Goal: Task Accomplishment & Management: Use online tool/utility

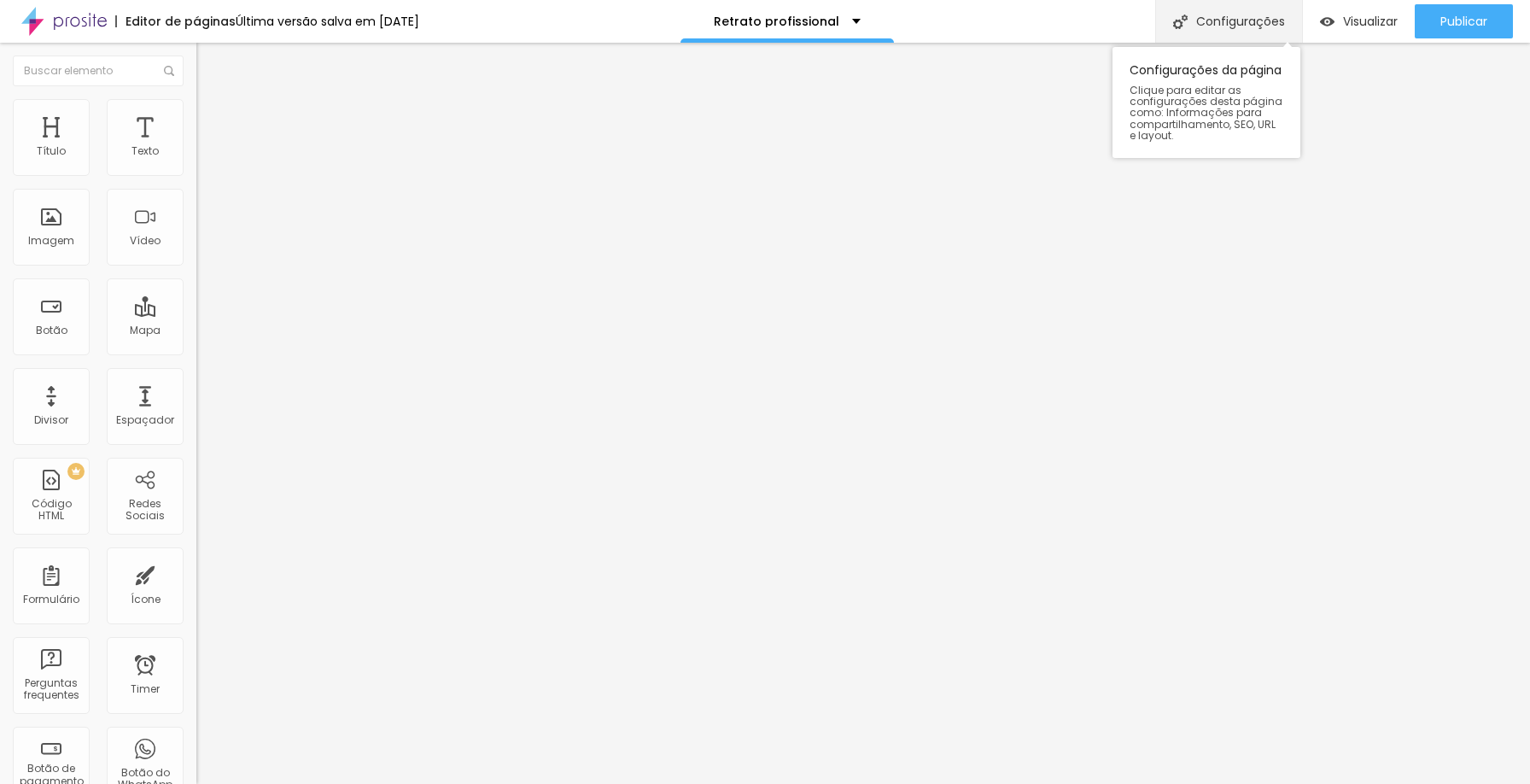
click at [1266, 22] on div "Configurações" at bounding box center [1229, 21] width 147 height 43
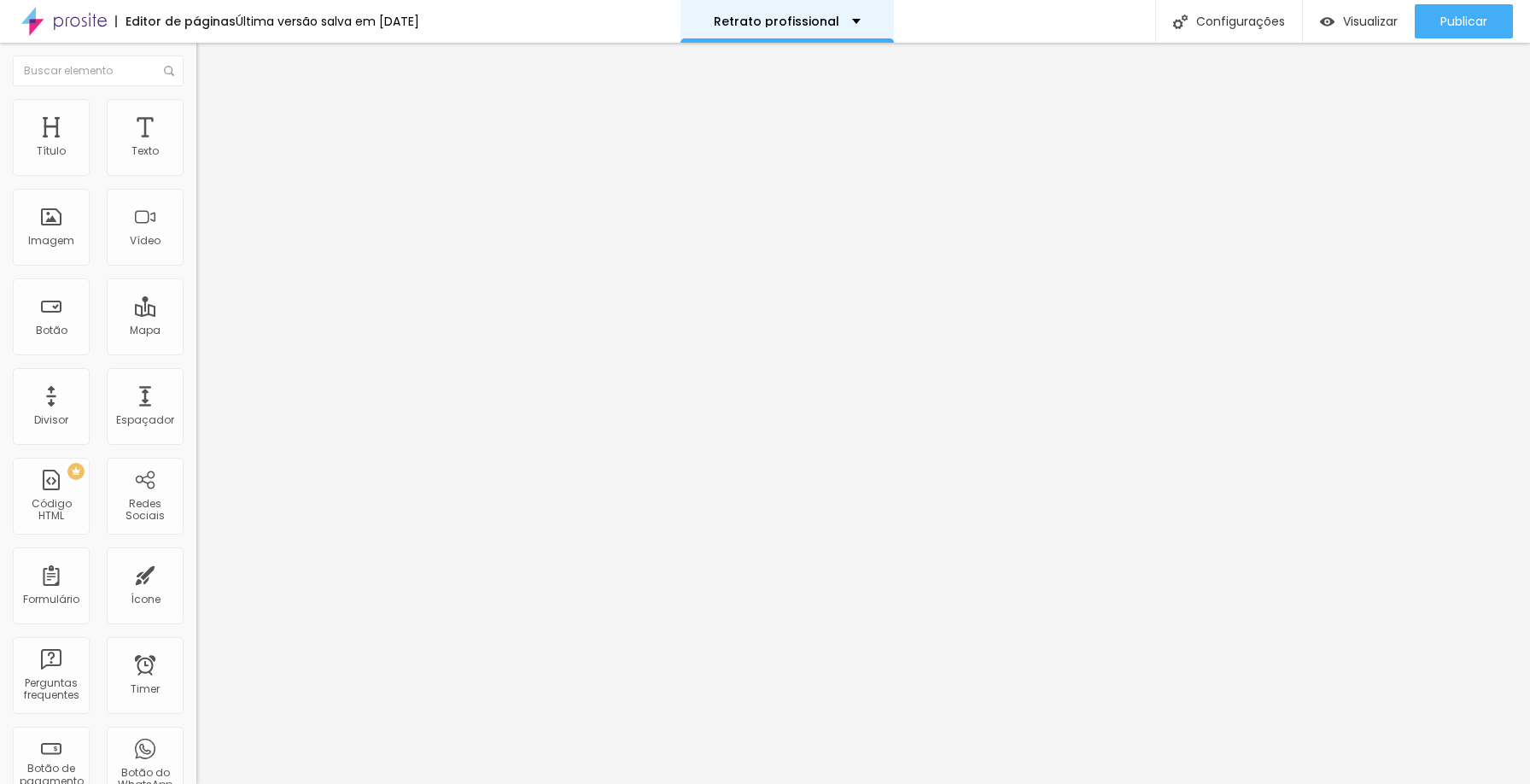
click at [884, 19] on div "Retrato profissional" at bounding box center [788, 21] width 214 height 43
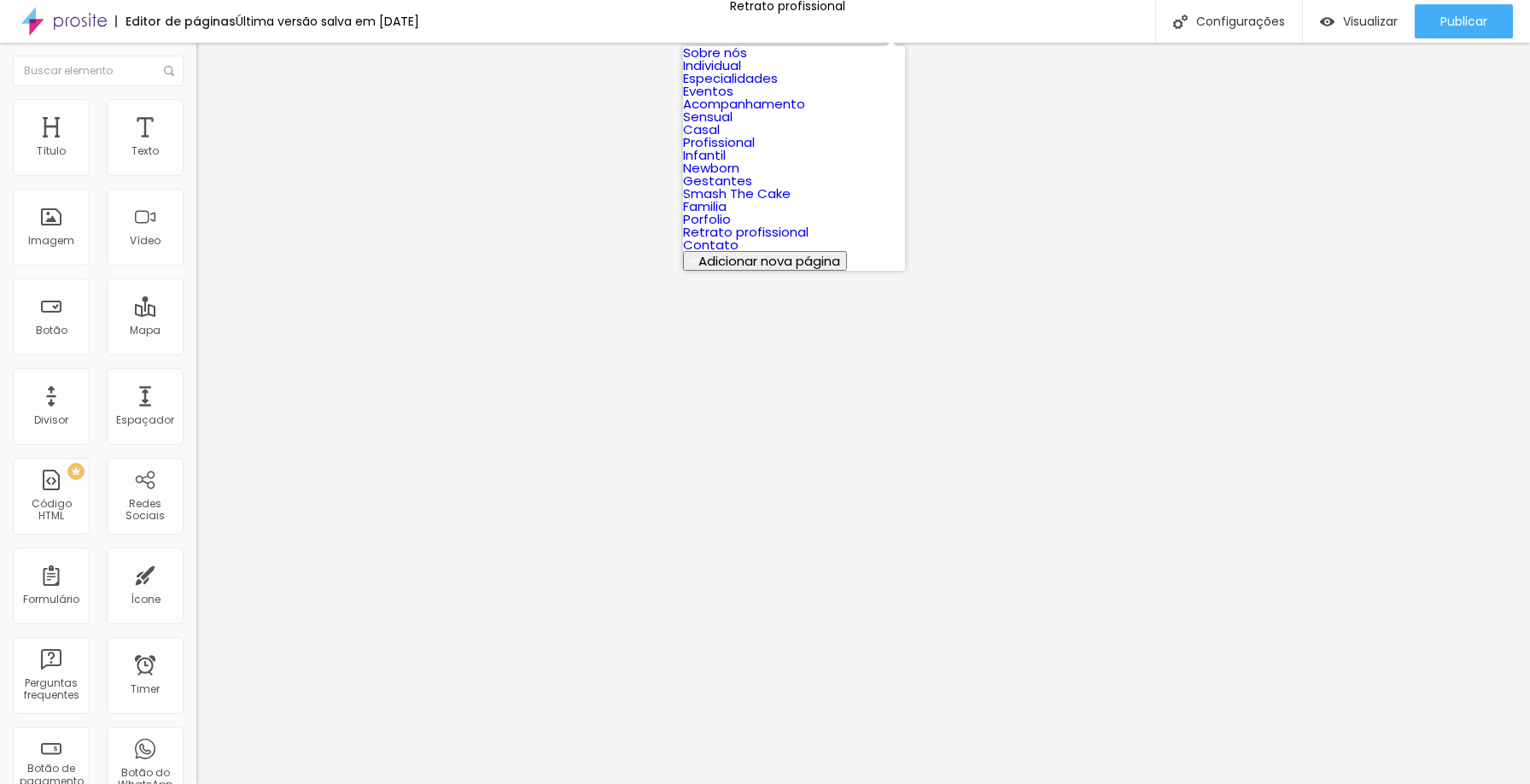
click at [989, 15] on div "Editor de páginas Última versão salva em 10/09/2025 Retrato profissional Config…" at bounding box center [765, 21] width 1530 height 43
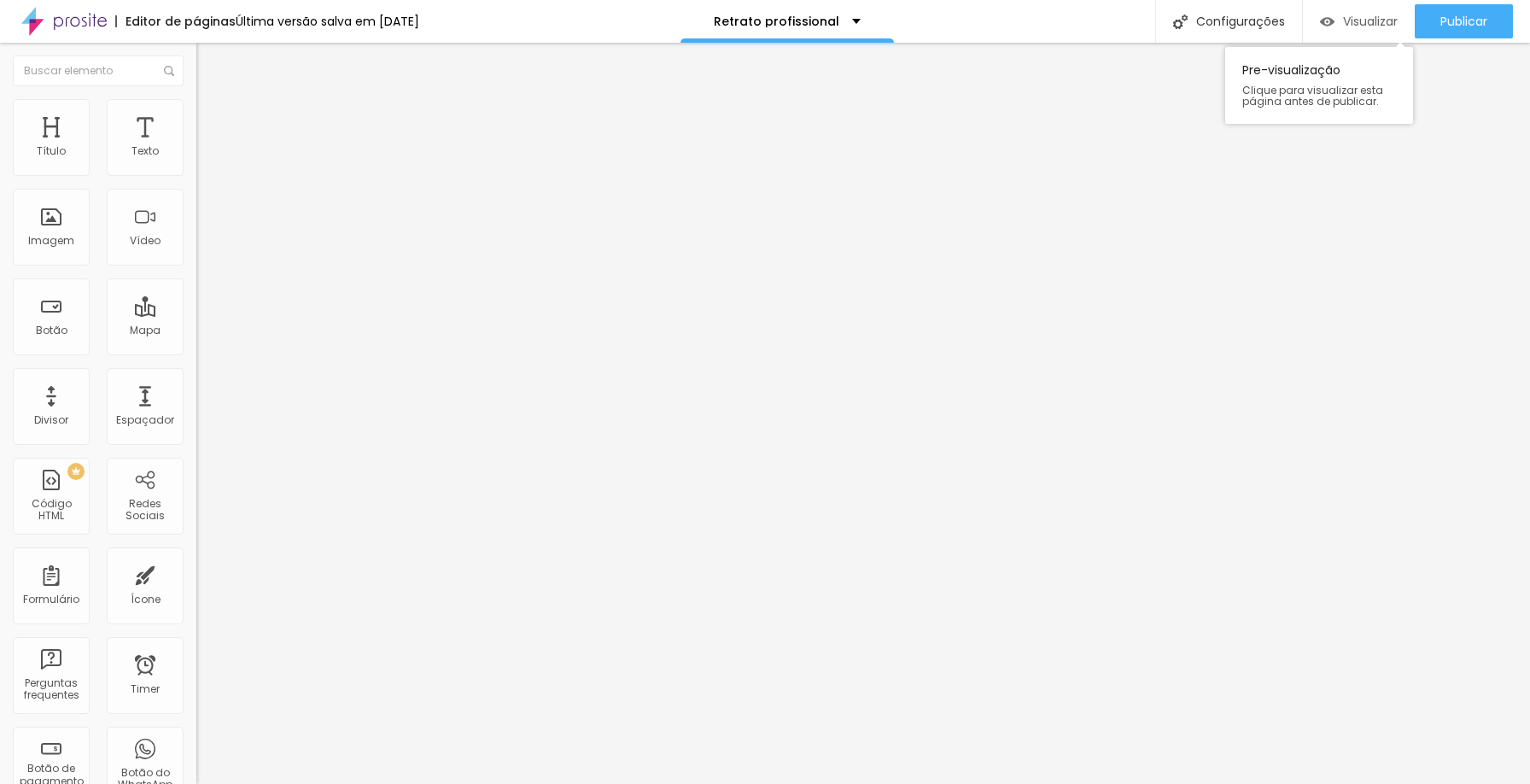
click at [1359, 22] on span "Visualizar" at bounding box center [1371, 21] width 55 height 14
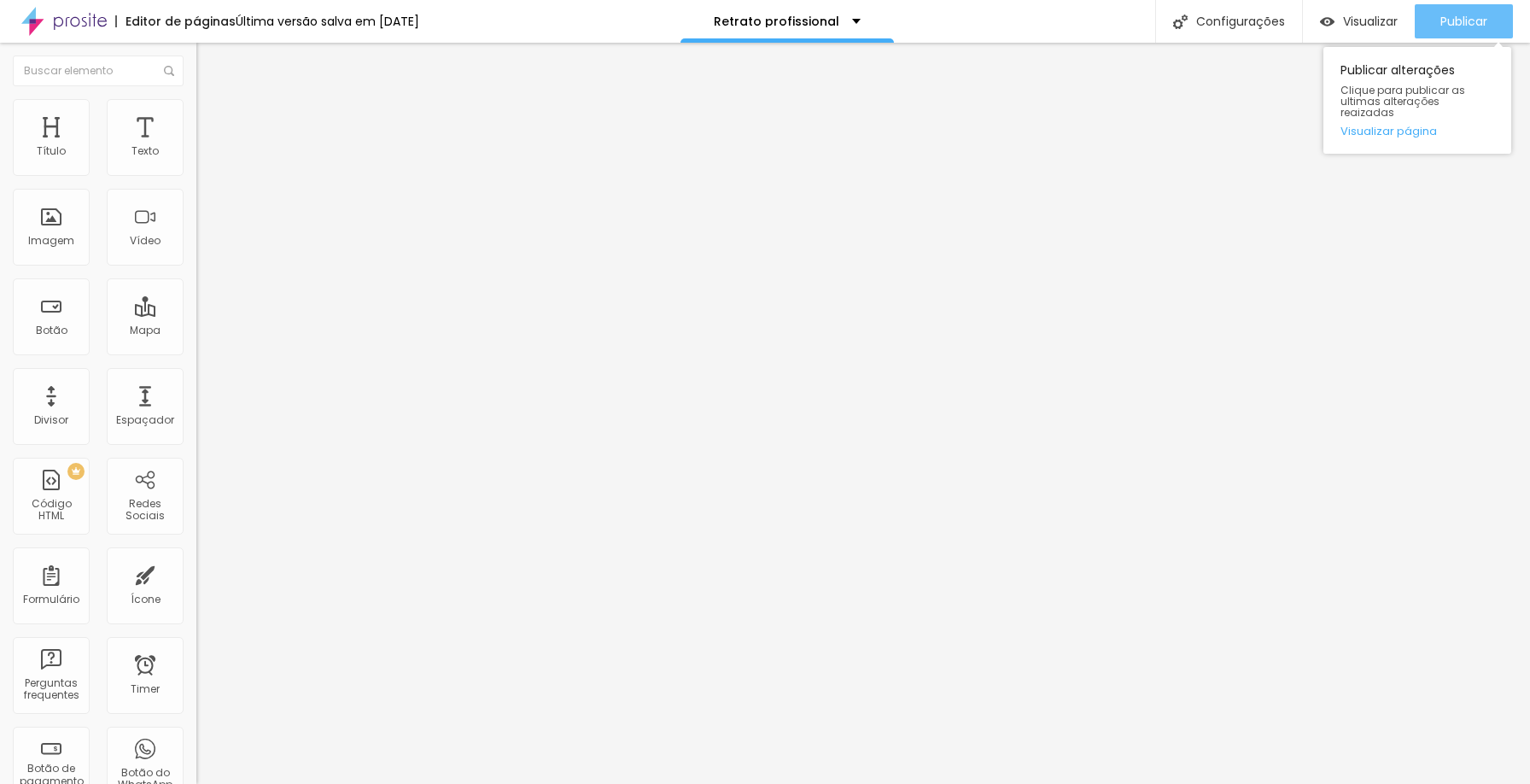
click at [1468, 21] on span "Publicar" at bounding box center [1464, 21] width 47 height 14
click at [1395, 126] on link "Visualizar página" at bounding box center [1418, 131] width 154 height 11
click at [58, 687] on div "Perguntas frequentes" at bounding box center [50, 689] width 68 height 25
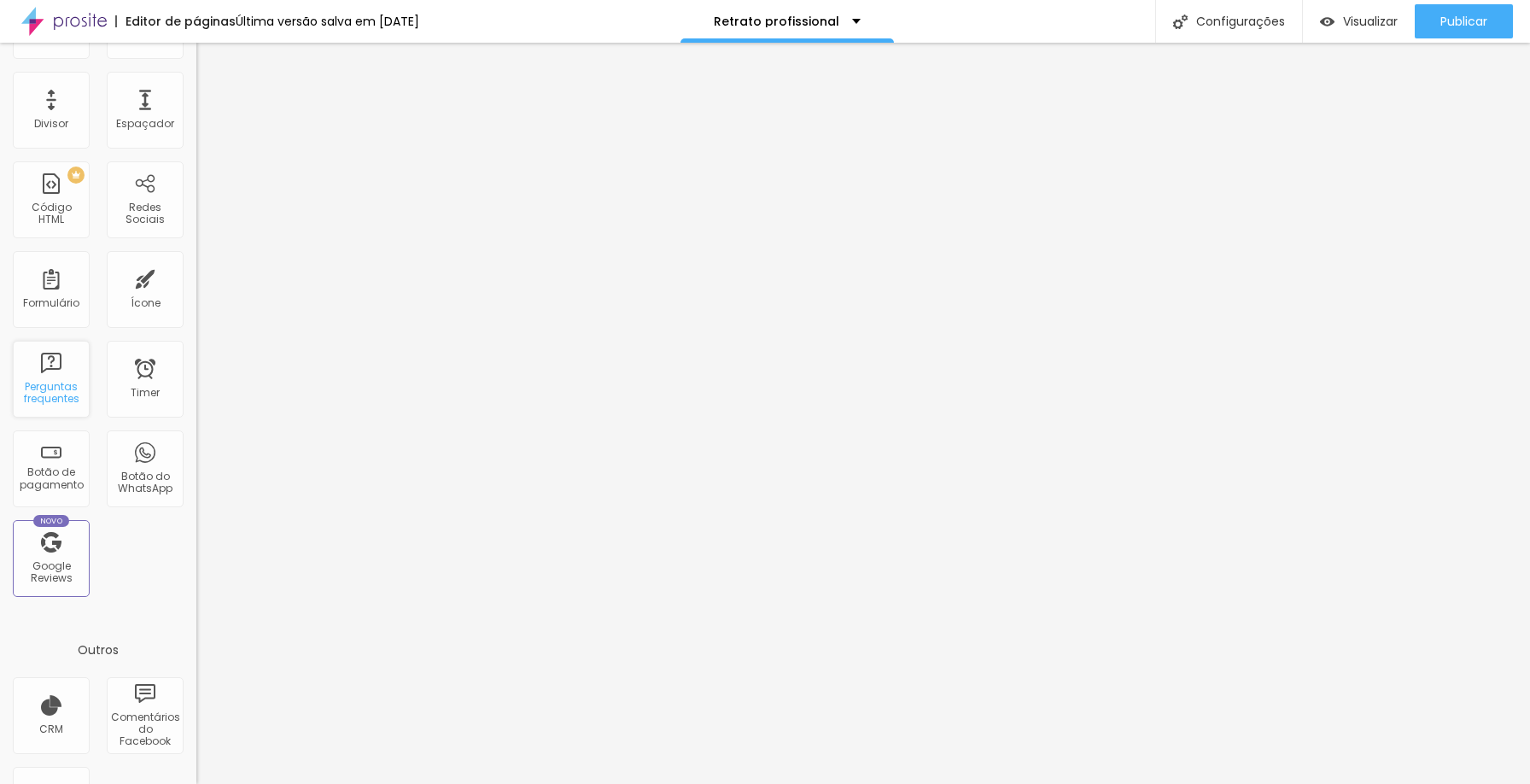
scroll to position [368, 0]
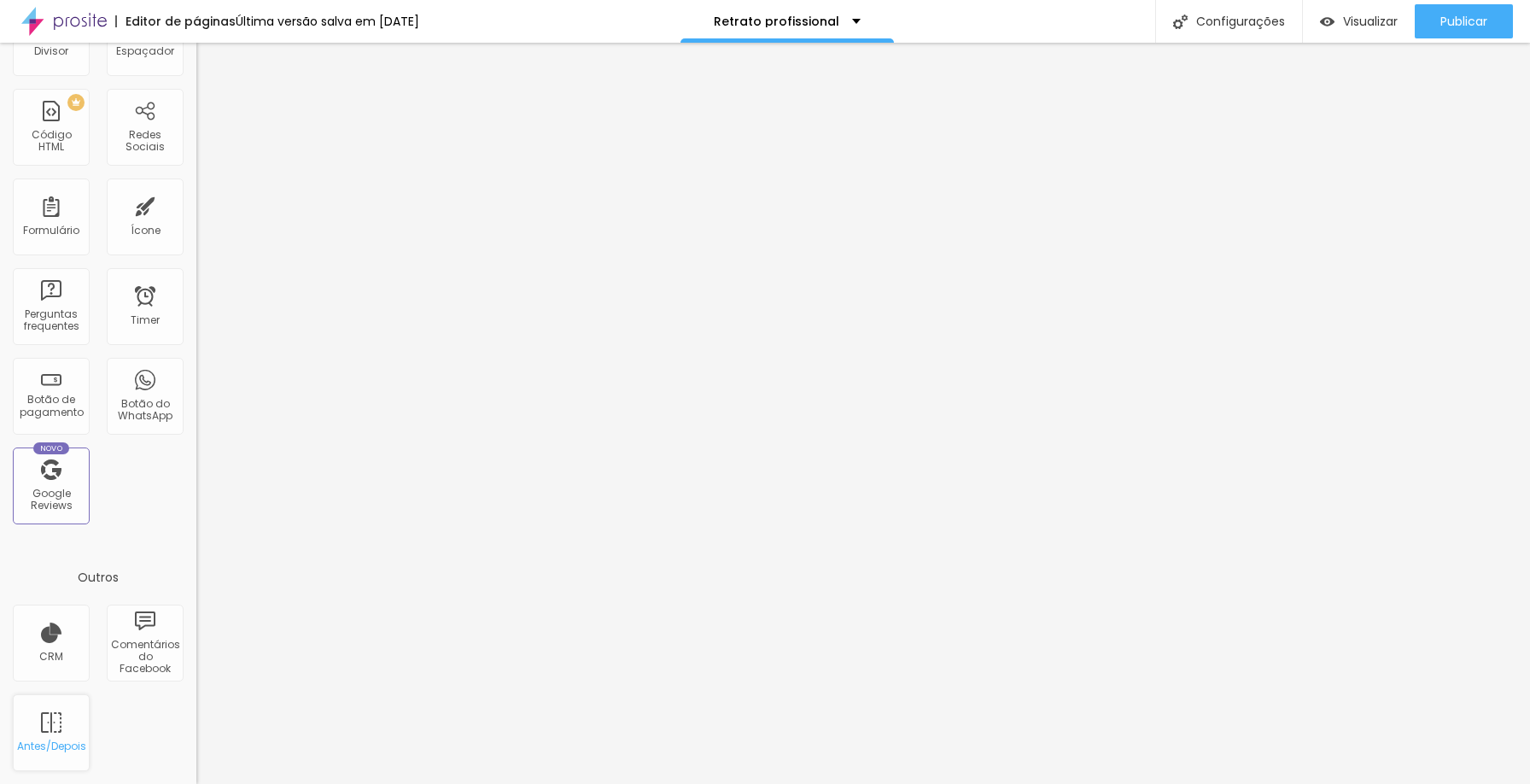
click at [53, 740] on div "Antes/Depois" at bounding box center [50, 746] width 68 height 12
click at [53, 738] on div "Antes/Depois" at bounding box center [51, 733] width 77 height 77
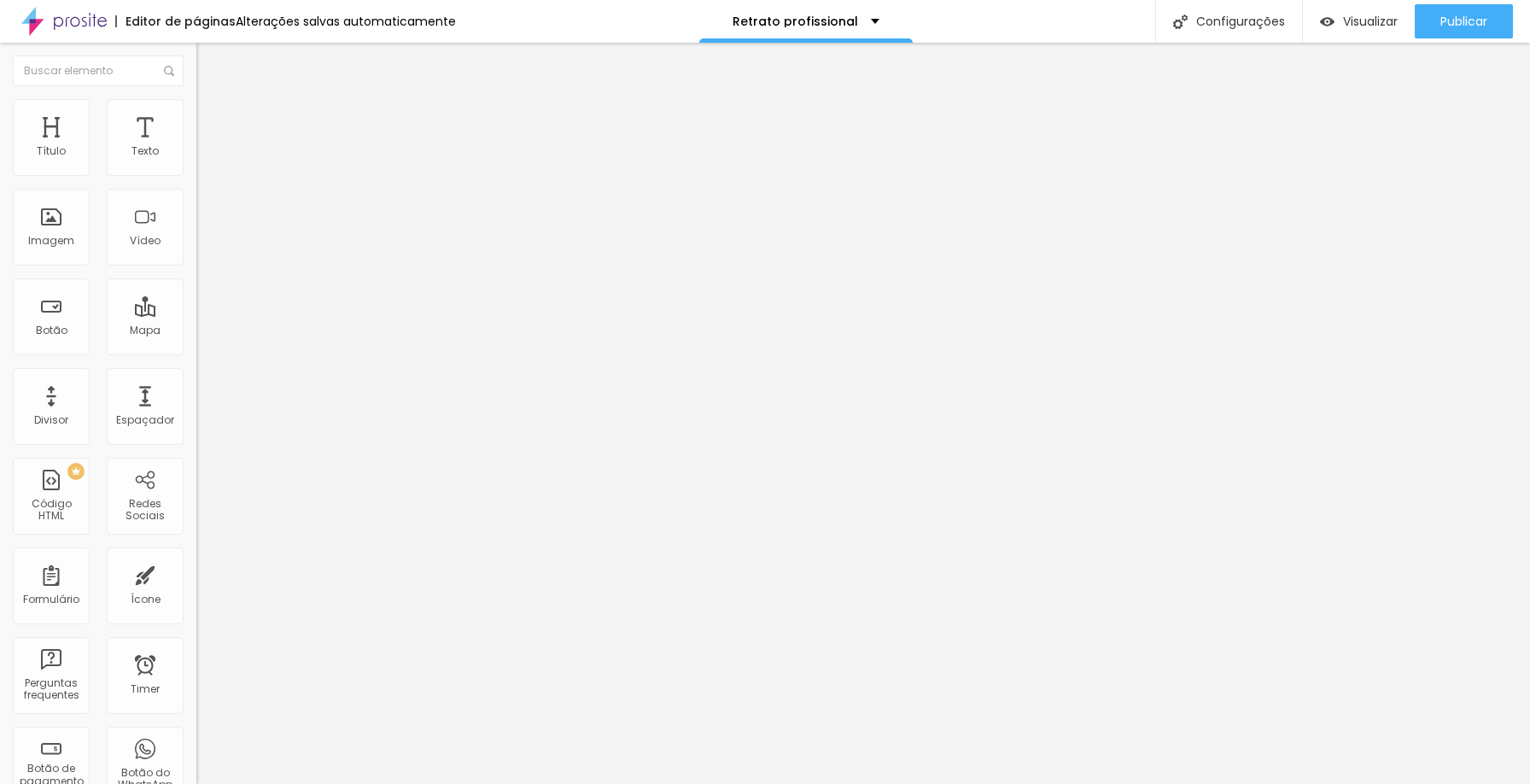
click at [197, 157] on span "Adicionar imagem" at bounding box center [251, 150] width 110 height 15
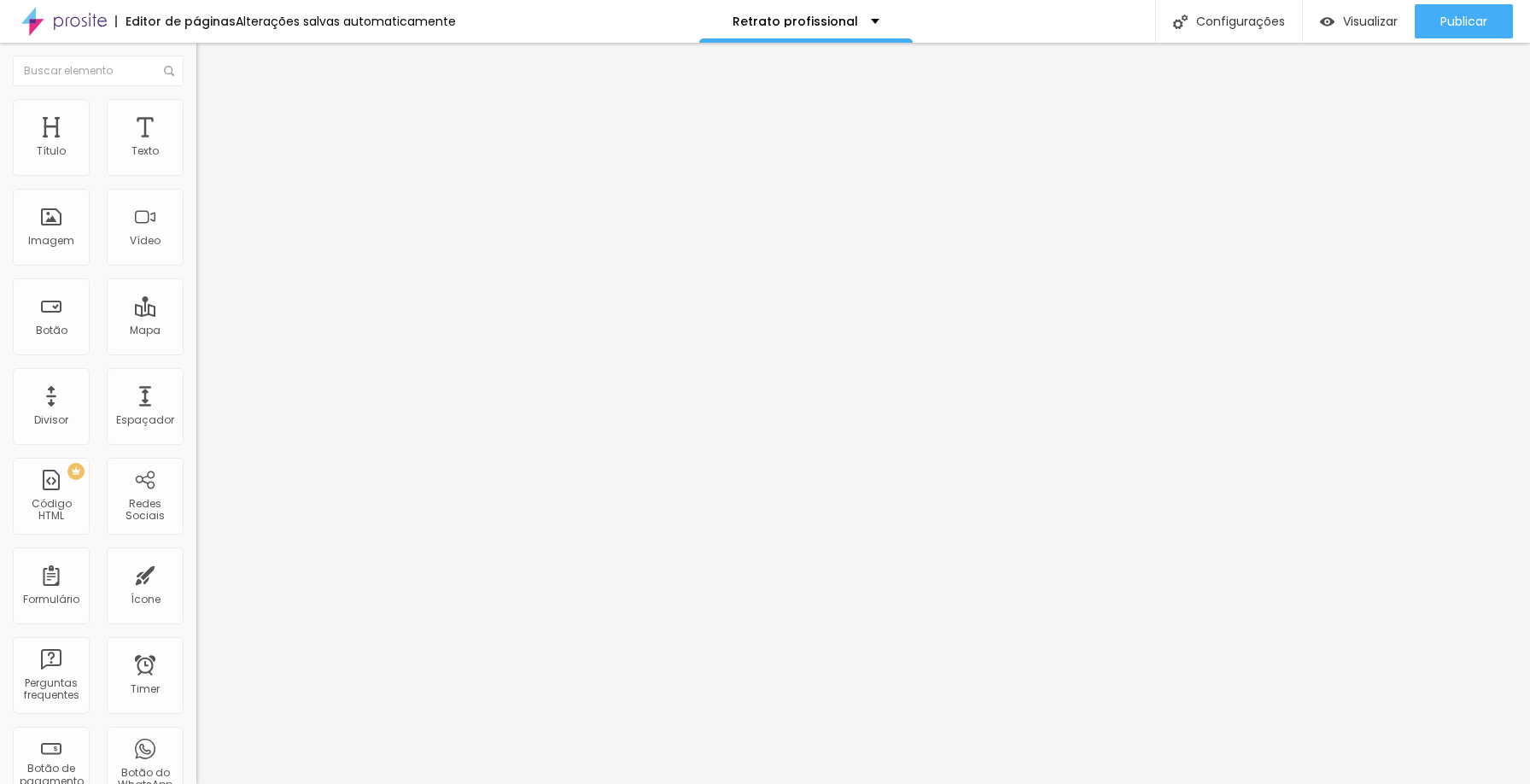
click at [197, 228] on span "Adicionar imagem" at bounding box center [251, 221] width 110 height 15
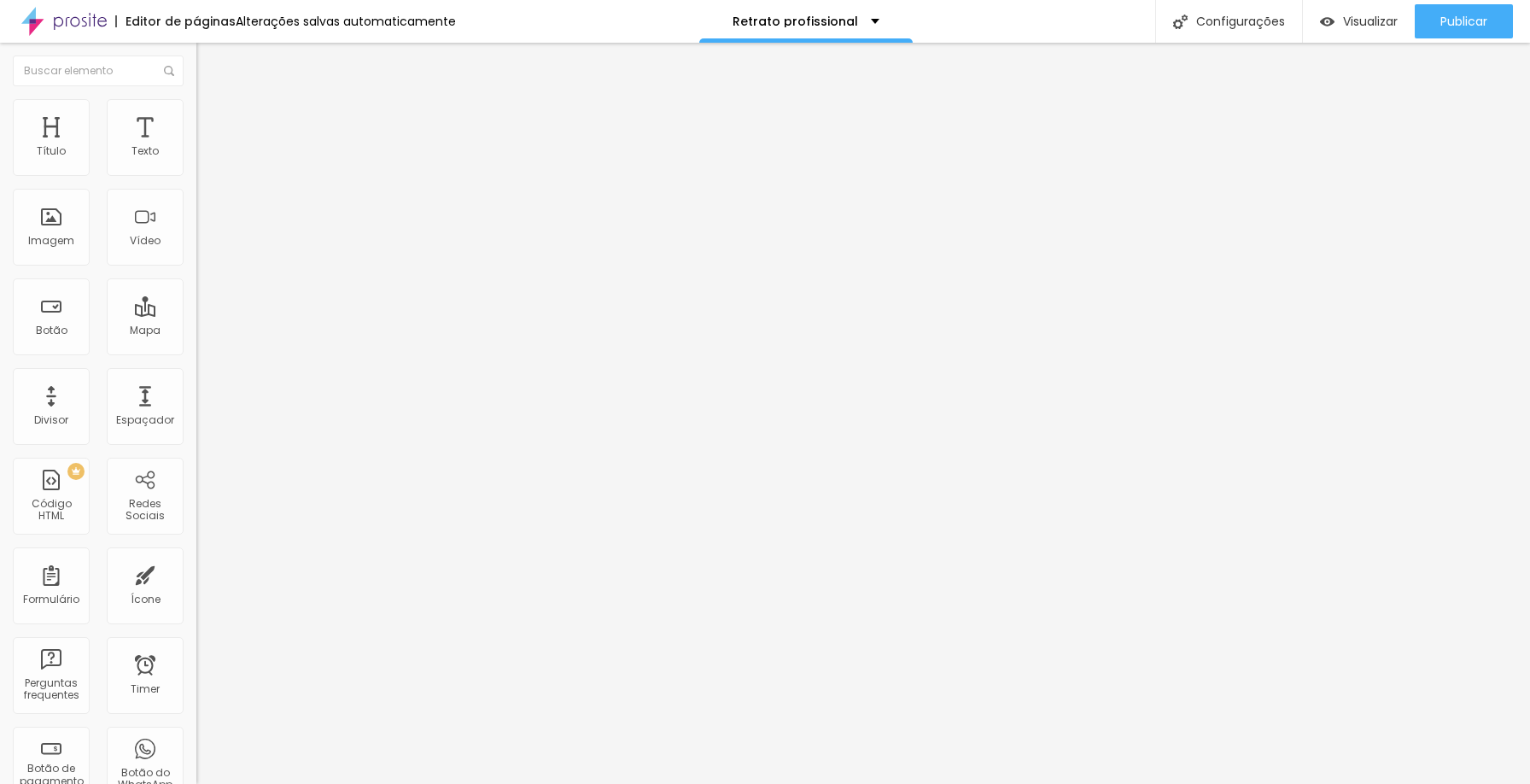
click at [197, 169] on img at bounding box center [203, 163] width 12 height 12
click at [197, 172] on img at bounding box center [203, 177] width 12 height 12
click at [197, 173] on div at bounding box center [295, 164] width 197 height 41
click at [197, 169] on img at bounding box center [203, 163] width 12 height 12
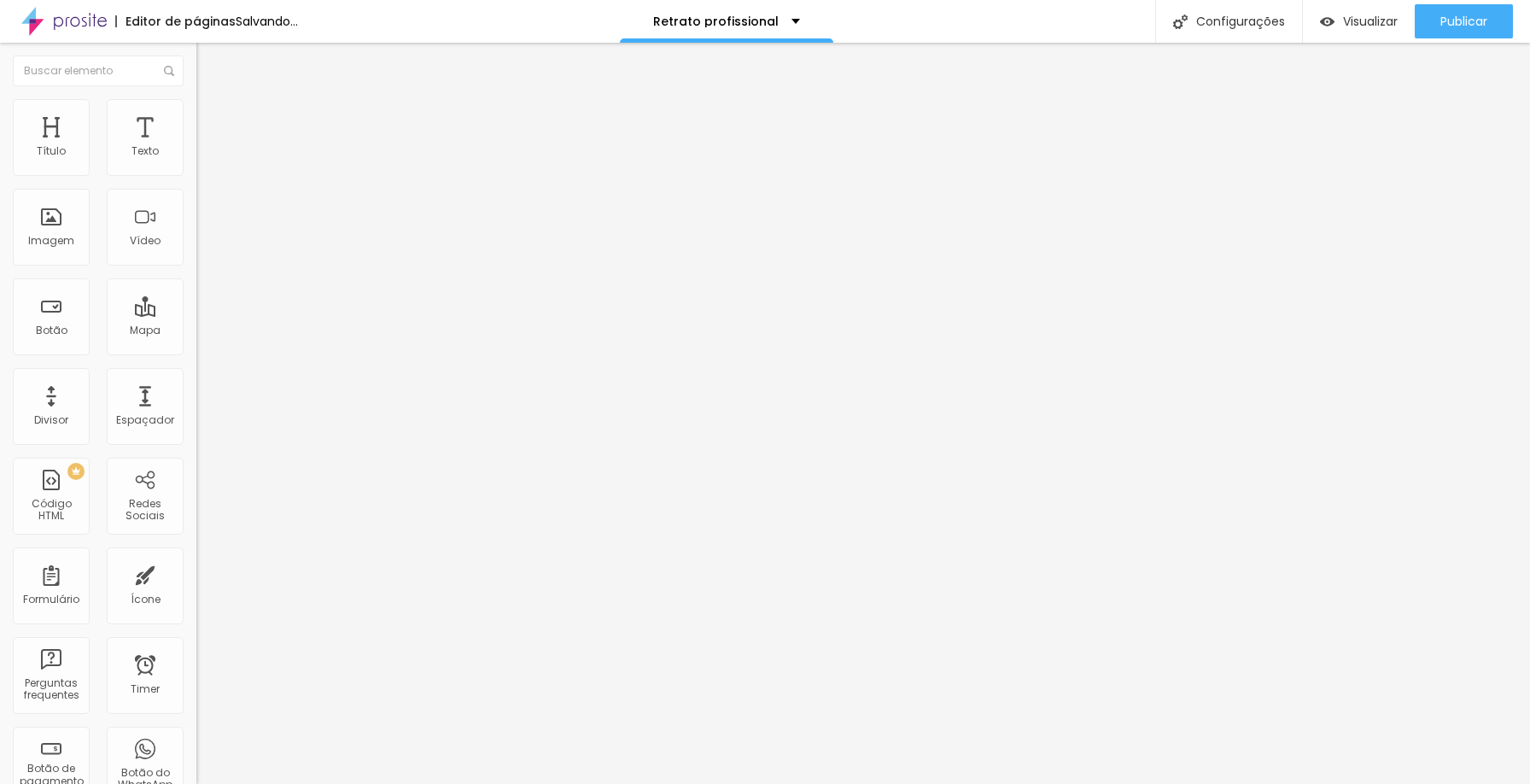
click at [197, 156] on img at bounding box center [203, 150] width 12 height 12
click at [197, 116] on li "Estilo" at bounding box center [295, 108] width 197 height 17
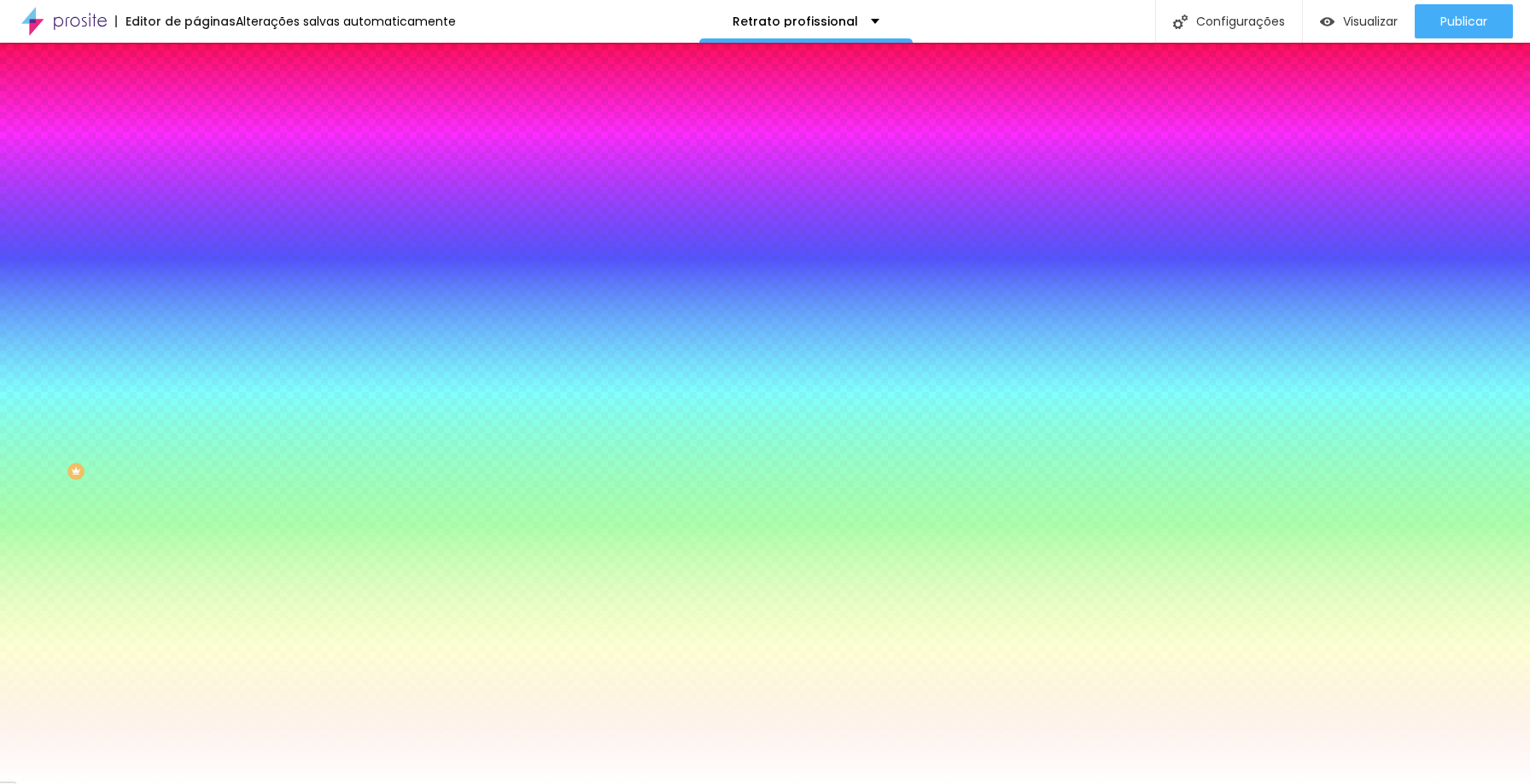
click at [205, 224] on icon "button" at bounding box center [209, 227] width 7 height 7
type input "12"
type input "-3"
type input "13"
type input "-4"
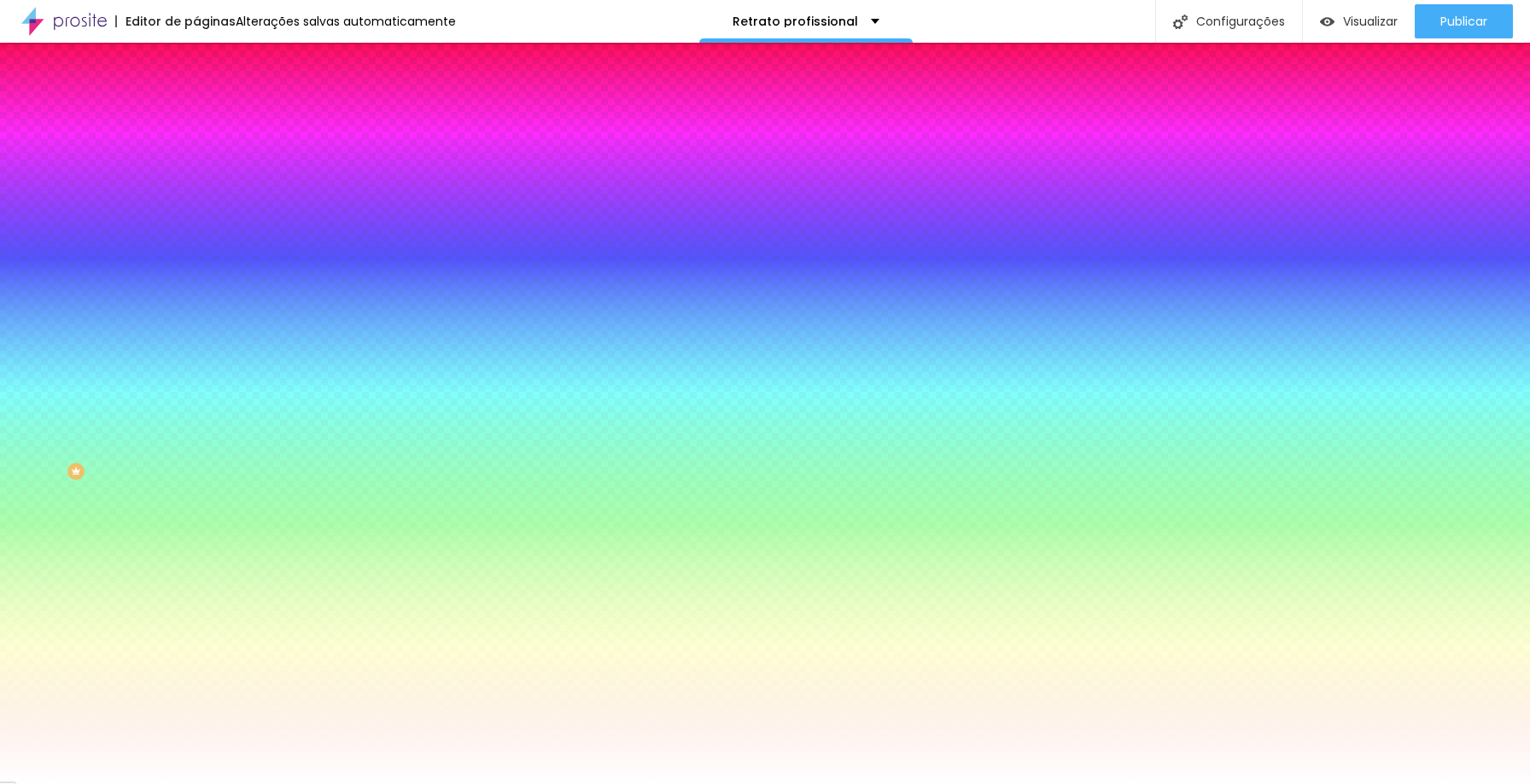
type input "14"
type input "-5"
type input "16"
type input "-6"
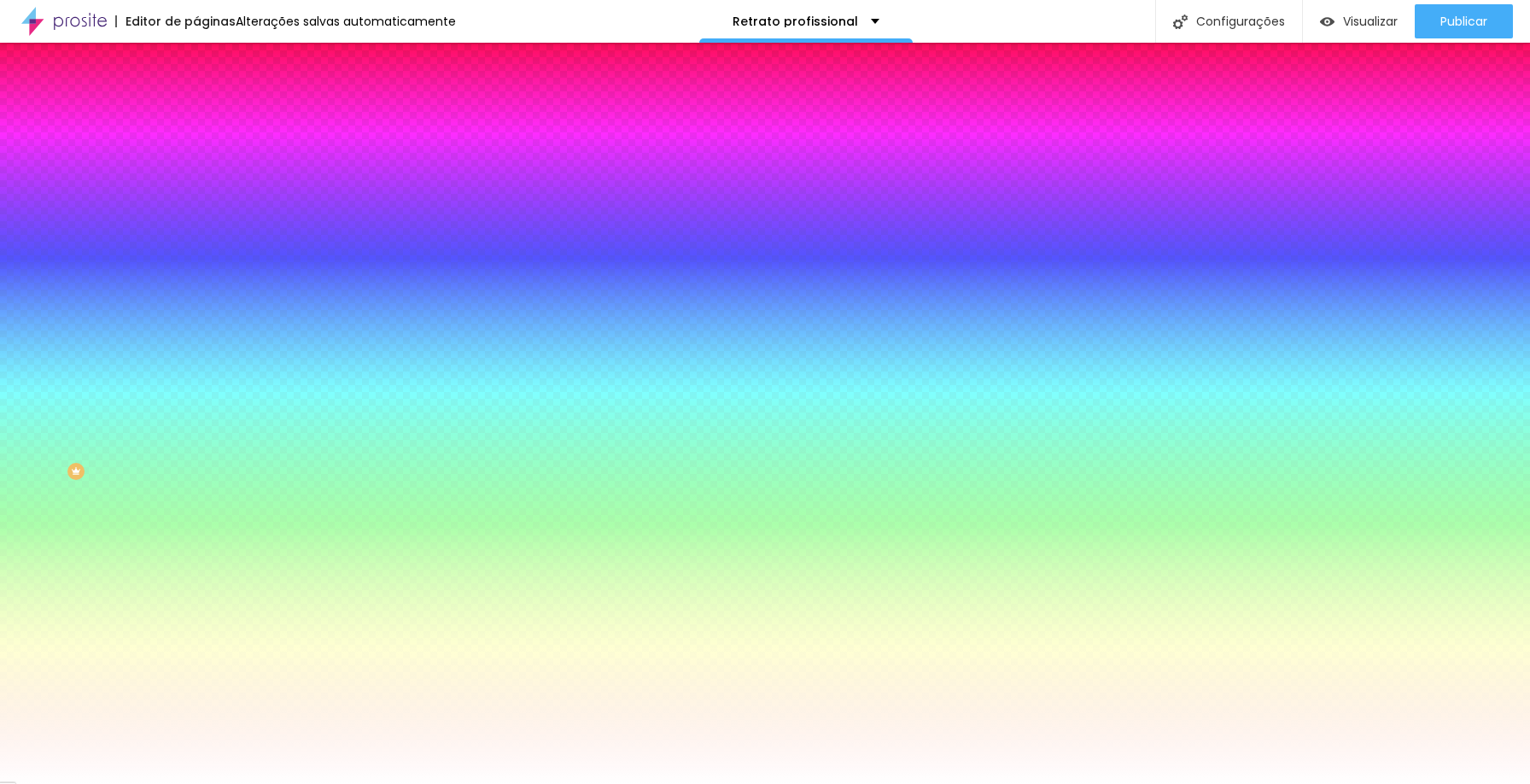
click at [261, 371] on div at bounding box center [765, 392] width 1530 height 784
click at [243, 376] on div at bounding box center [765, 392] width 1530 height 784
click at [312, 783] on div at bounding box center [765, 794] width 1530 height 0
click at [291, 455] on div at bounding box center [765, 392] width 1530 height 784
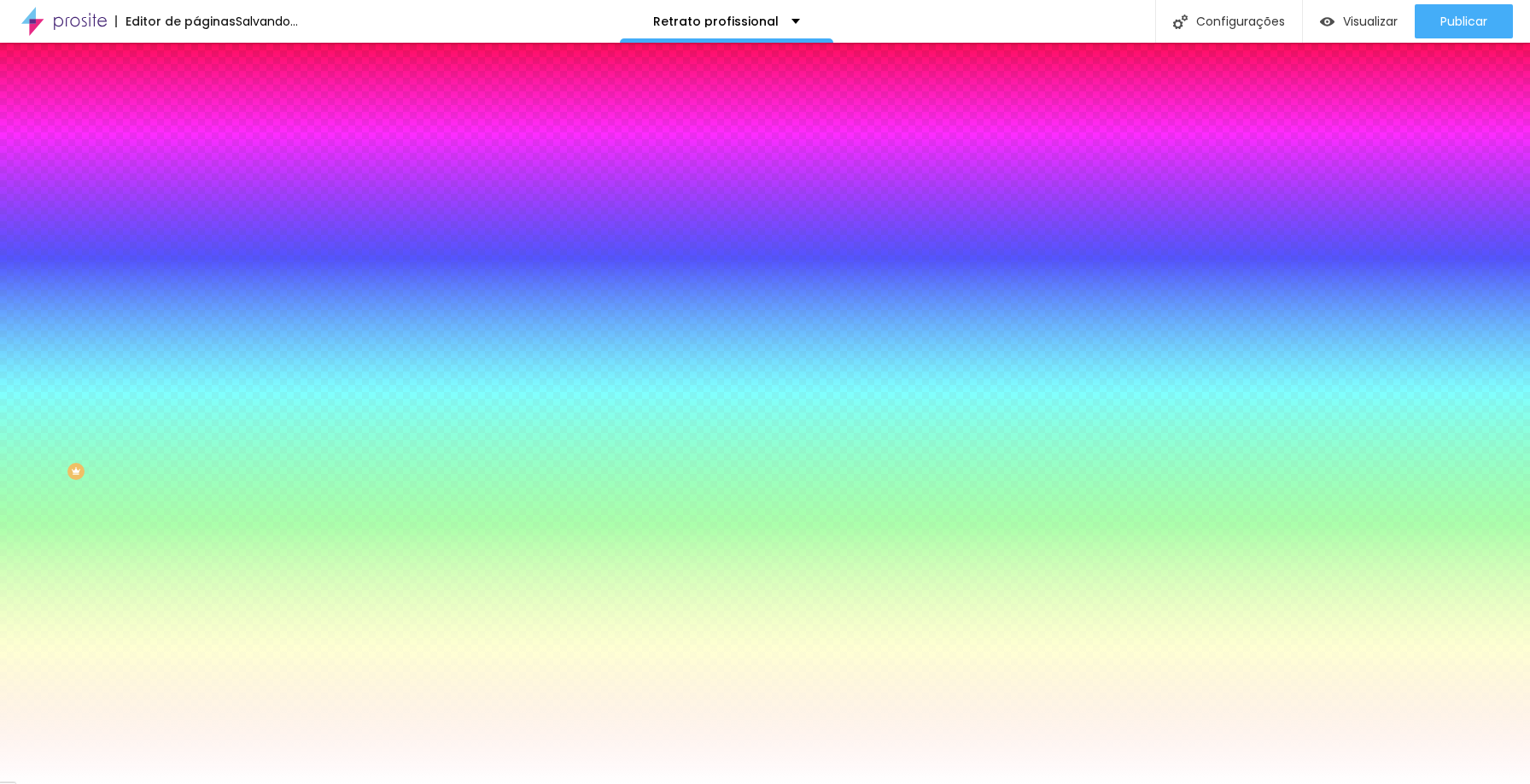
type input "#AF7B21"
drag, startPoint x: 246, startPoint y: 372, endPoint x: 261, endPoint y: 381, distance: 17.5
click at [261, 381] on div at bounding box center [765, 392] width 1530 height 784
click at [81, 783] on div at bounding box center [765, 784] width 1530 height 0
click at [212, 123] on span "Avançado" at bounding box center [240, 127] width 56 height 15
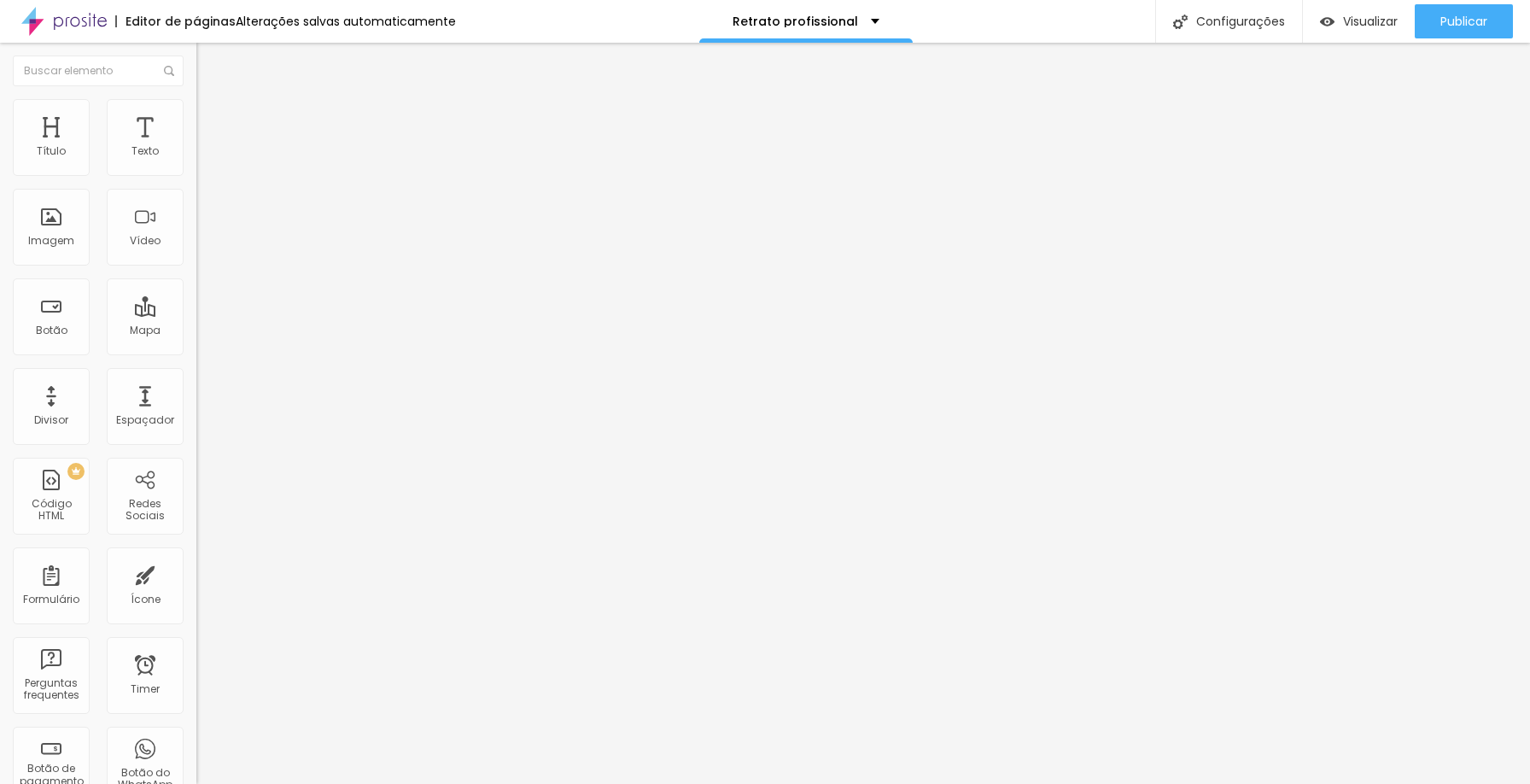
click at [212, 115] on span "Estilo" at bounding box center [225, 110] width 27 height 15
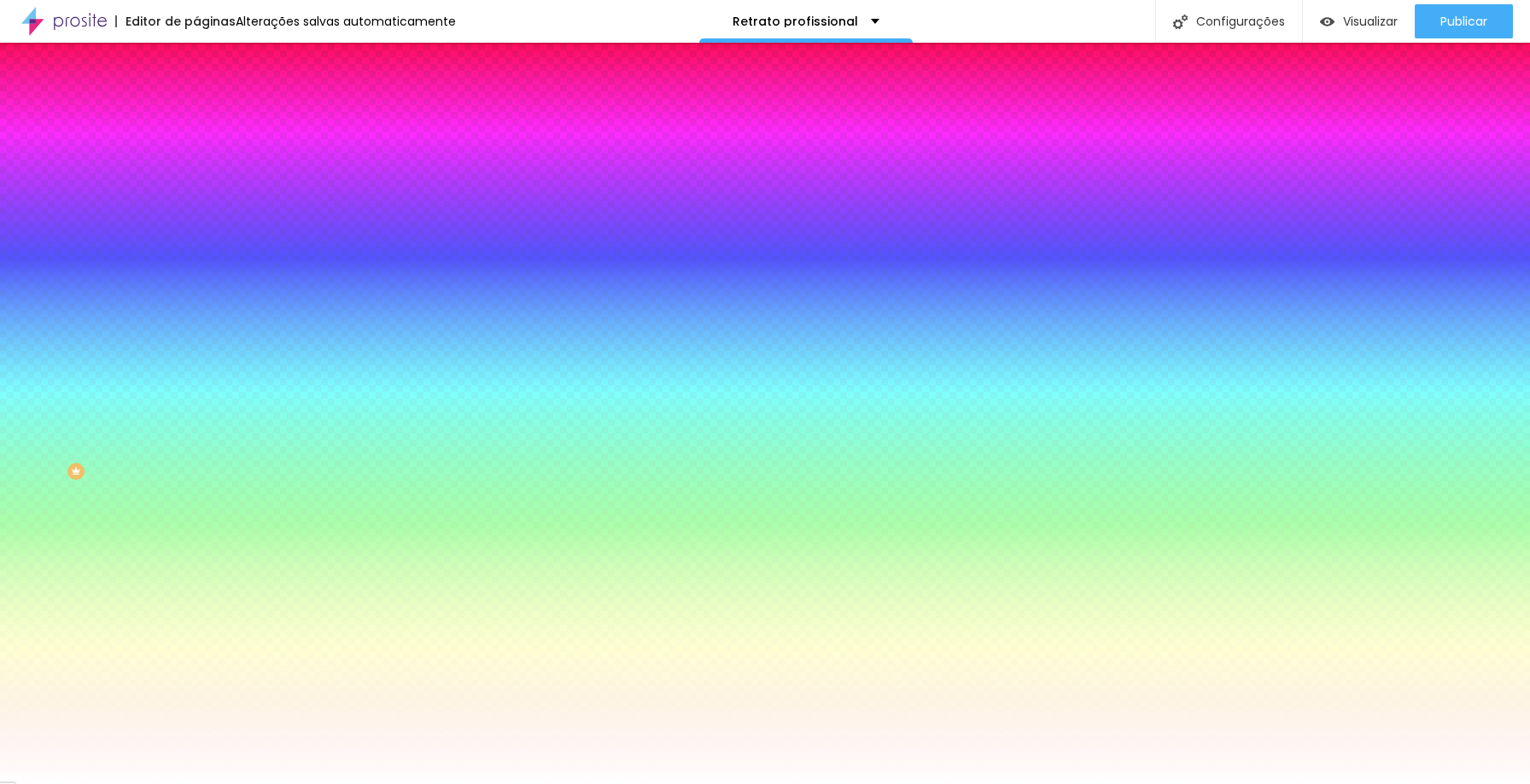
click at [197, 163] on div at bounding box center [295, 163] width 197 height 0
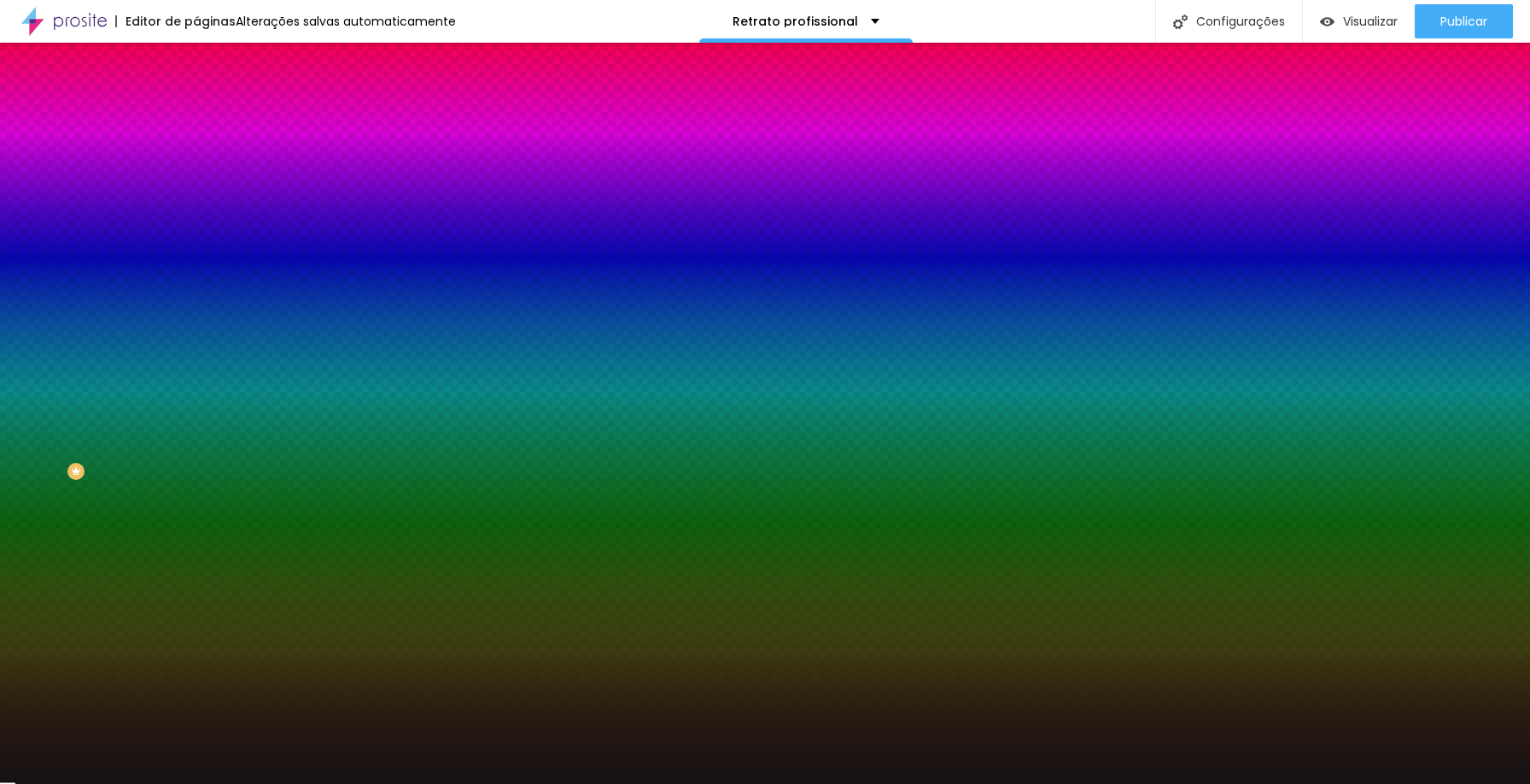
type input "#000000"
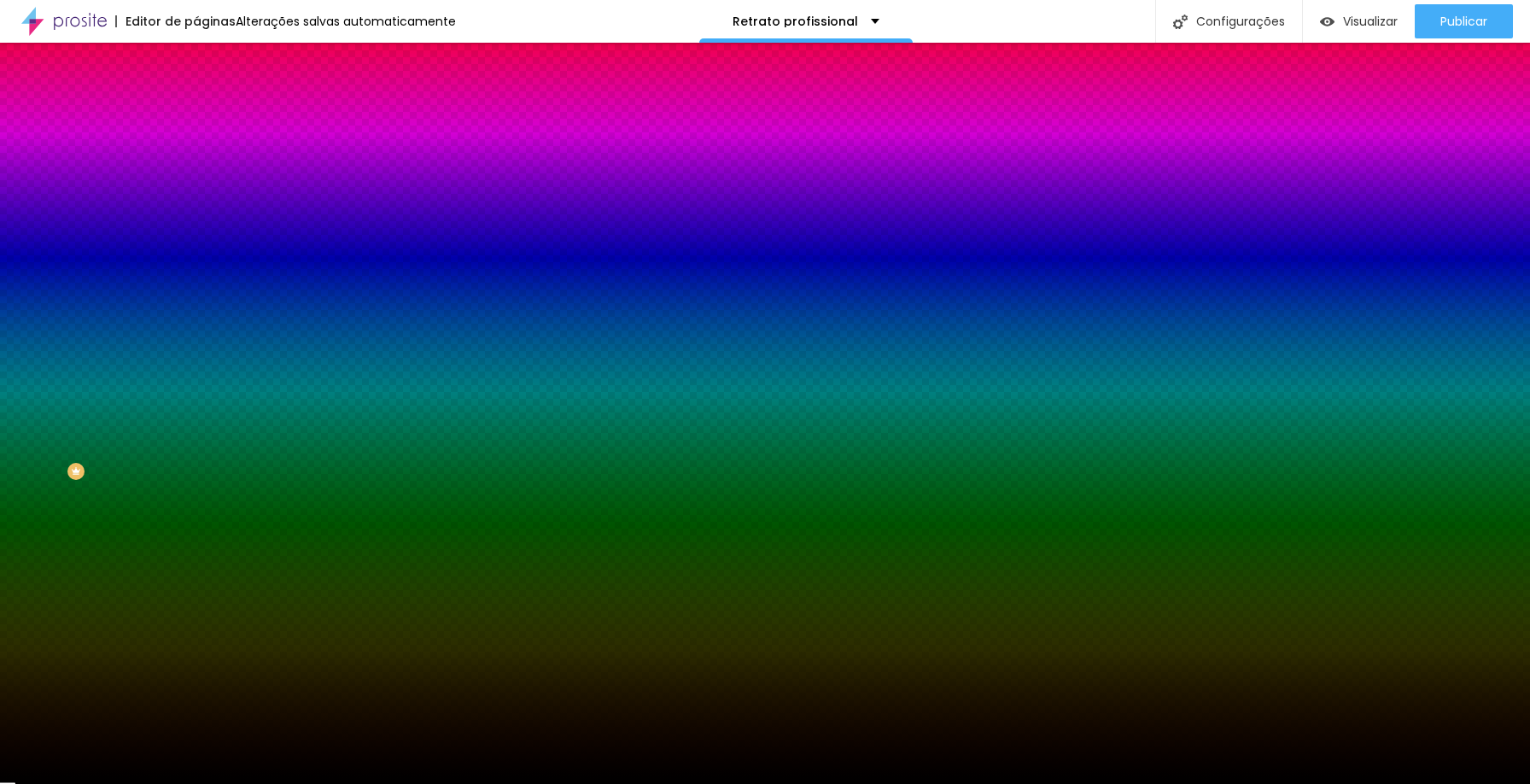
drag, startPoint x: 36, startPoint y: 312, endPoint x: 22, endPoint y: 327, distance: 20.5
click at [197, 327] on div "Editar Coluna Conteúdo Estilo Avançado Cor de fundo Voltar ao padrão #000000 So…" at bounding box center [295, 413] width 197 height 741
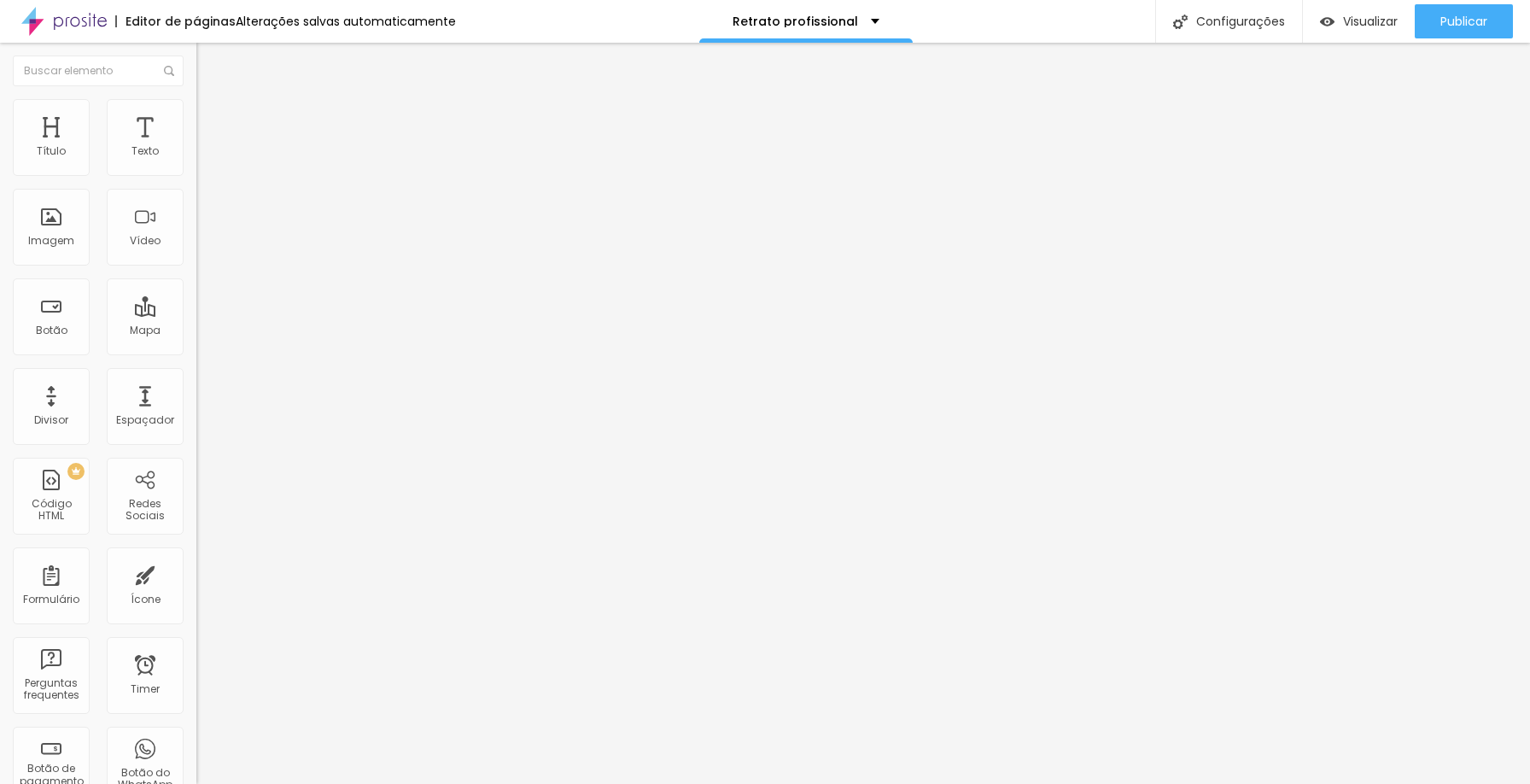
click at [197, 99] on li "Estilo" at bounding box center [295, 108] width 197 height 17
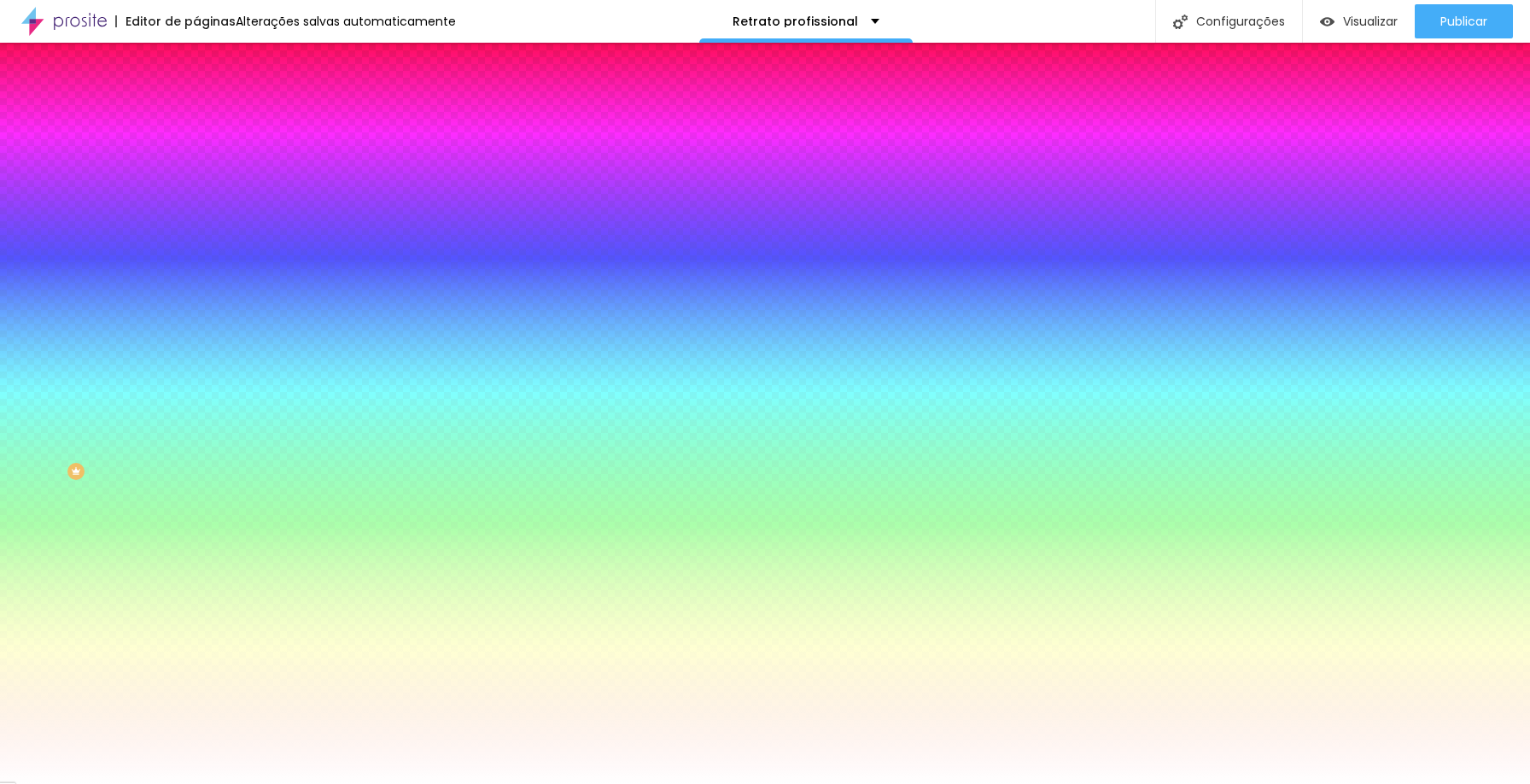
click at [197, 233] on div at bounding box center [295, 233] width 197 height 0
drag, startPoint x: 27, startPoint y: 331, endPoint x: 34, endPoint y: 498, distance: 167.1
click at [197, 501] on div "Editar Seção Conteúdo Estilo Avançado Imagem de fundo Adicionar imagem Efeito d…" at bounding box center [295, 413] width 197 height 741
click at [197, 233] on div at bounding box center [295, 233] width 197 height 0
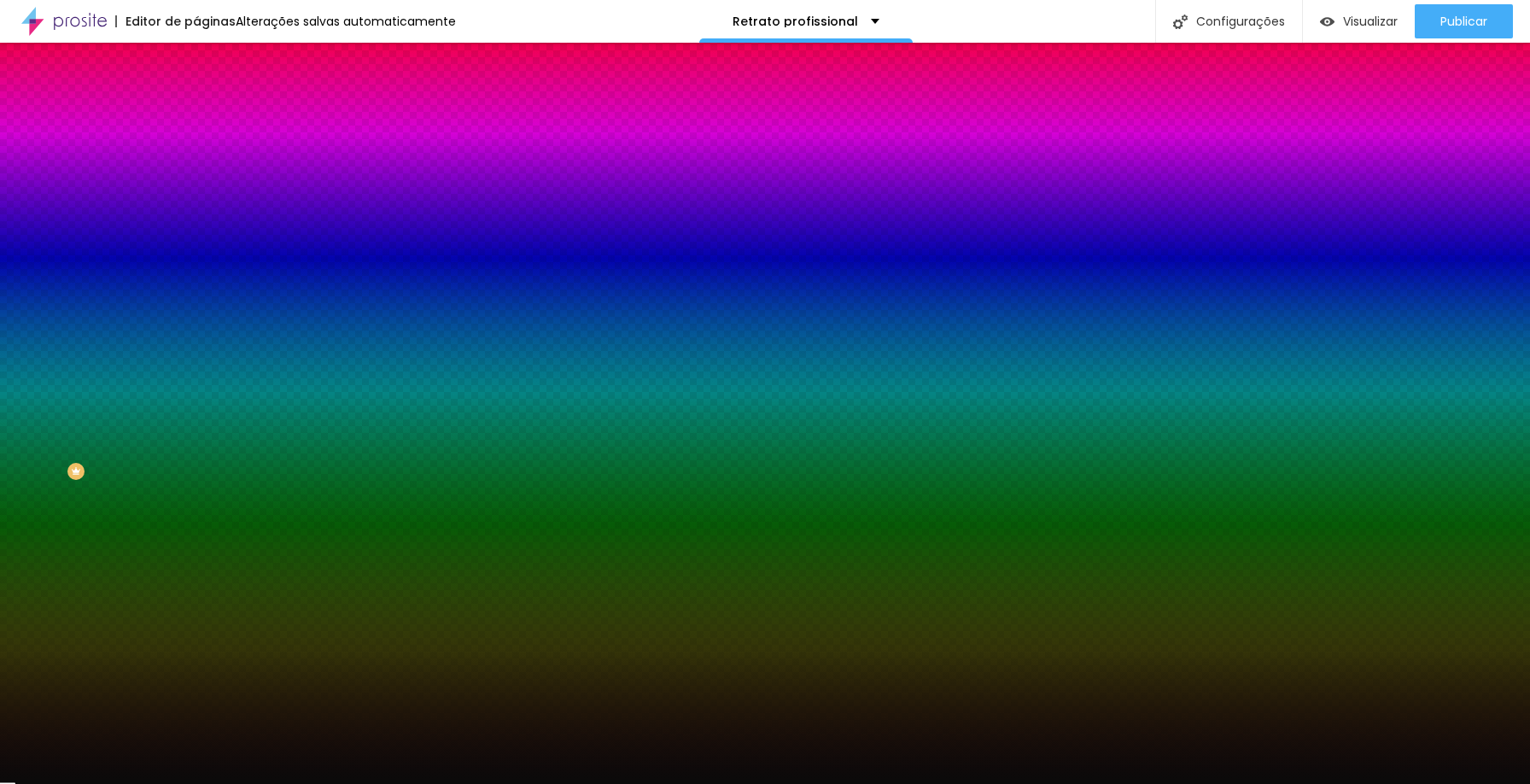
click at [32, 454] on div at bounding box center [765, 392] width 1530 height 784
type input "#000000"
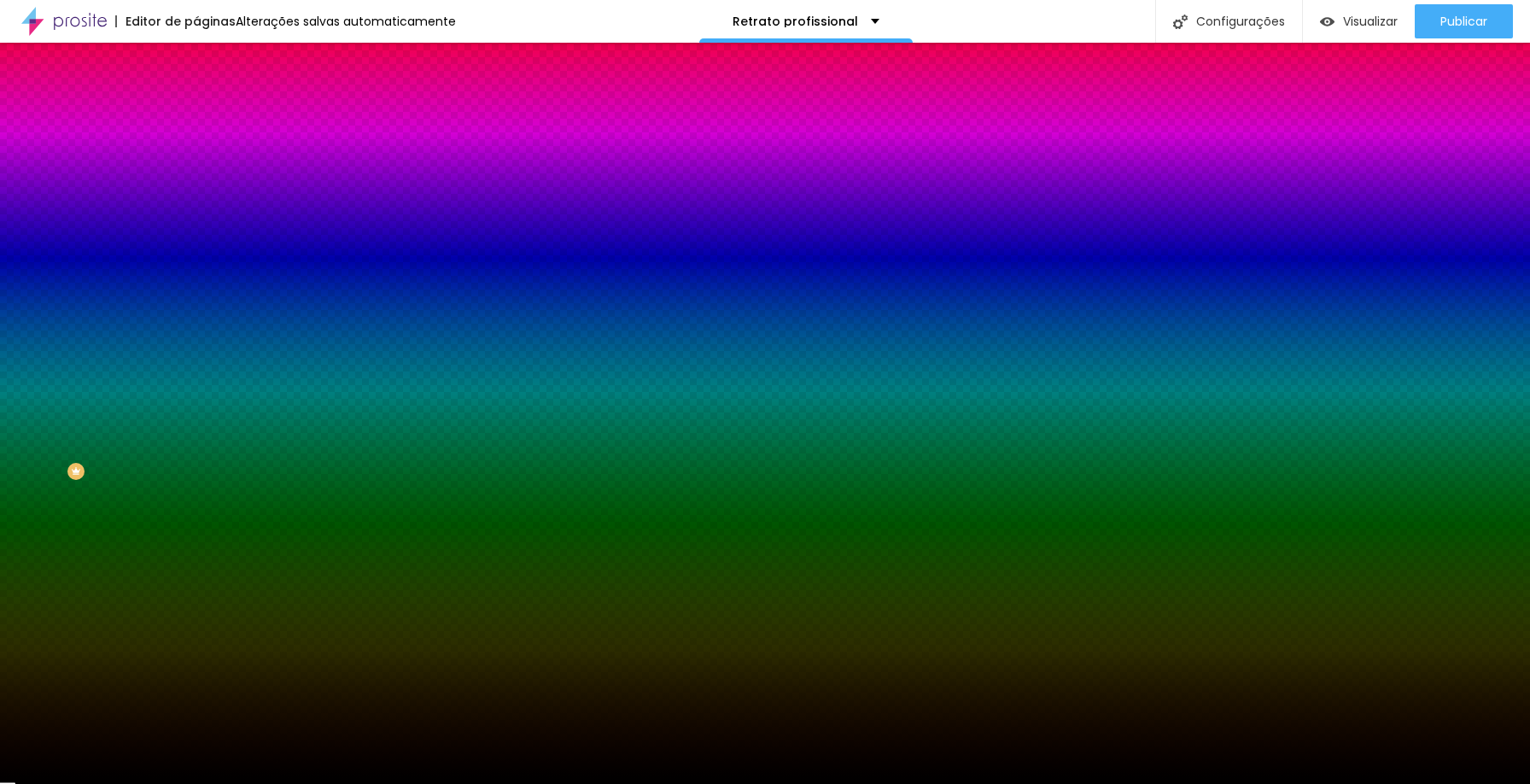
drag, startPoint x: 32, startPoint y: 456, endPoint x: 17, endPoint y: 468, distance: 19.2
click at [197, 354] on div "Imagem de fundo Adicionar imagem Efeito da Imagem Nenhum Nenhum Parallax Cor de…" at bounding box center [295, 244] width 197 height 221
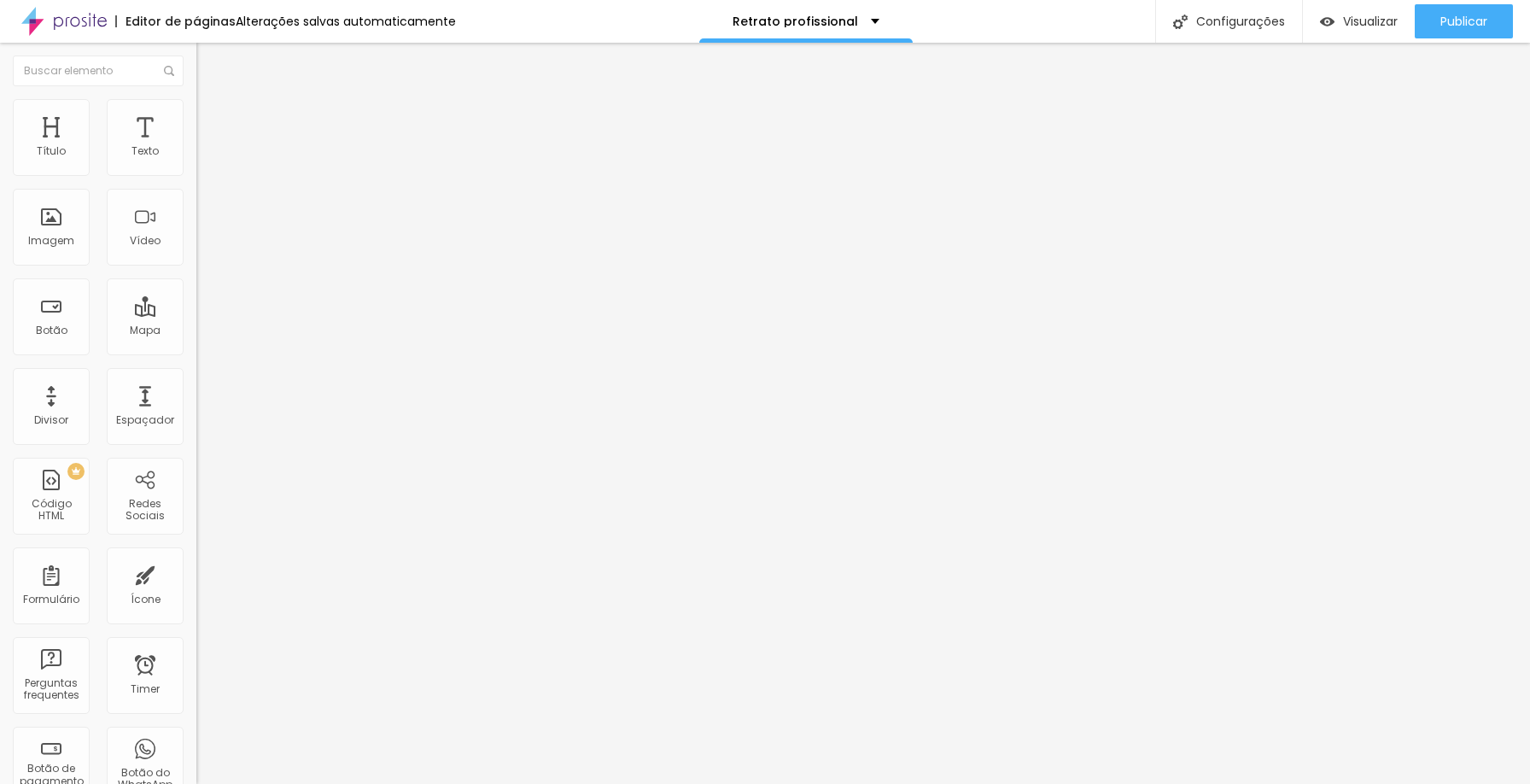
click at [197, 307] on span "Em baixo" at bounding box center [221, 300] width 48 height 15
click at [197, 327] on span "No meio" at bounding box center [218, 320] width 43 height 15
click at [197, 364] on span "16:9 Cinema" at bounding box center [229, 357] width 65 height 15
click at [197, 411] on span "Original" at bounding box center [217, 404] width 41 height 15
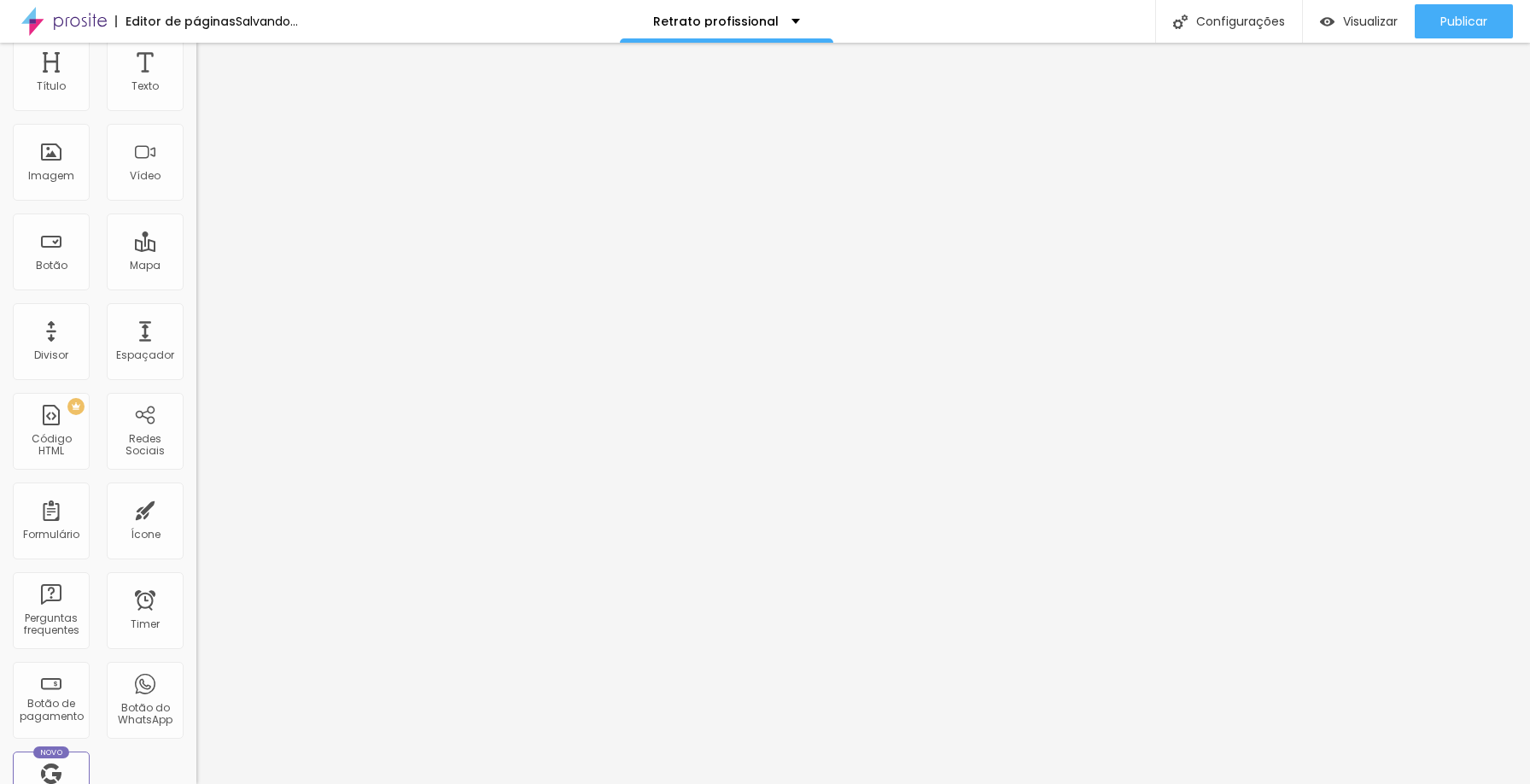
scroll to position [69, 0]
click at [197, 275] on span "Em baixo" at bounding box center [221, 268] width 48 height 15
click at [197, 259] on span "No meio" at bounding box center [218, 251] width 43 height 15
type input "0"
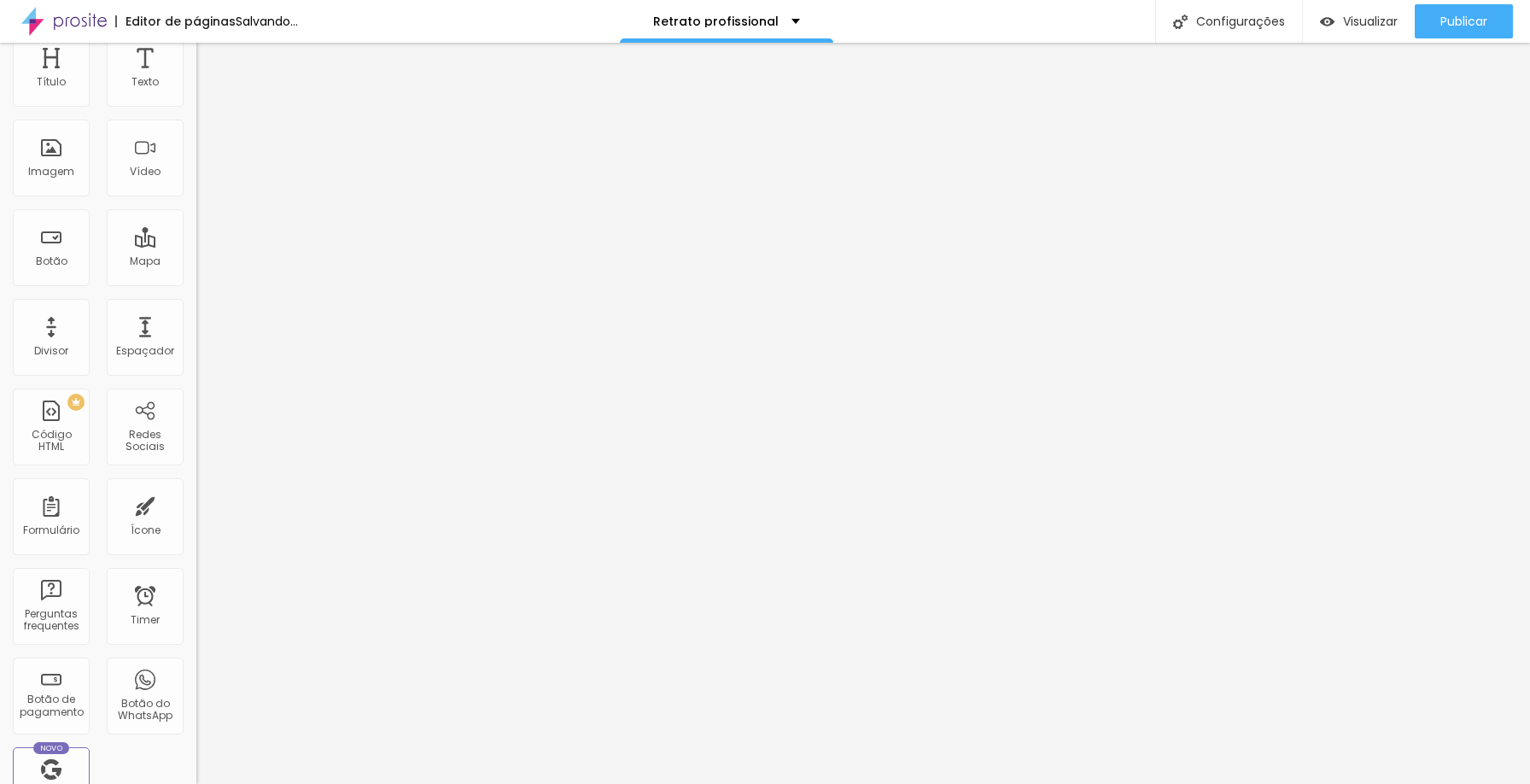
type input "50"
type input "73"
type input "82"
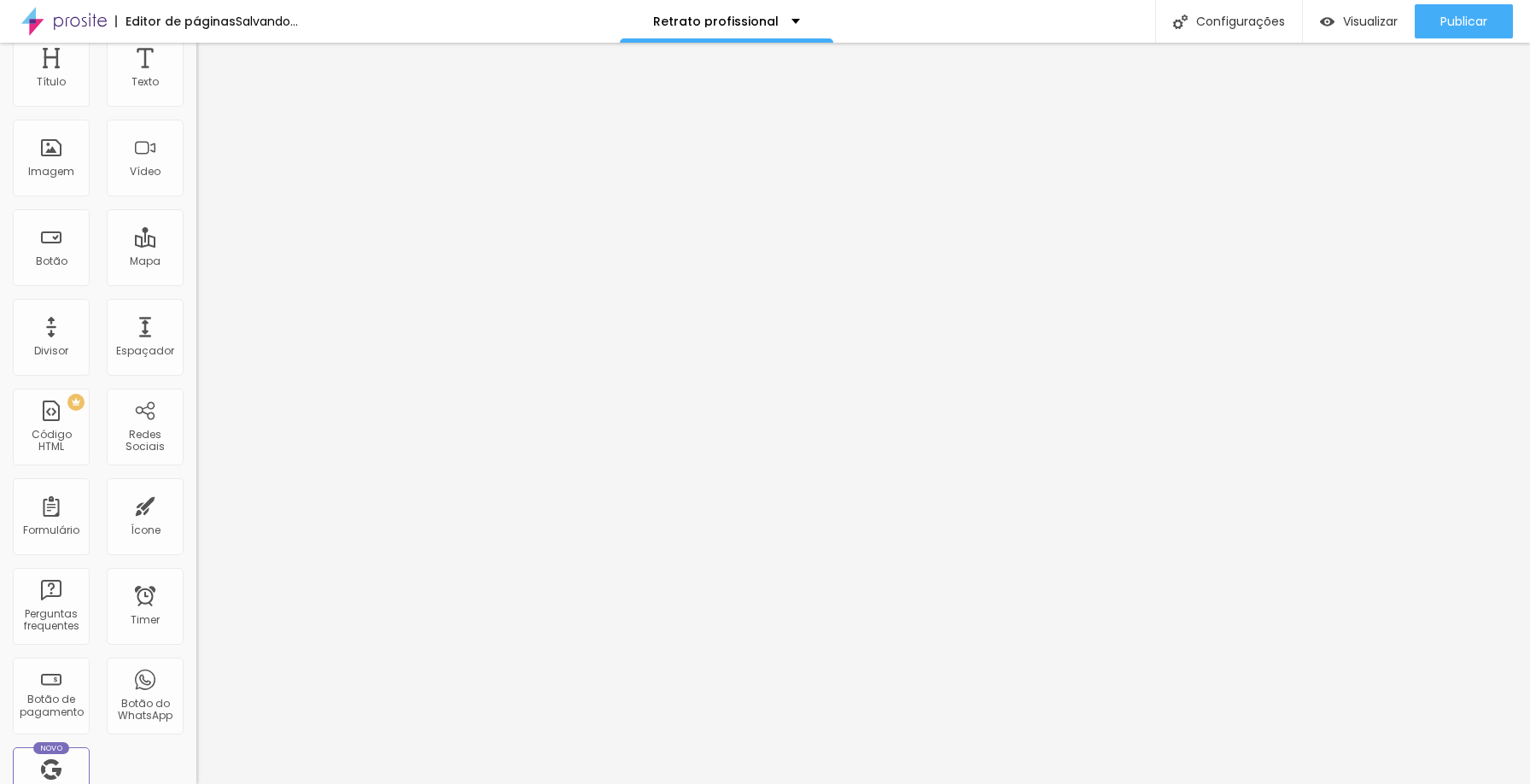
type input "82"
type input "89"
type input "95"
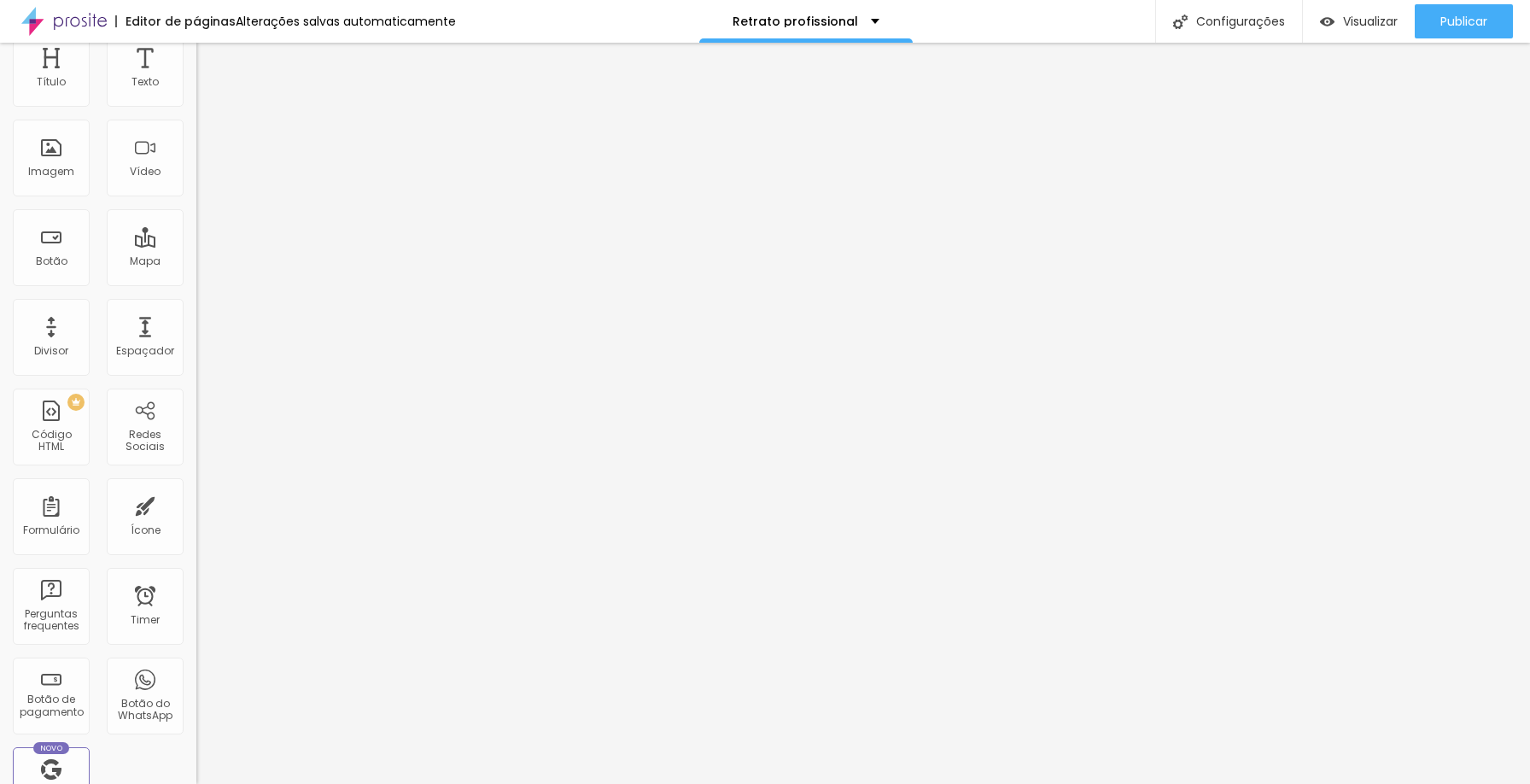
type input "63"
type input "56"
type input "52"
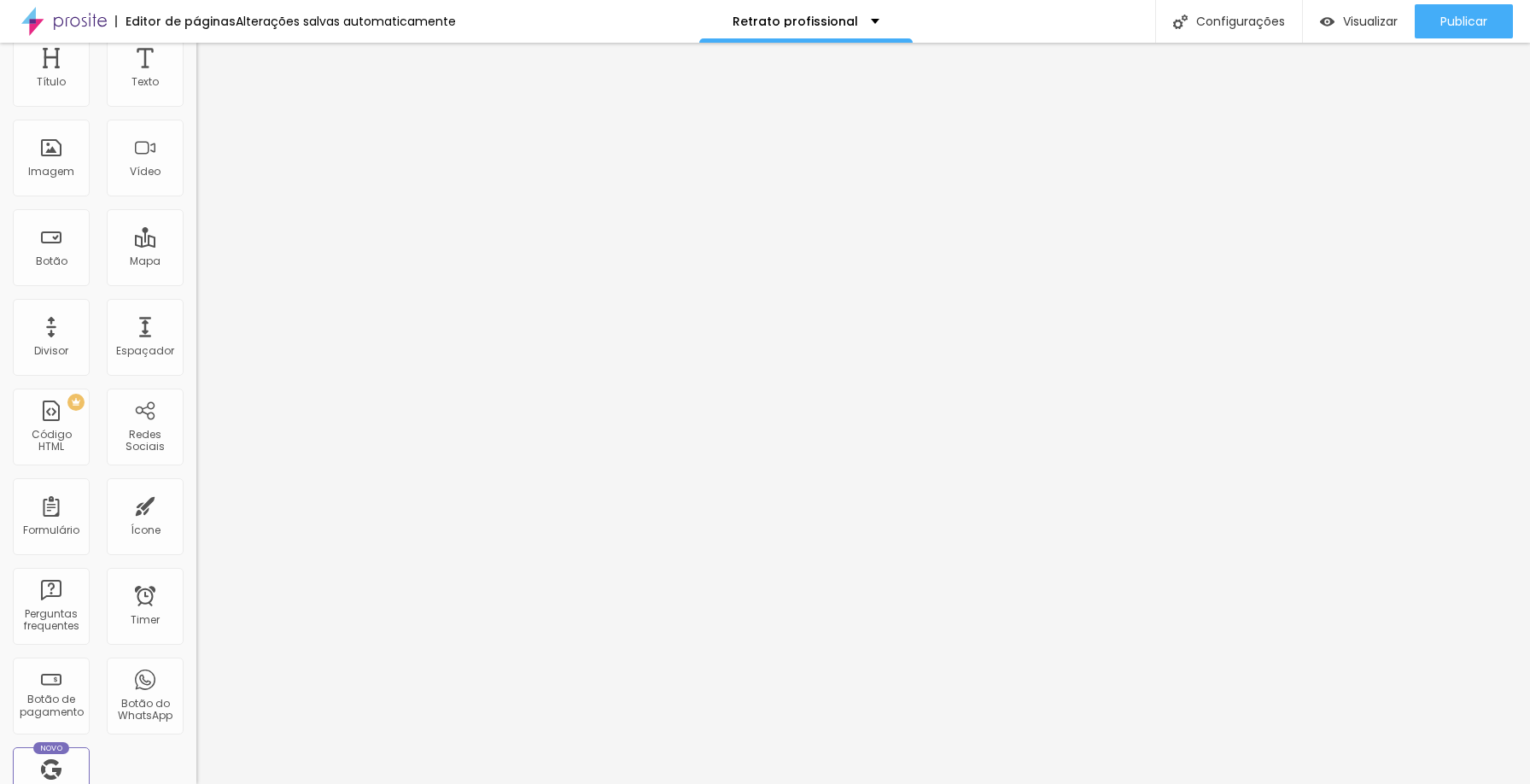
type input "52"
type input "49"
type input "47"
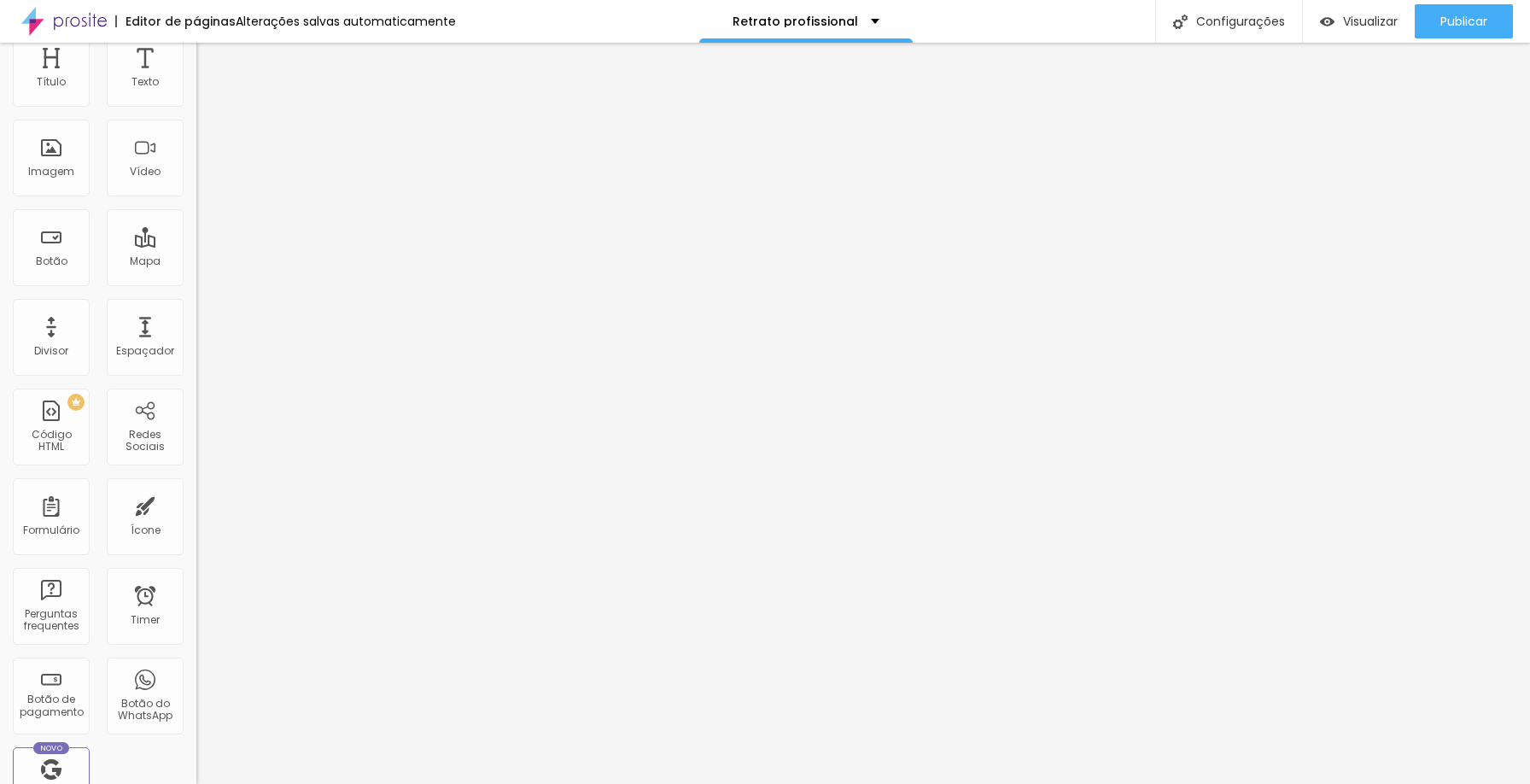
type input "43"
type input "42"
type input "41"
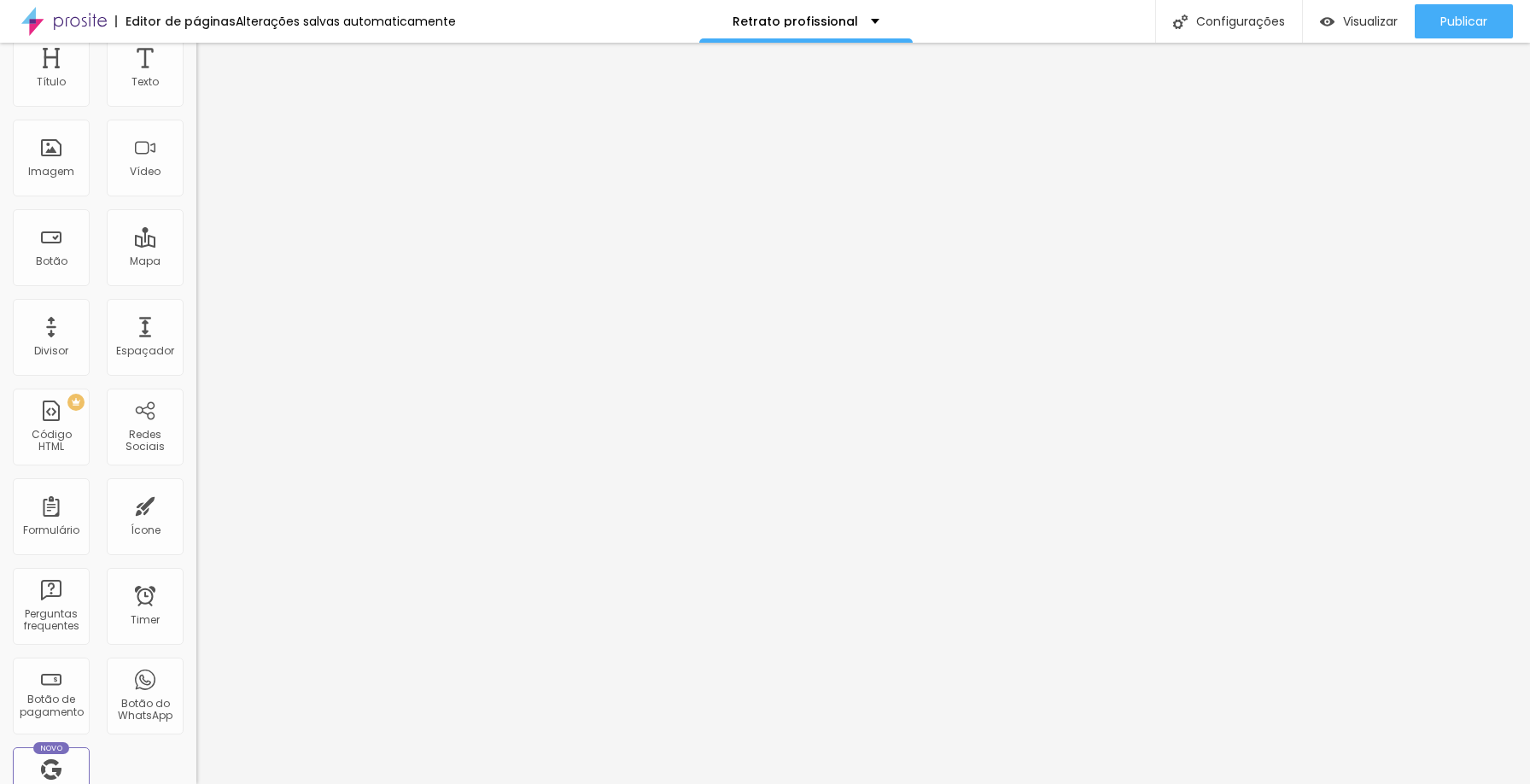
type input "41"
type input "40"
type input "42"
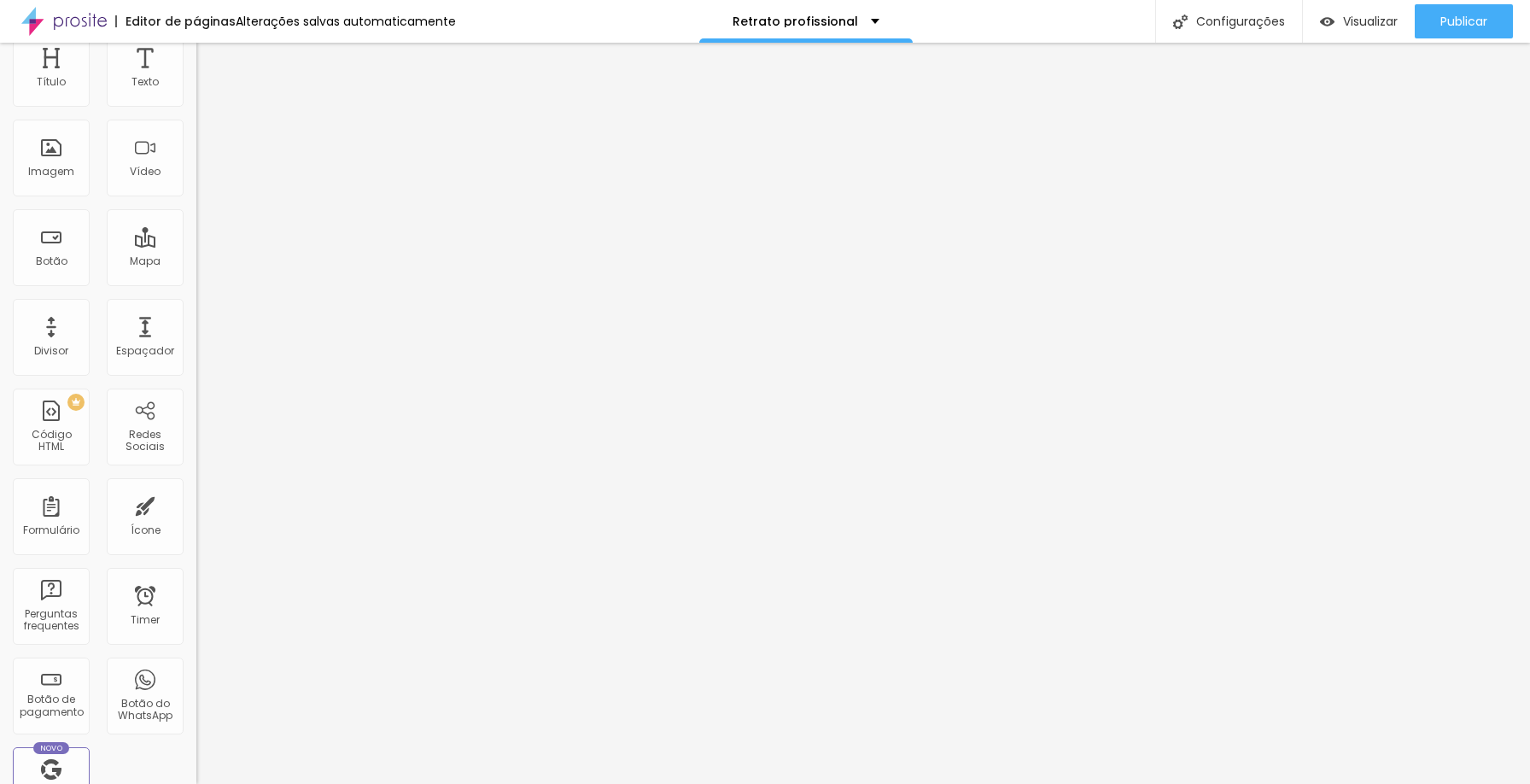
type input "43"
type input "44"
type input "49"
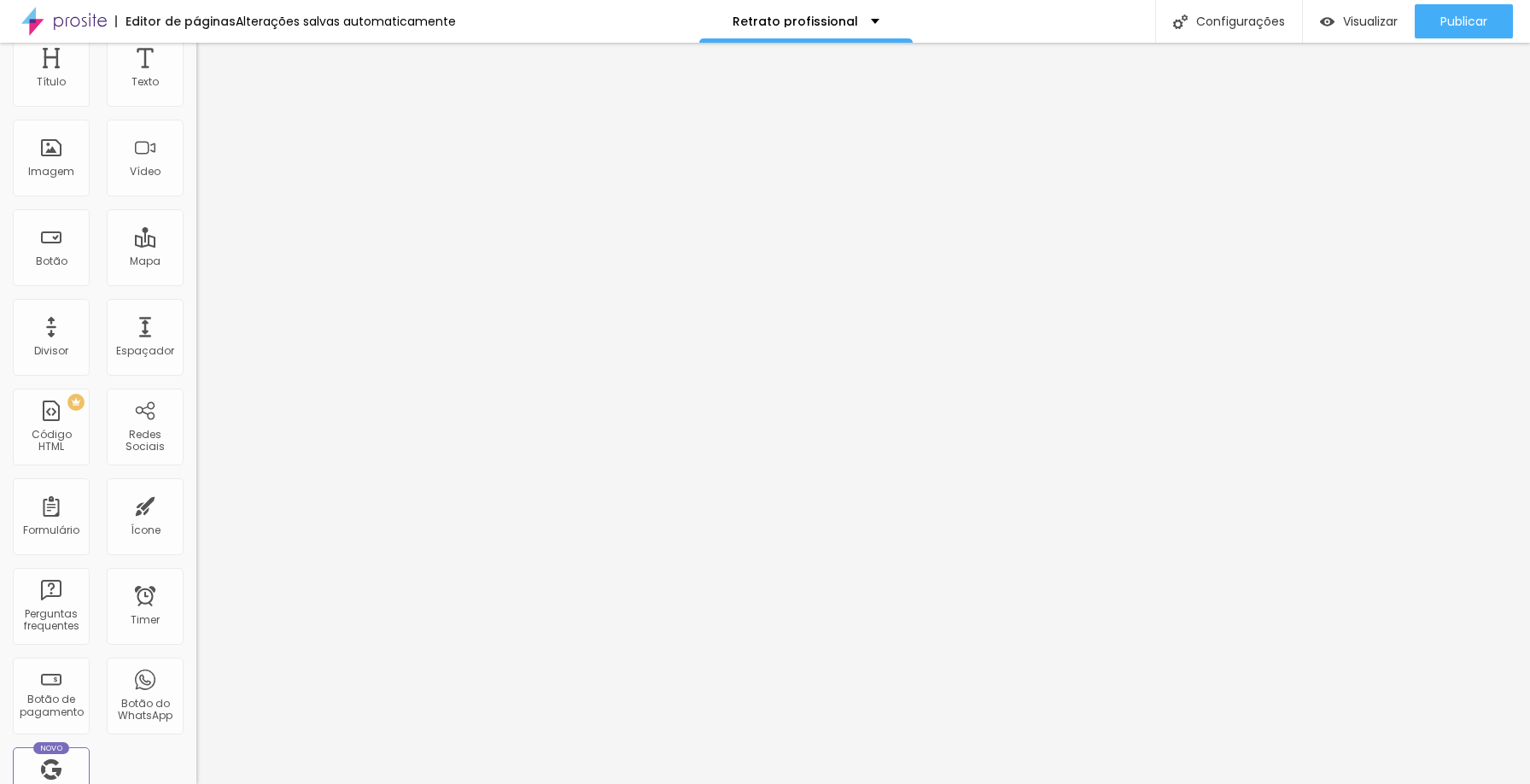
drag, startPoint x: 97, startPoint y: 750, endPoint x: 97, endPoint y: 765, distance: 15.0
type input "49"
click at [197, 429] on input "range" at bounding box center [251, 422] width 110 height 14
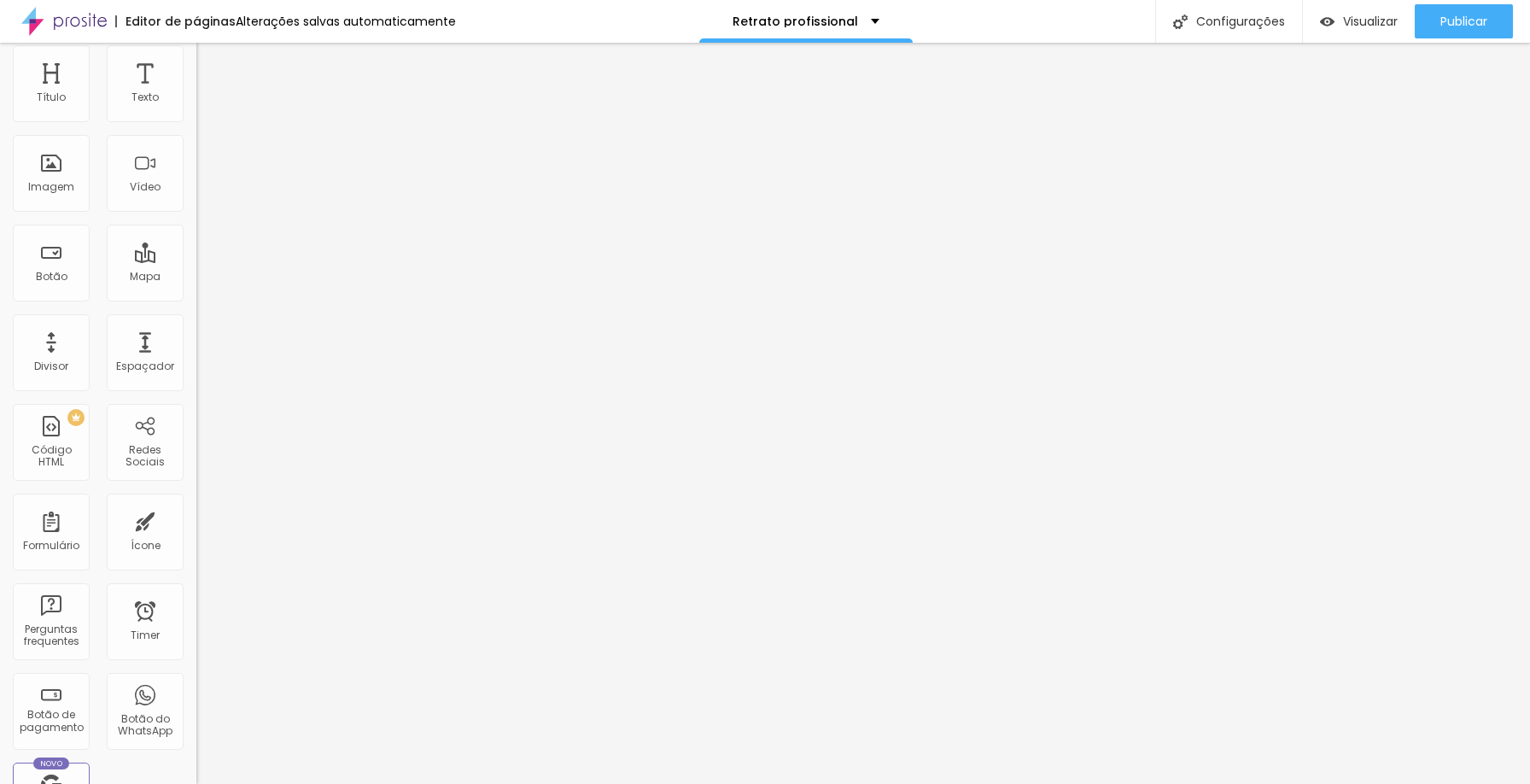
scroll to position [0, 0]
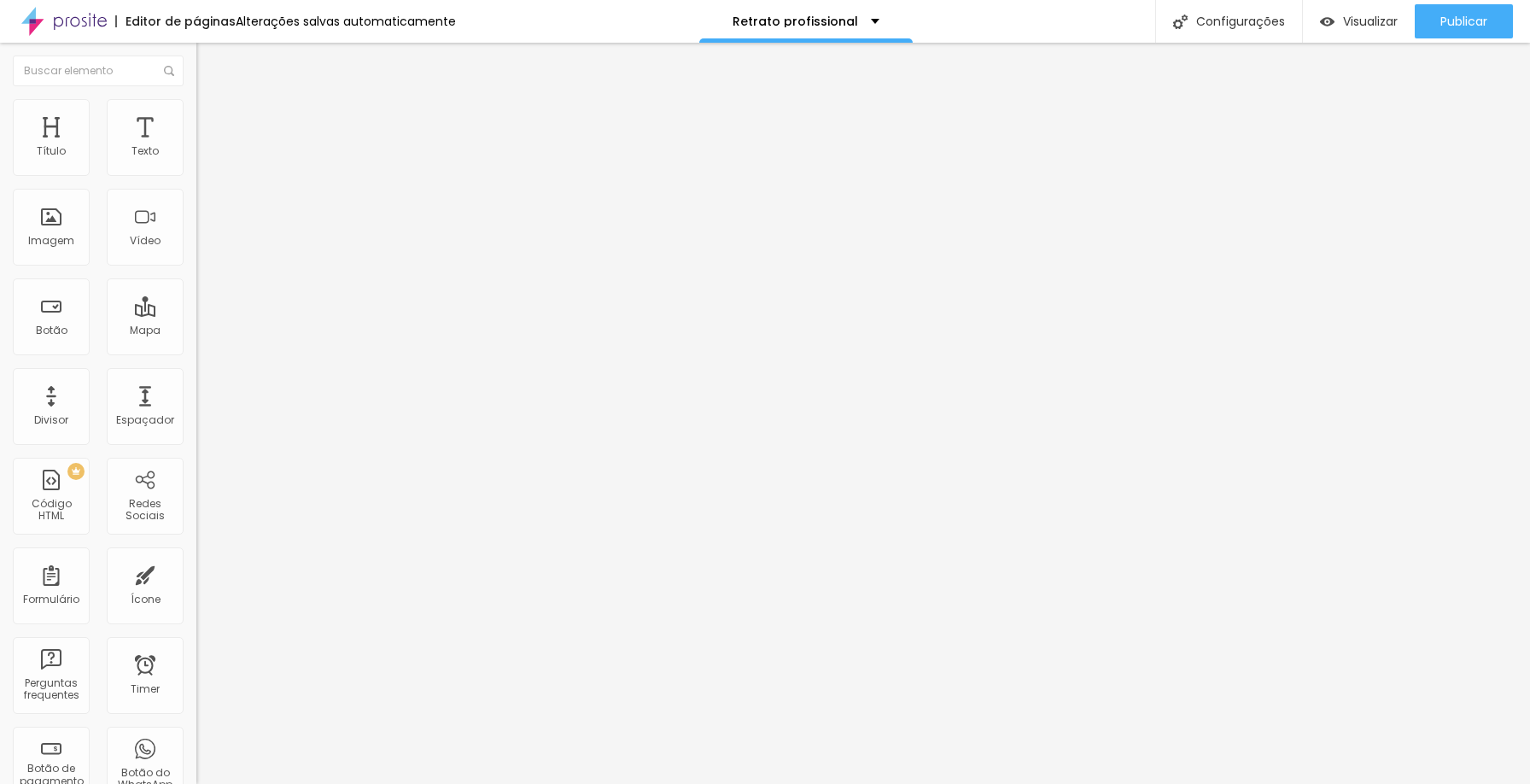
click at [197, 115] on li "Estilo" at bounding box center [295, 108] width 197 height 17
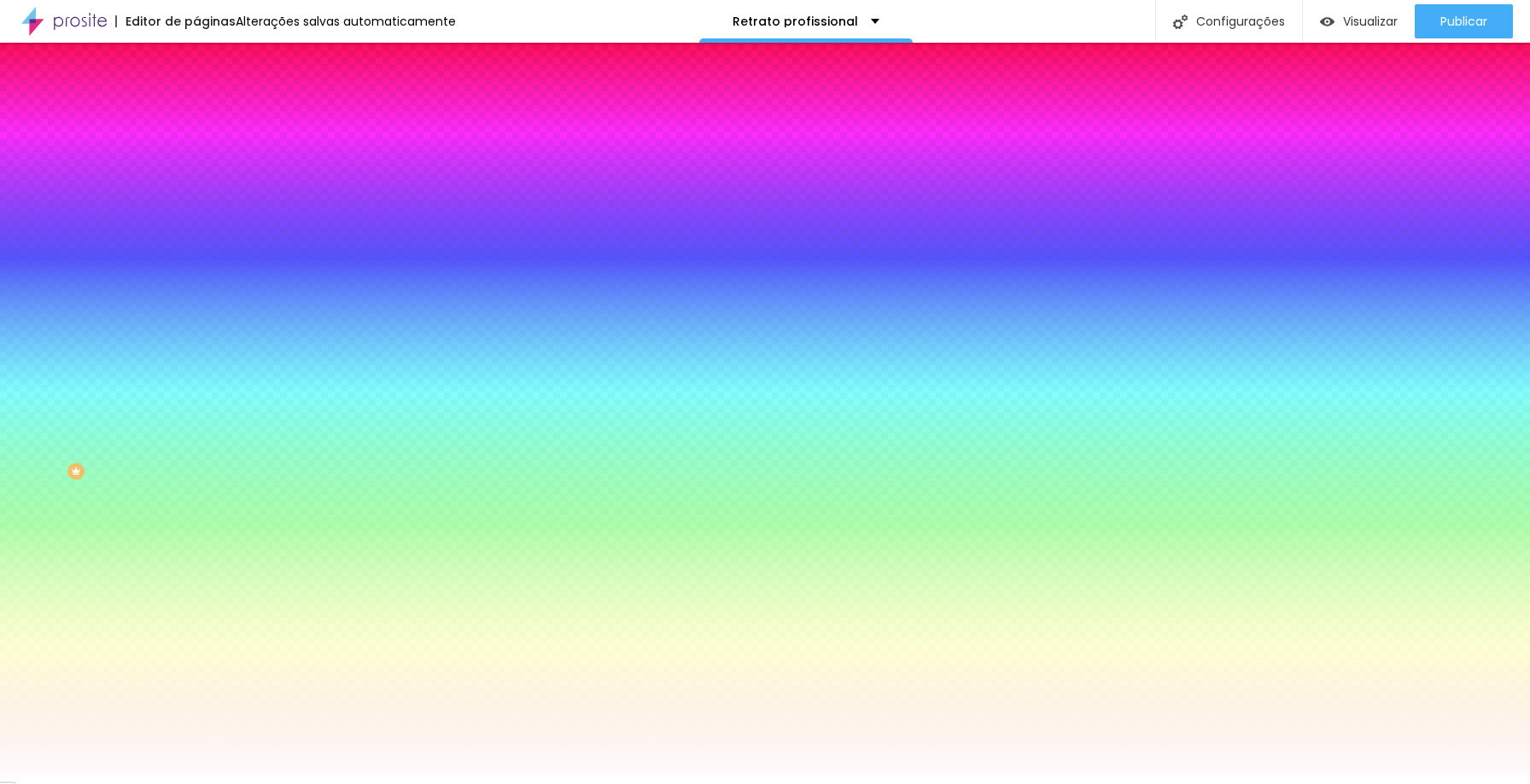
type input "5"
type input "16"
type input "17"
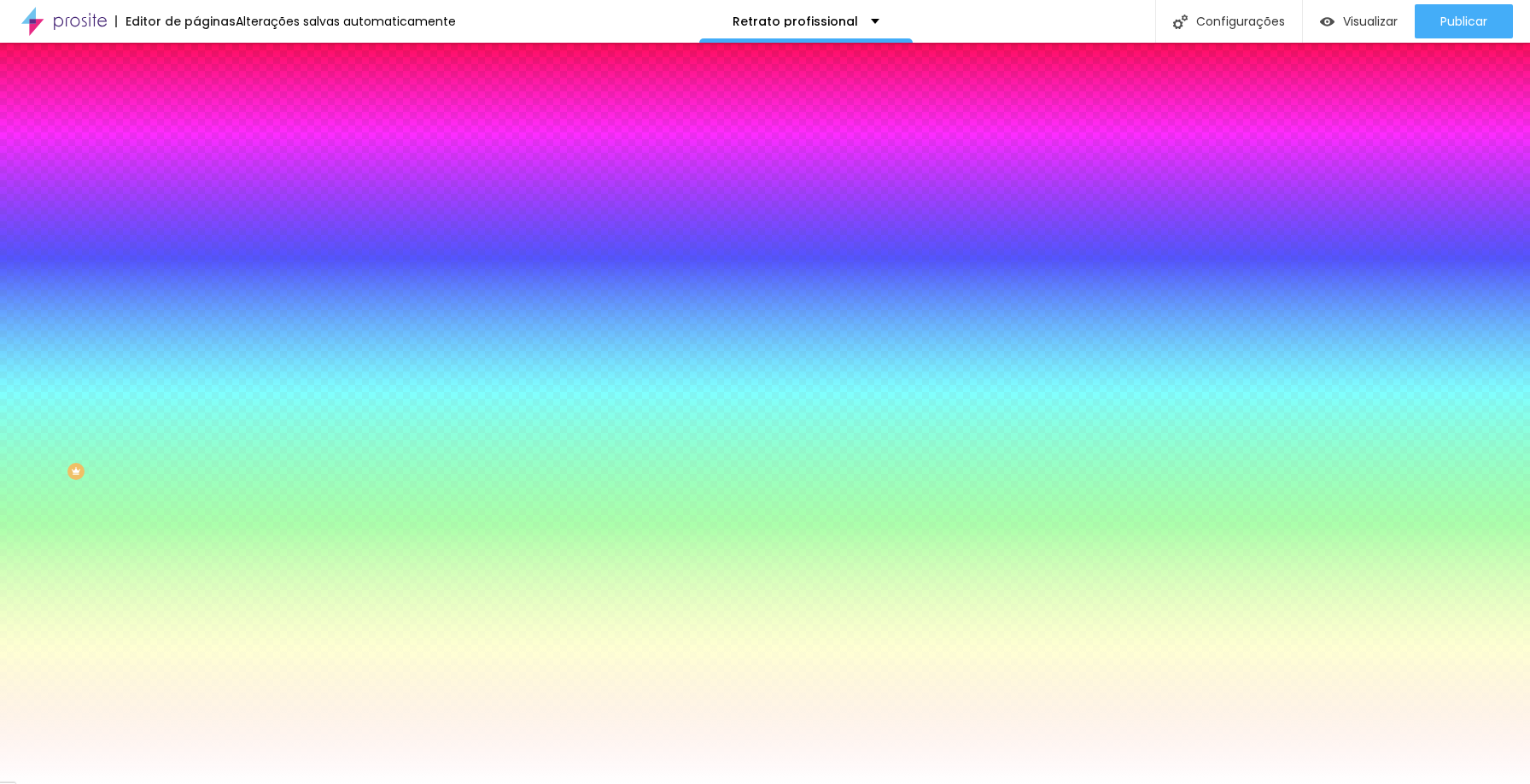
type input "17"
type input "19"
type input "18"
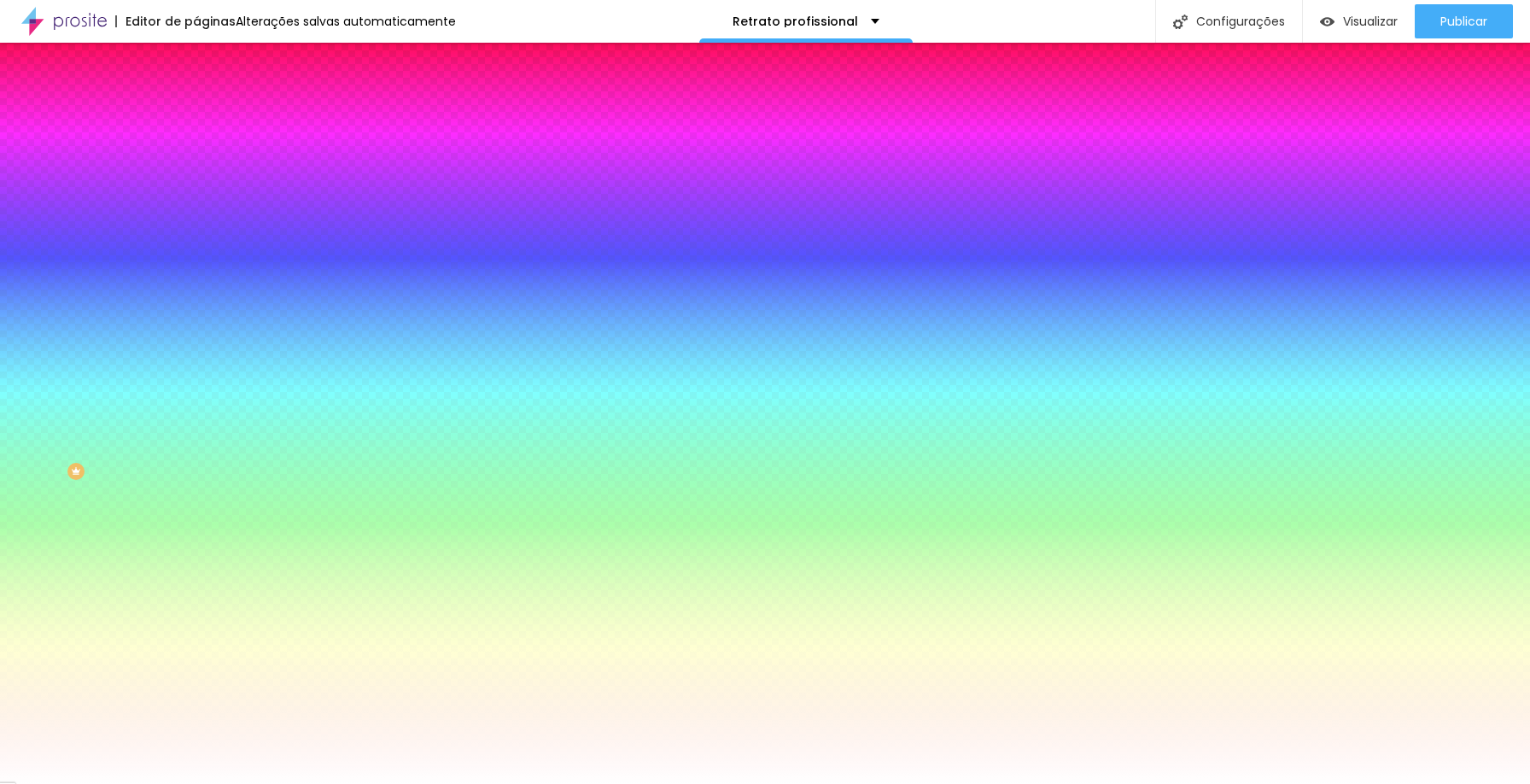
type input "11"
type input "10"
type input "9"
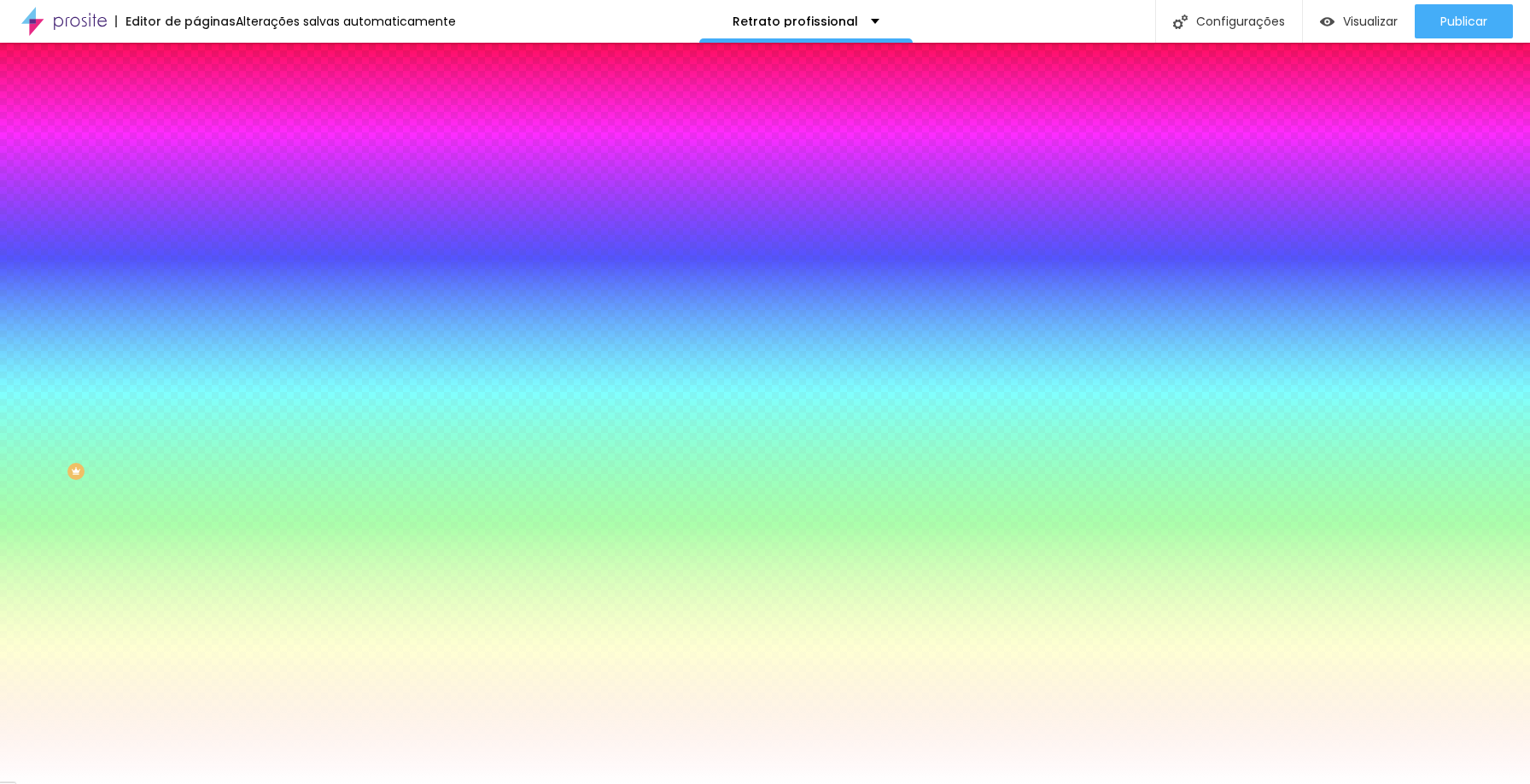
type input "9"
type input "8"
type input "7"
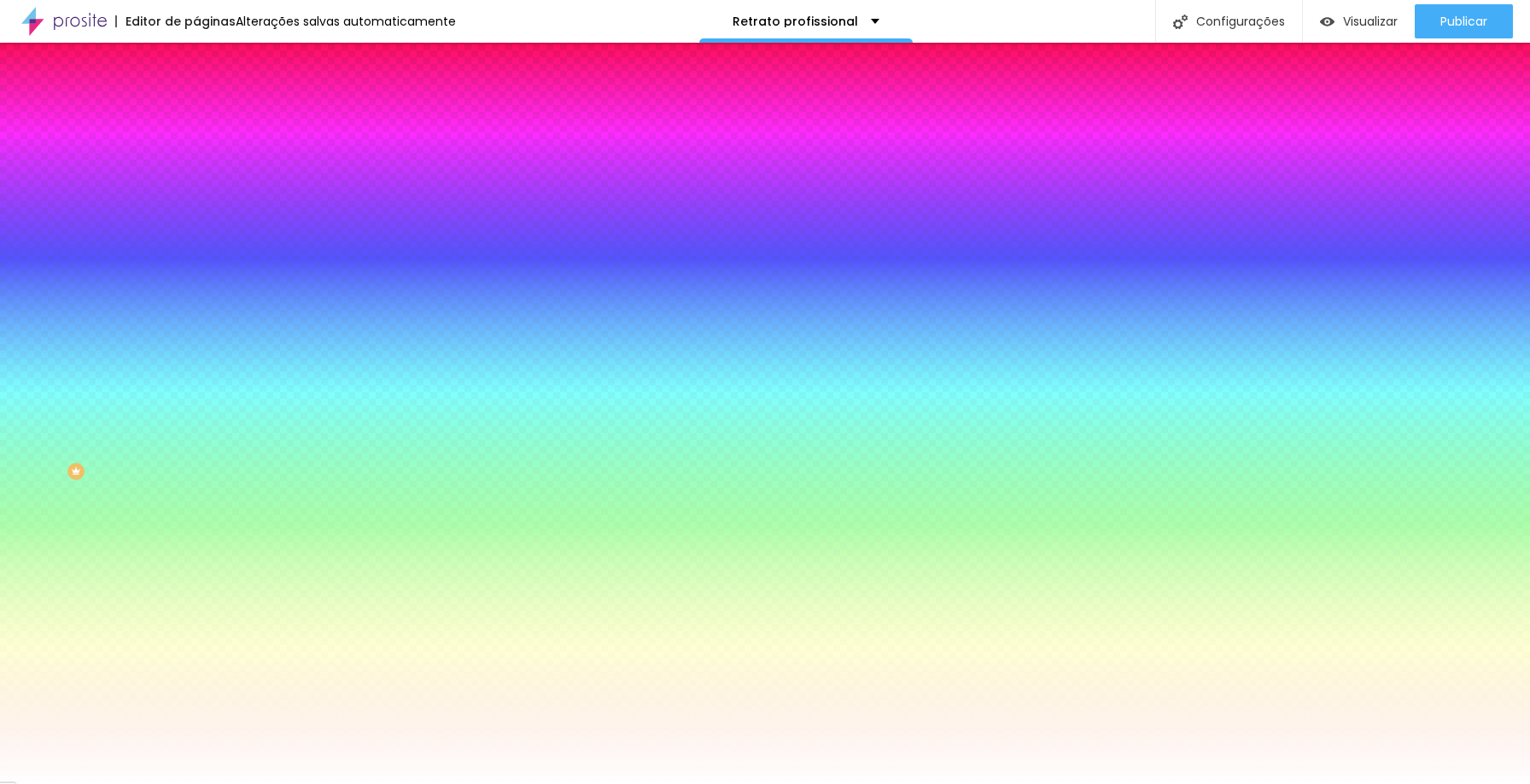
type input "6"
type input "5"
type input "4"
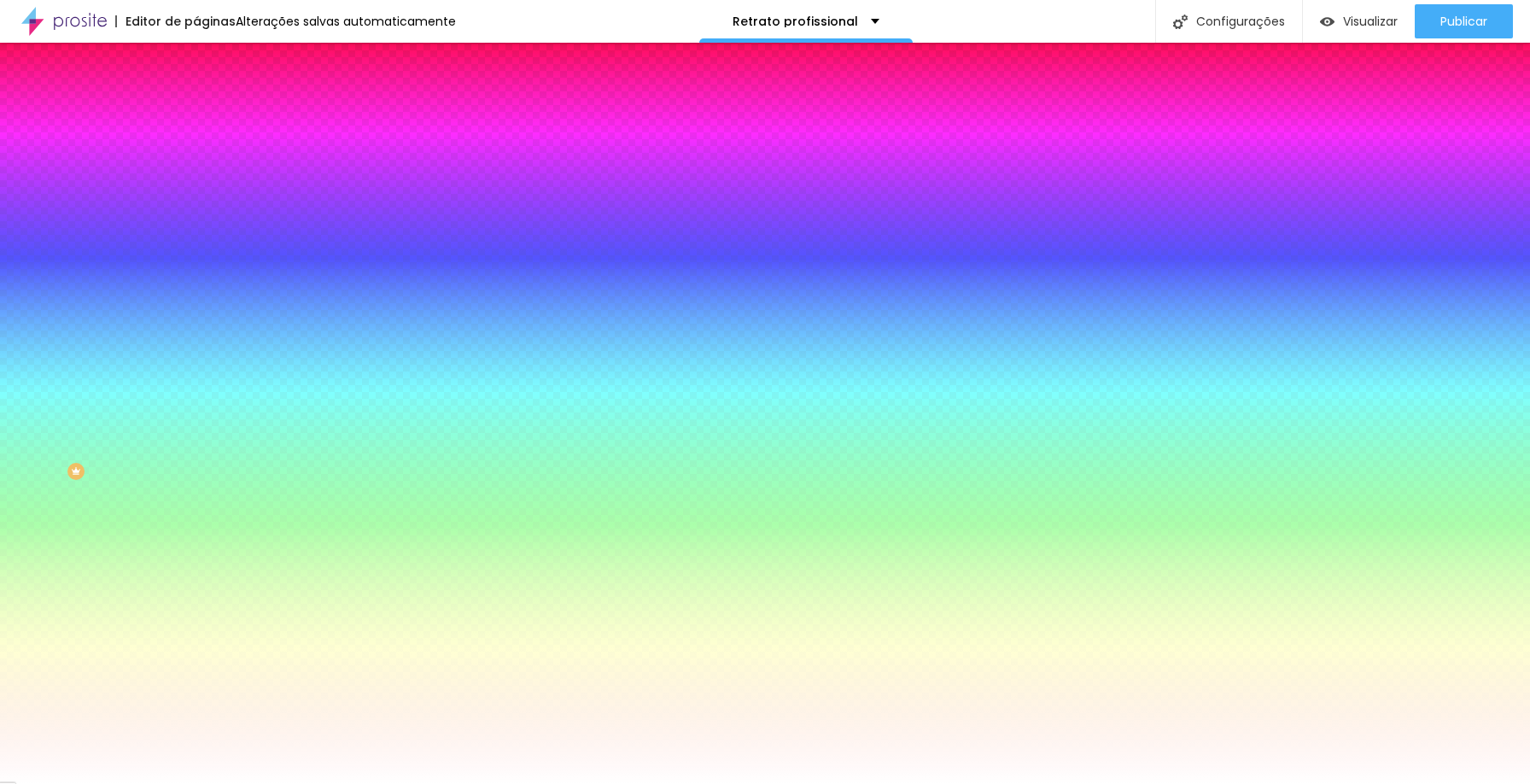
type input "4"
type input "3"
drag, startPoint x: 57, startPoint y: 168, endPoint x: 56, endPoint y: 178, distance: 10.0
click at [197, 331] on input "range" at bounding box center [251, 338] width 110 height 14
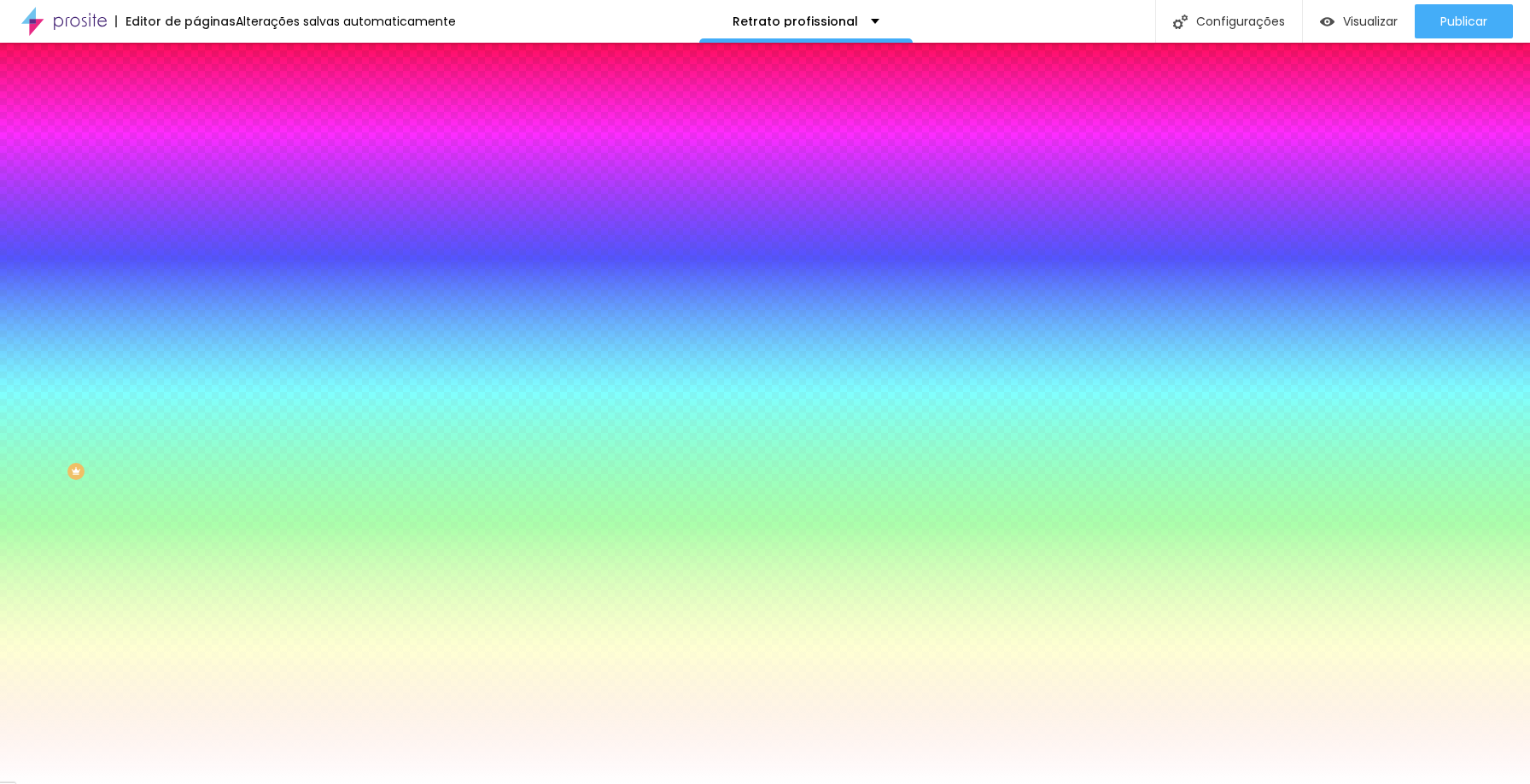
click at [197, 404] on div at bounding box center [295, 404] width 197 height 0
click at [151, 339] on div at bounding box center [765, 392] width 1530 height 784
click at [115, 257] on div at bounding box center [765, 392] width 1530 height 784
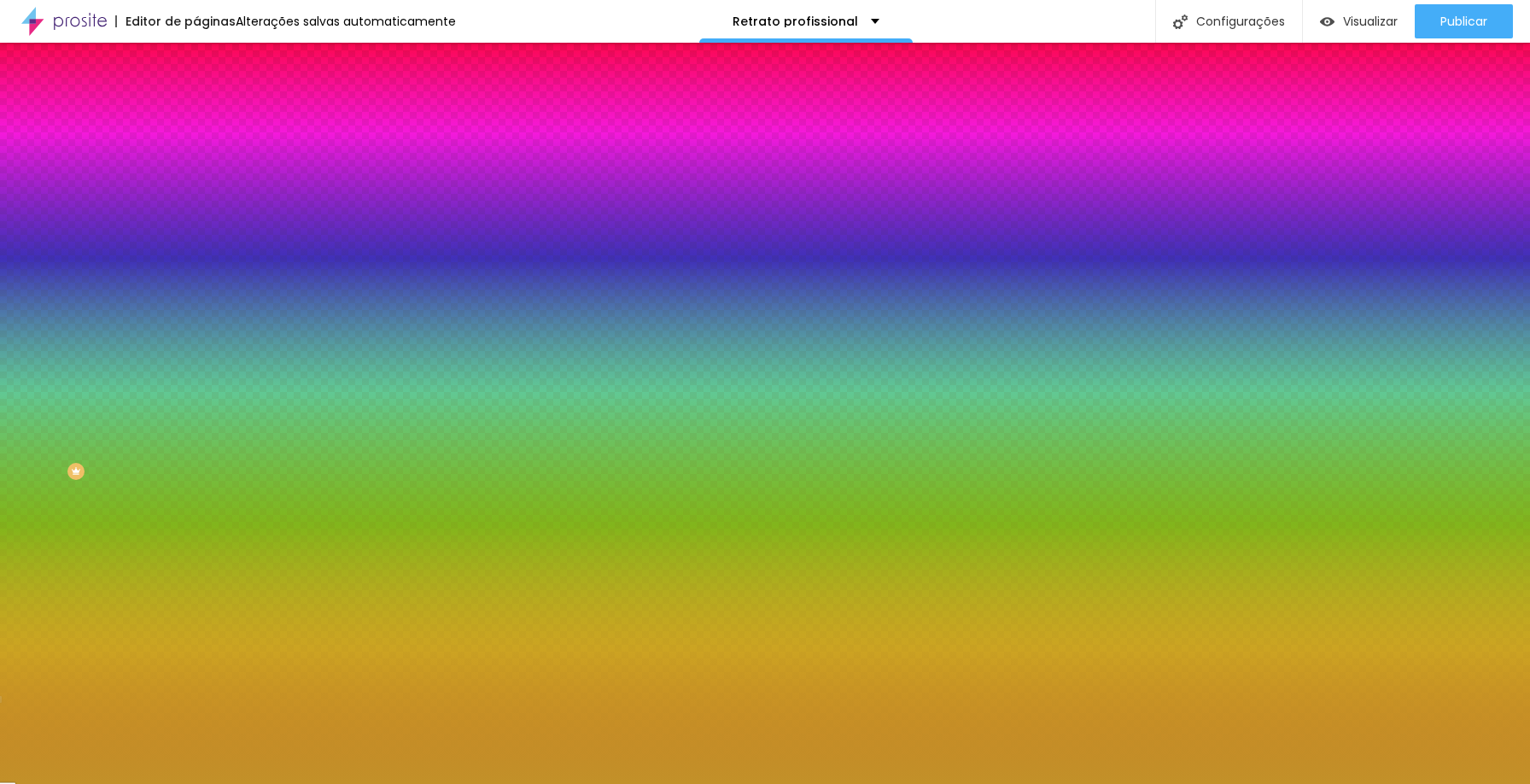
click at [71, 244] on div at bounding box center [765, 392] width 1530 height 784
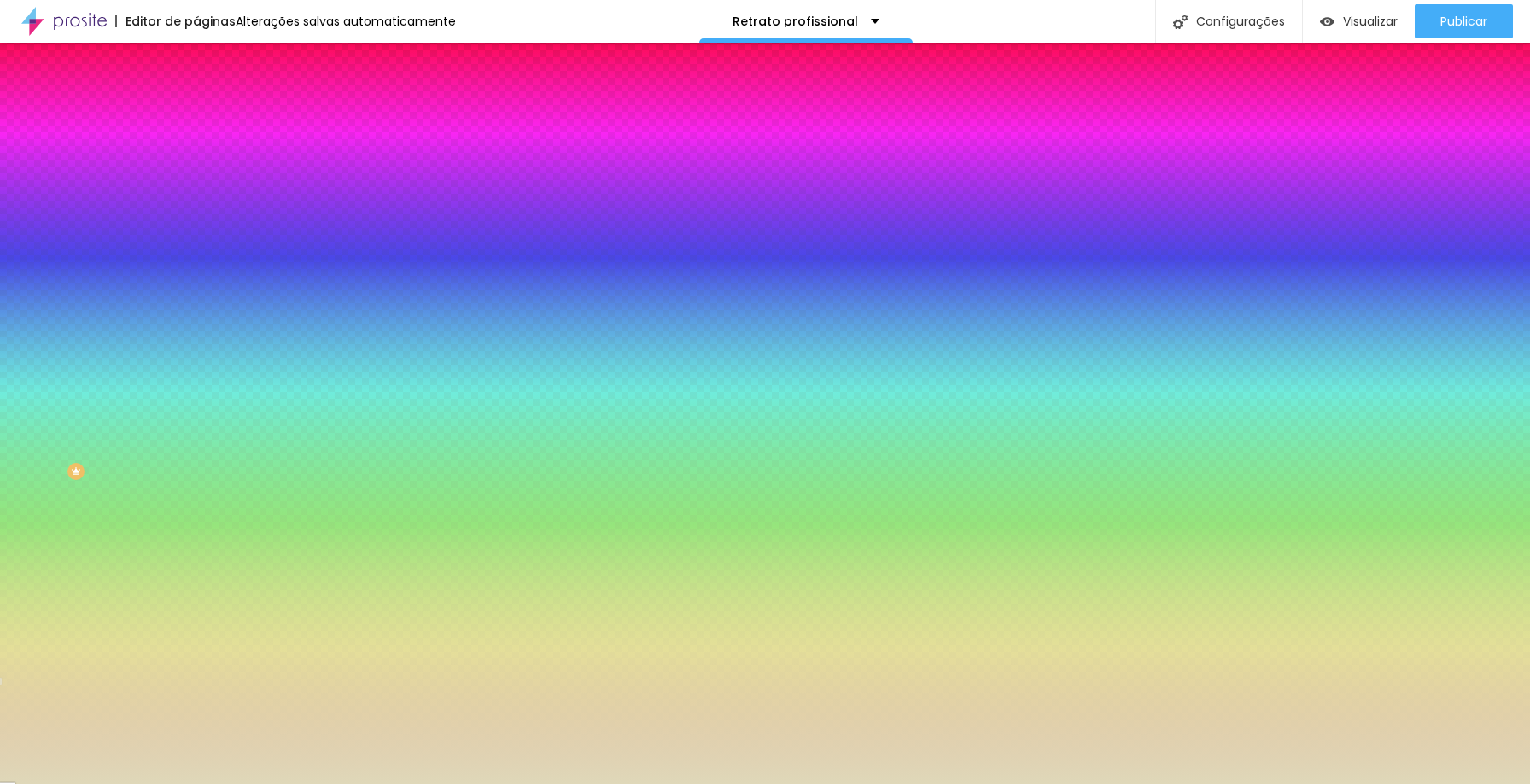
type input "#DFD6B1"
click at [50, 243] on div at bounding box center [765, 392] width 1530 height 784
click at [212, 121] on span "Avançado" at bounding box center [240, 127] width 56 height 15
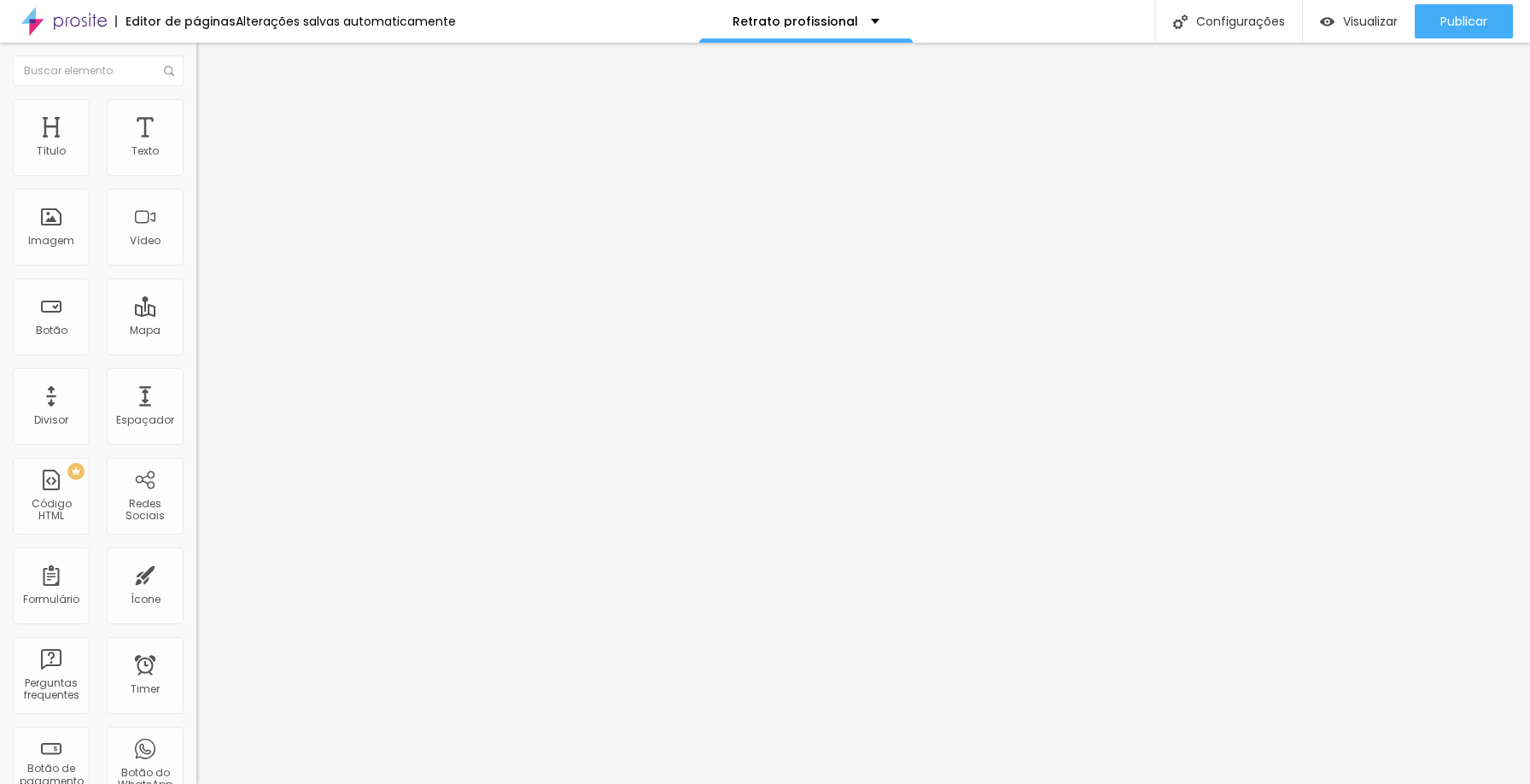
type input "1"
type input "44"
type input "46"
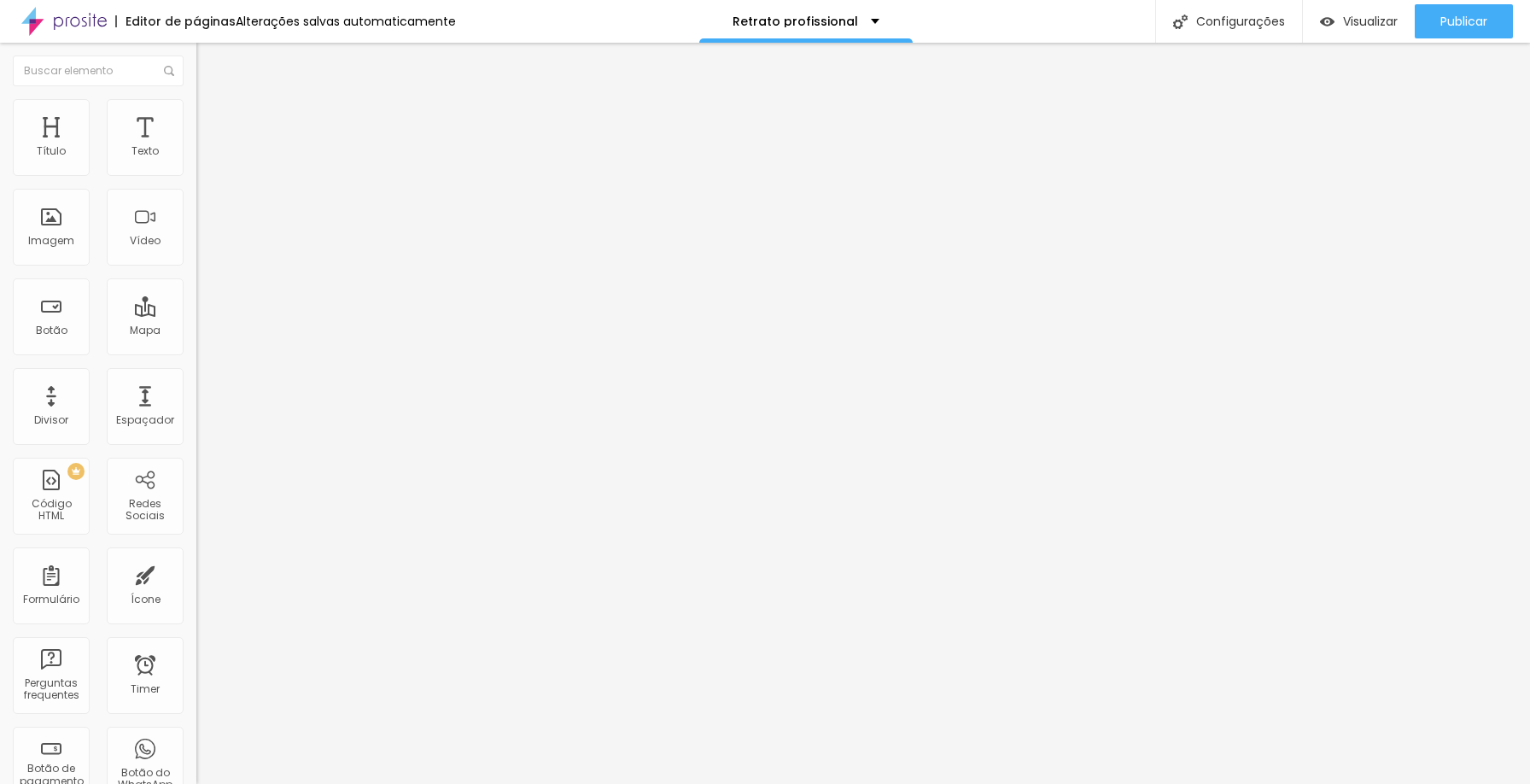
type input "46"
type input "48"
type input "49"
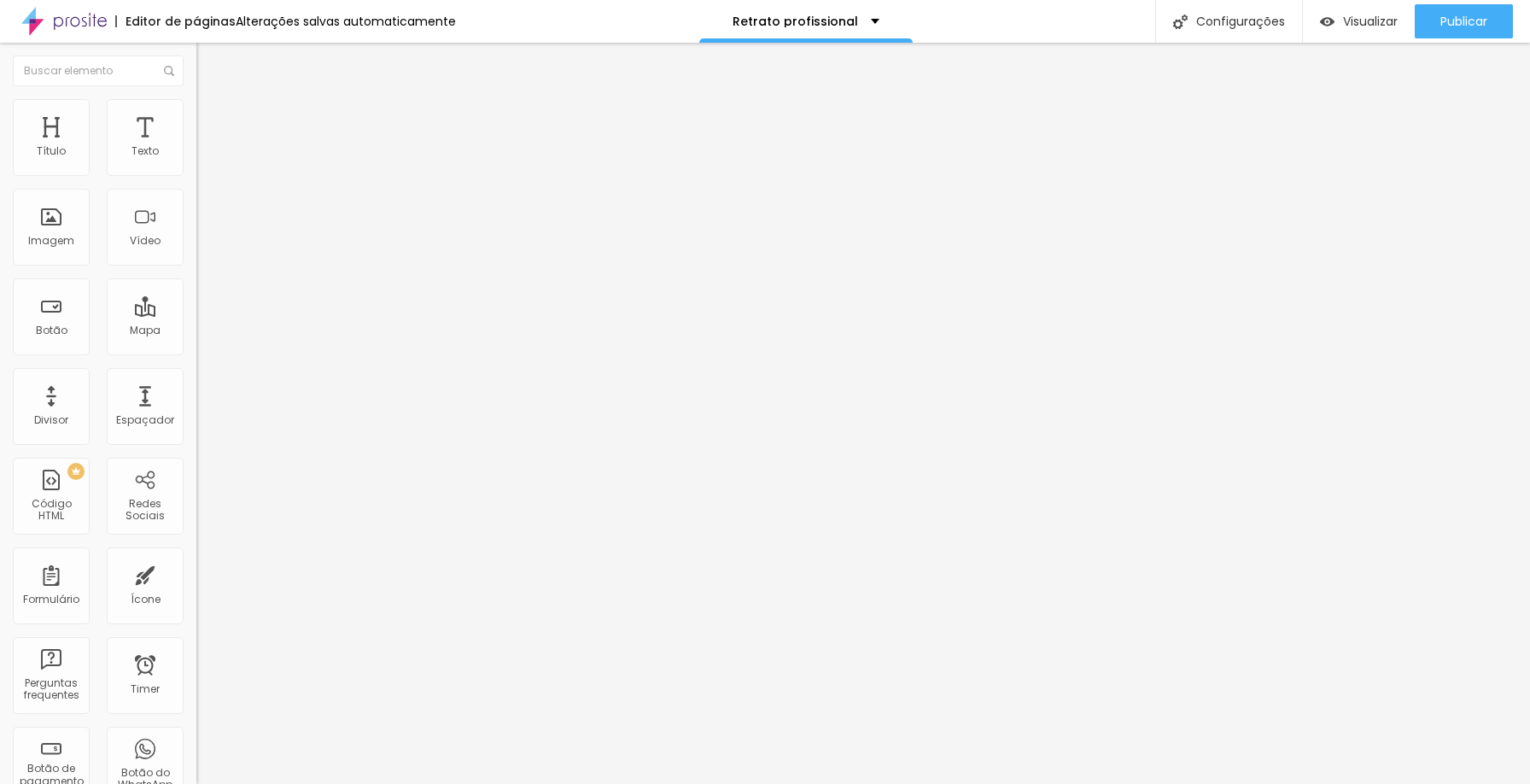
type input "51"
type input "52"
type input "53"
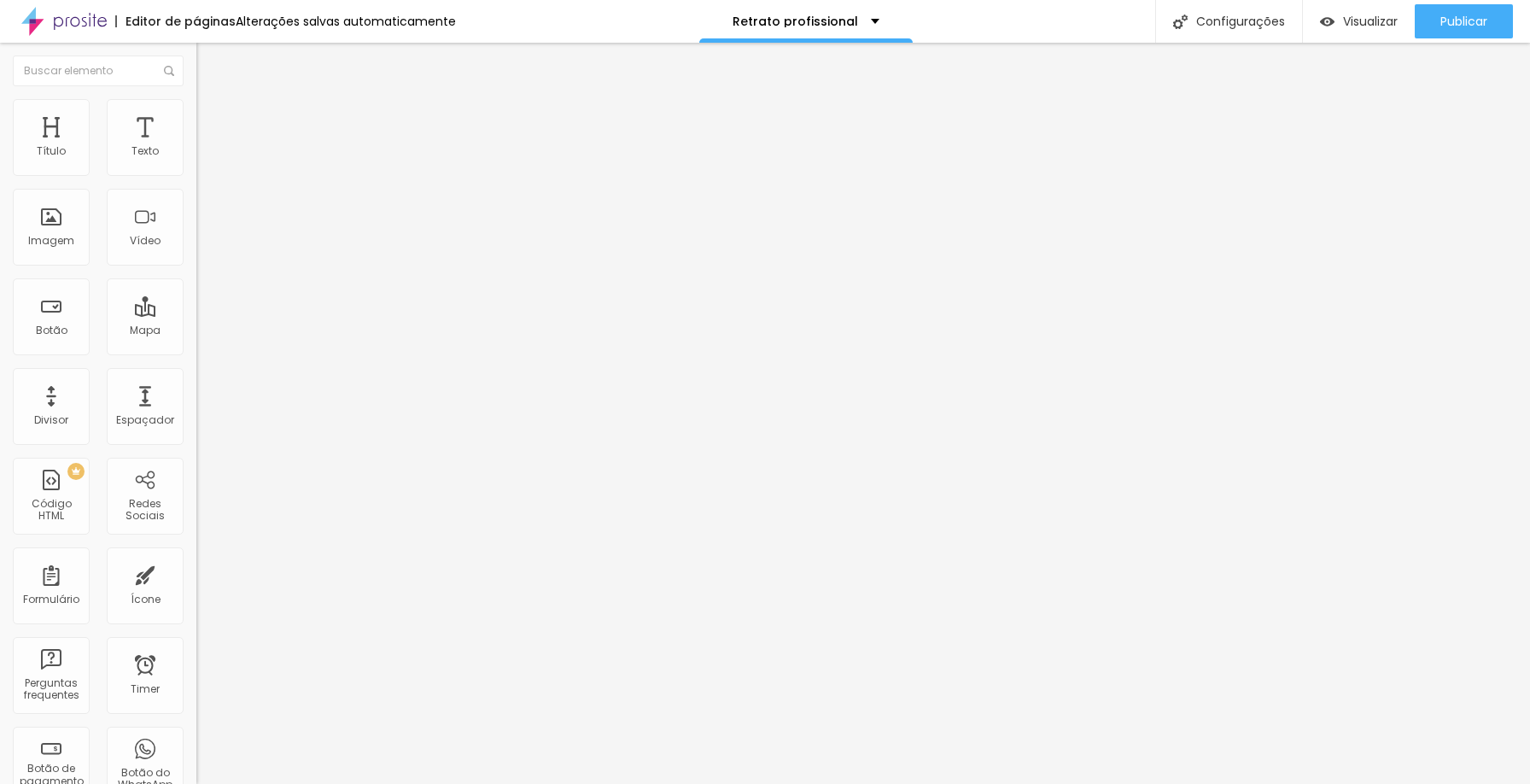
type input "53"
type input "54"
type input "55"
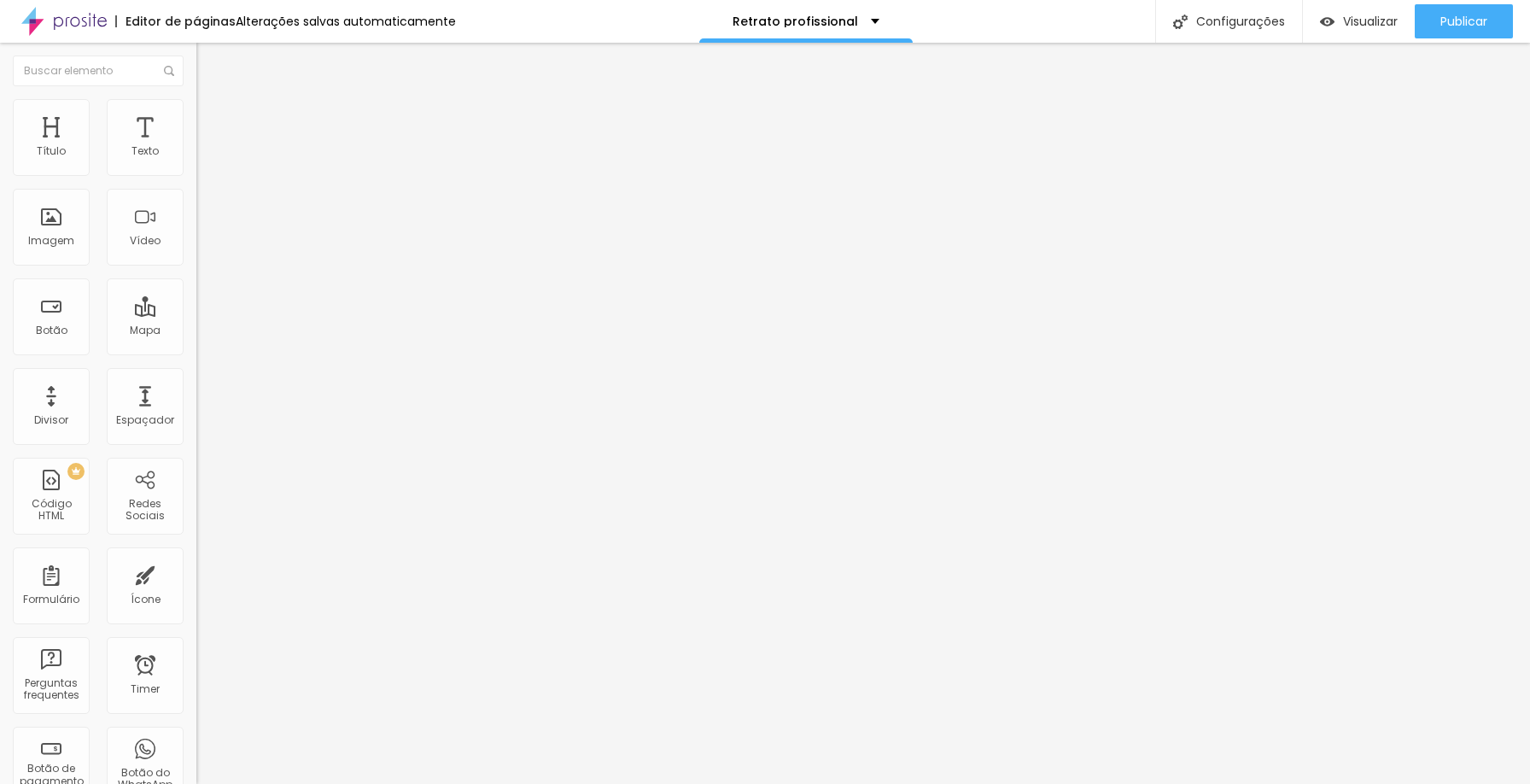
type input "53"
type input "41"
type input "38"
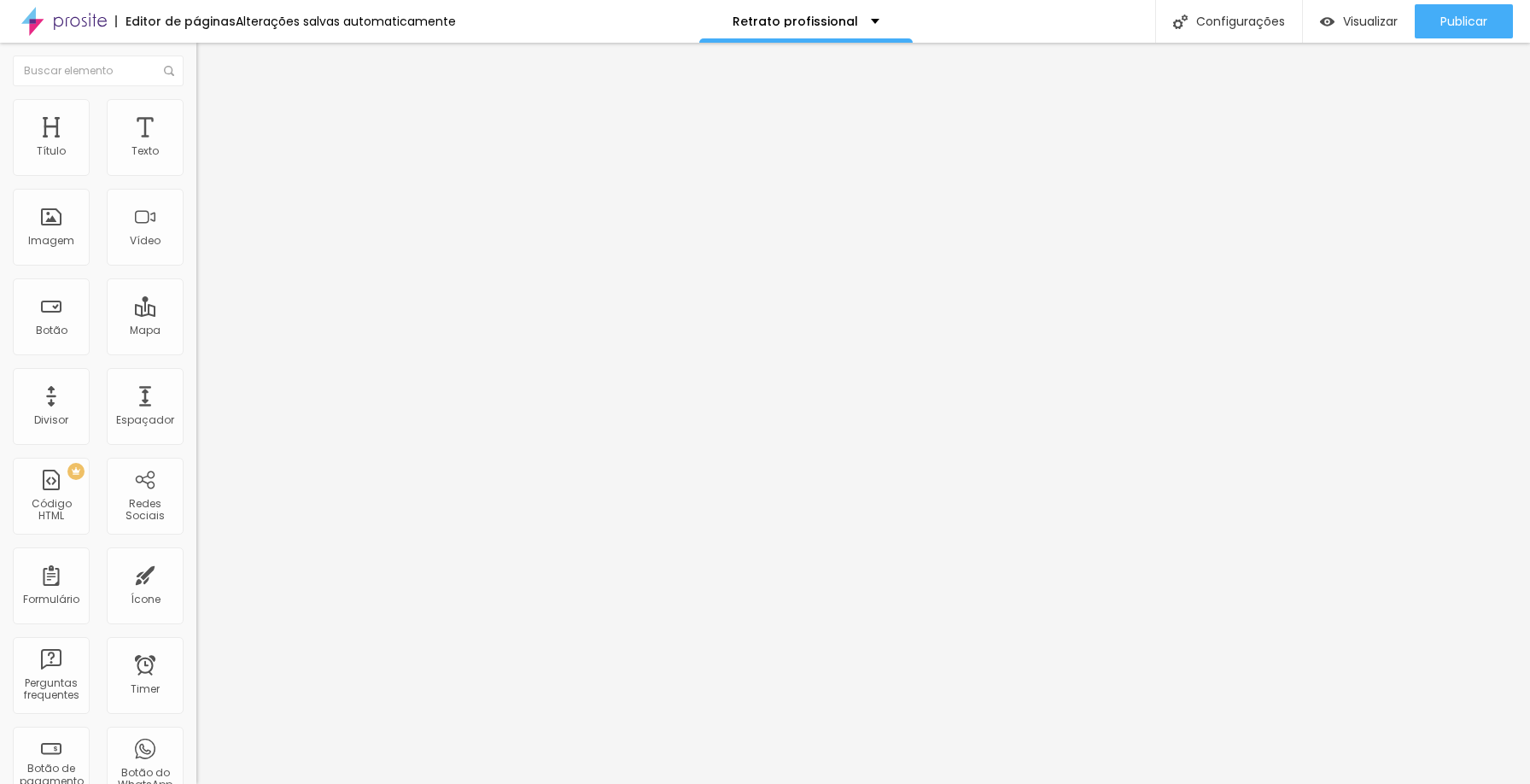
type input "38"
type input "35"
type input "33"
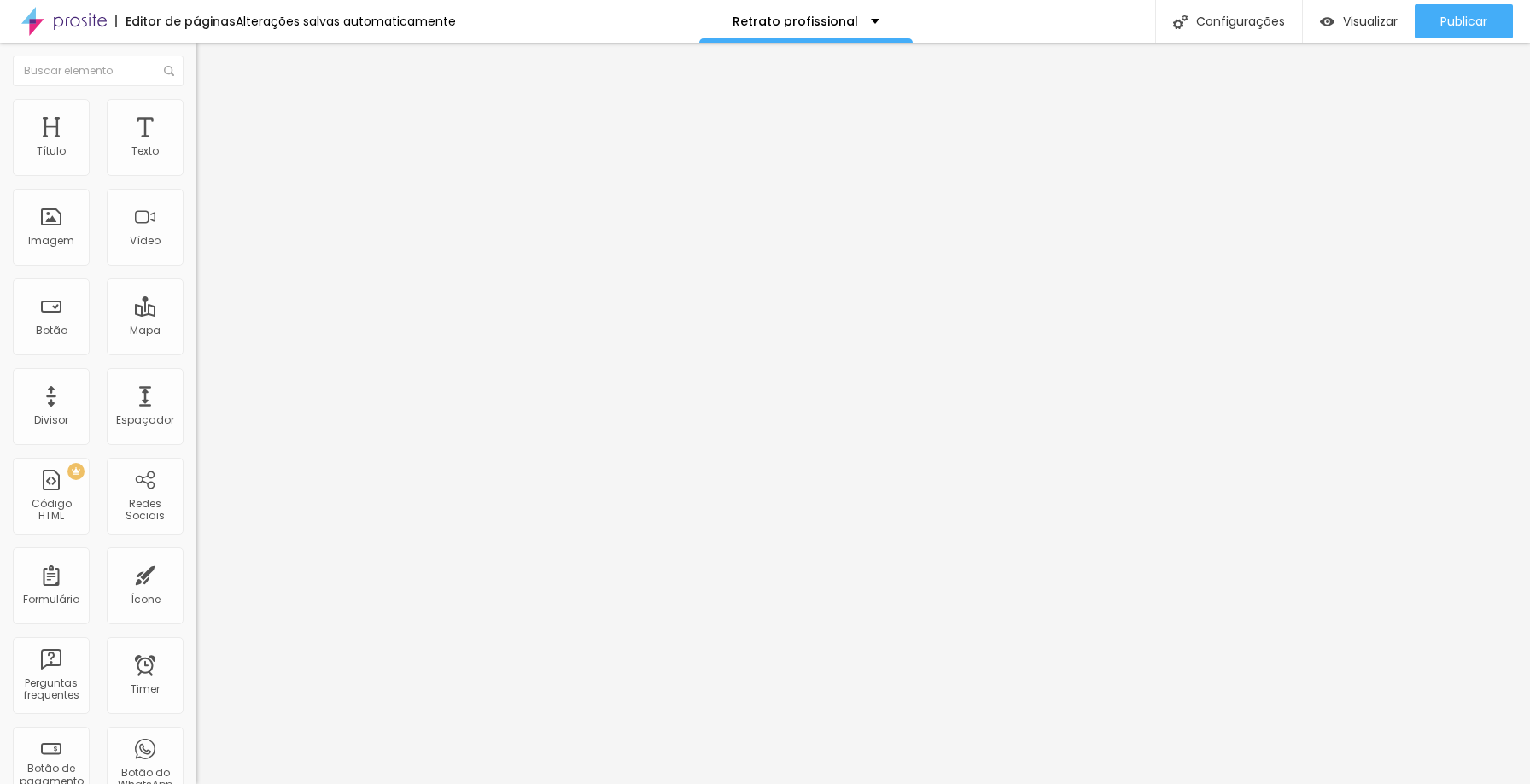
type input "32"
type input "31"
type input "29"
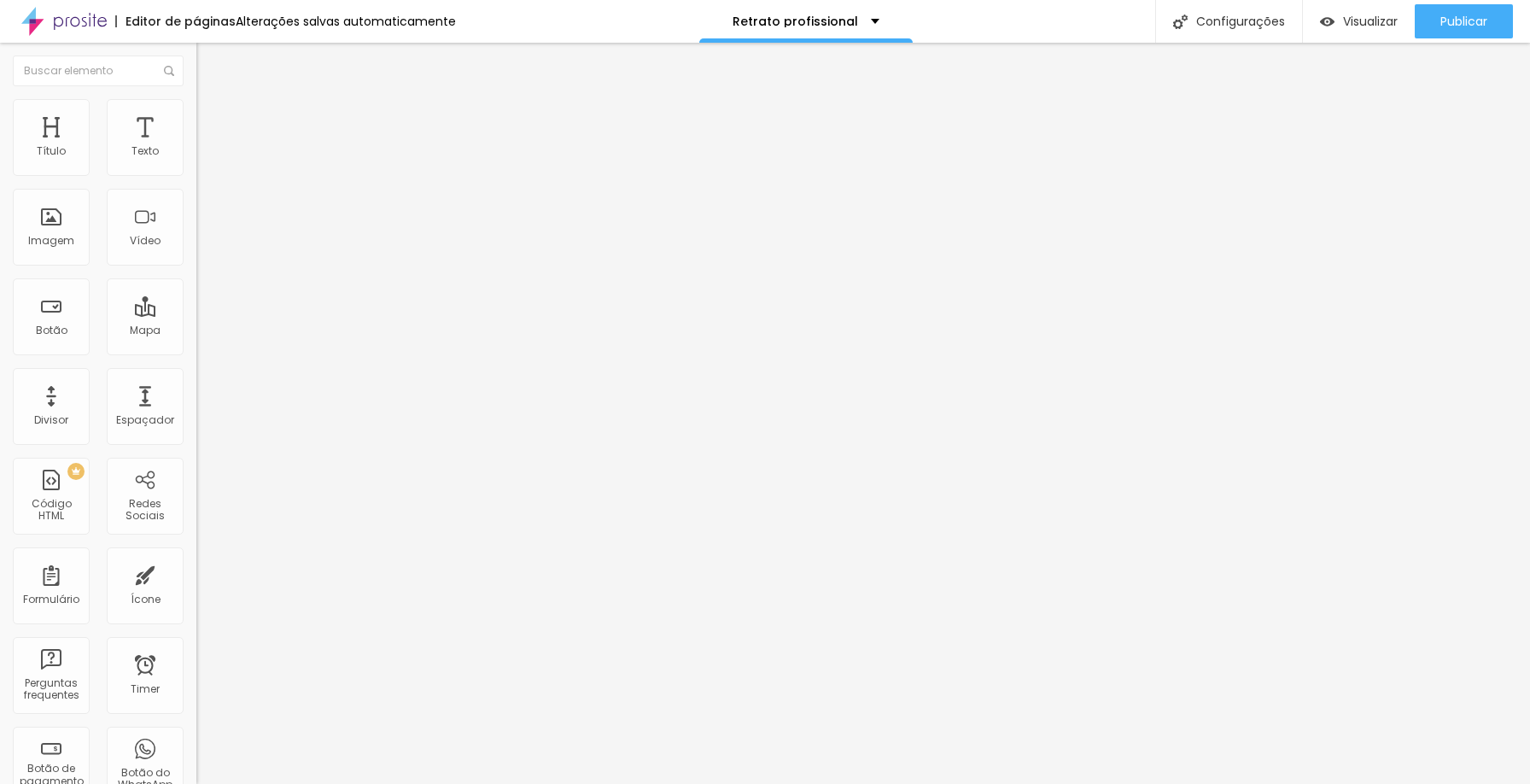
type input "29"
type input "28"
type input "27"
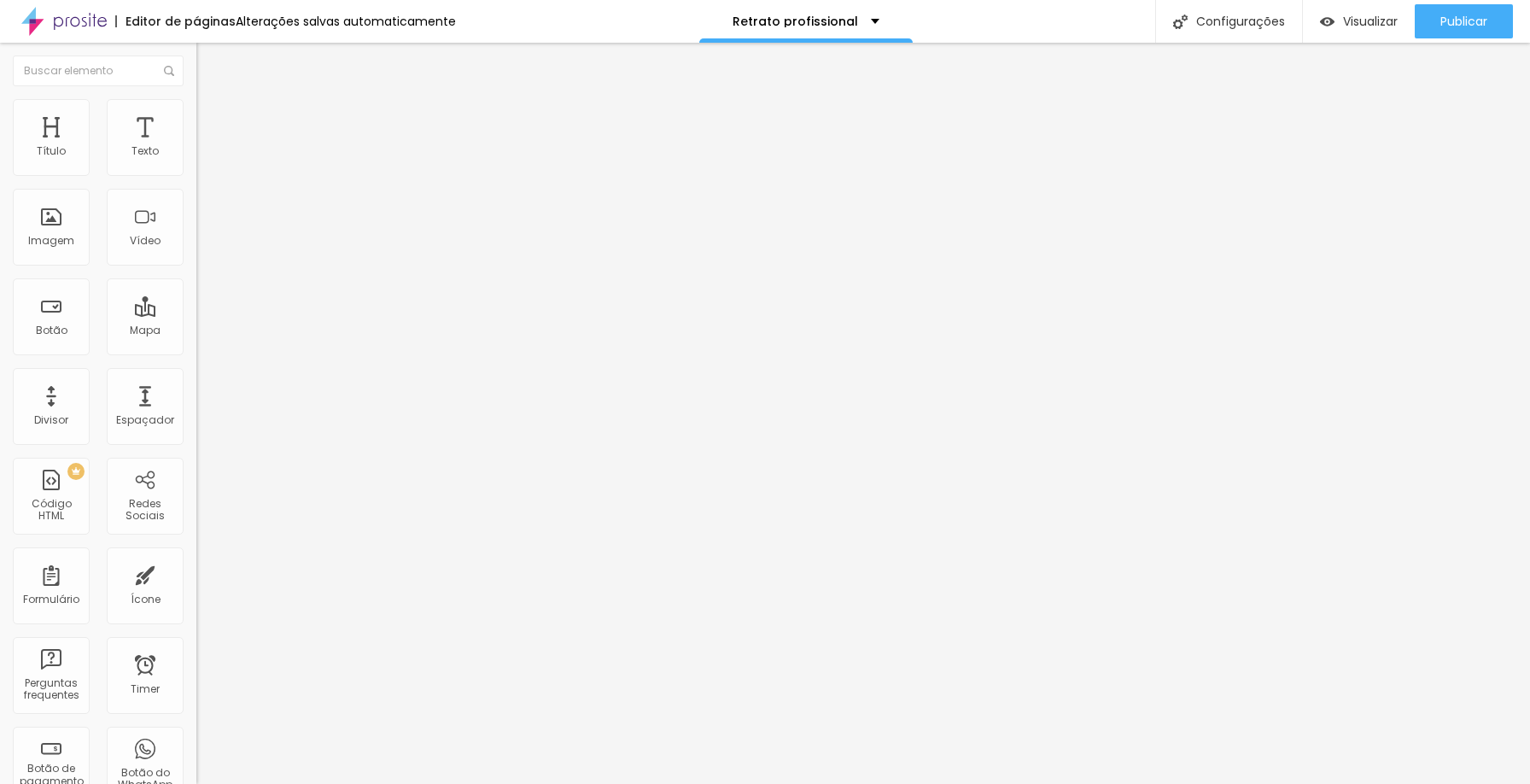
type input "24"
type input "21"
type input "18"
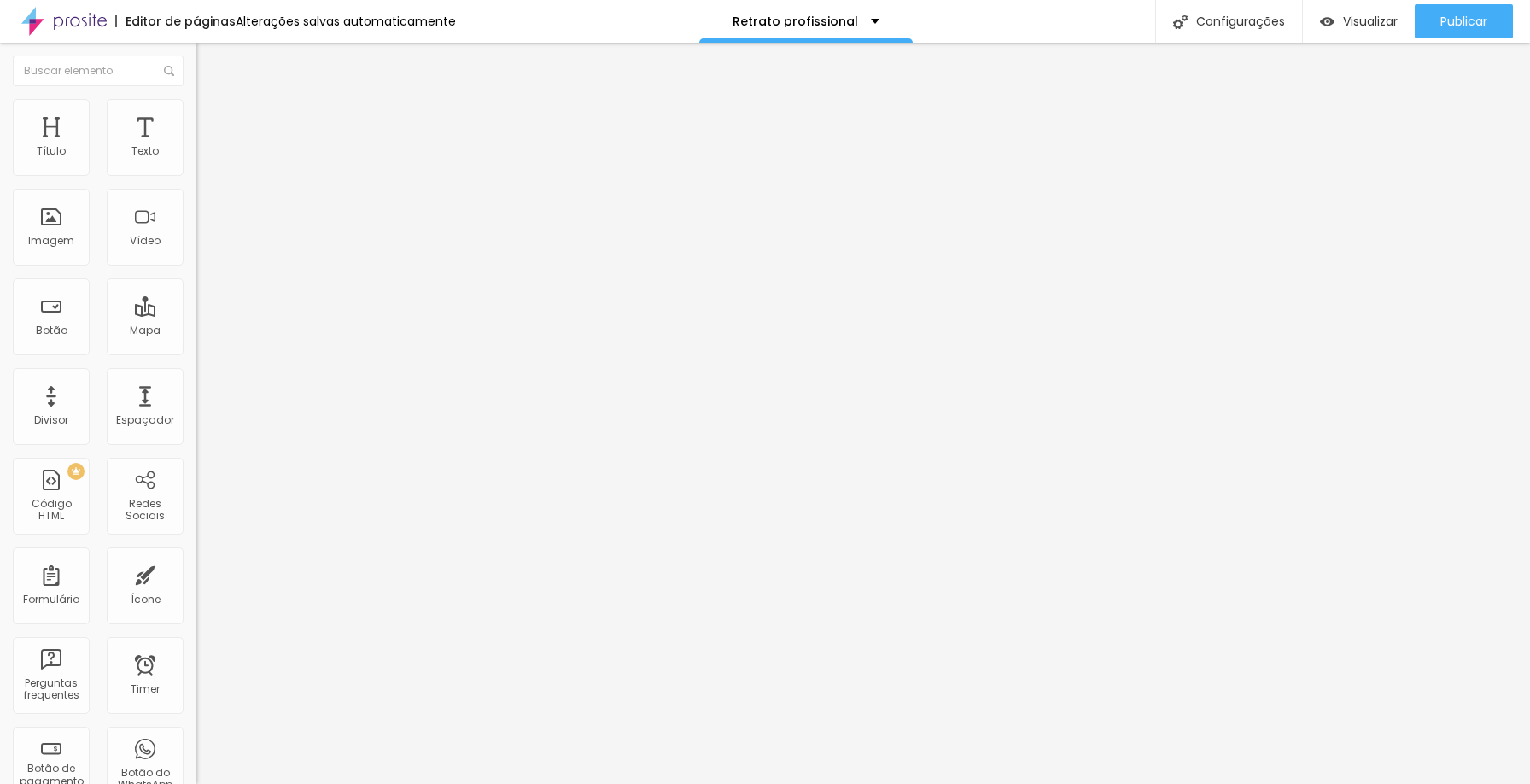
type input "18"
type input "17"
type input "16"
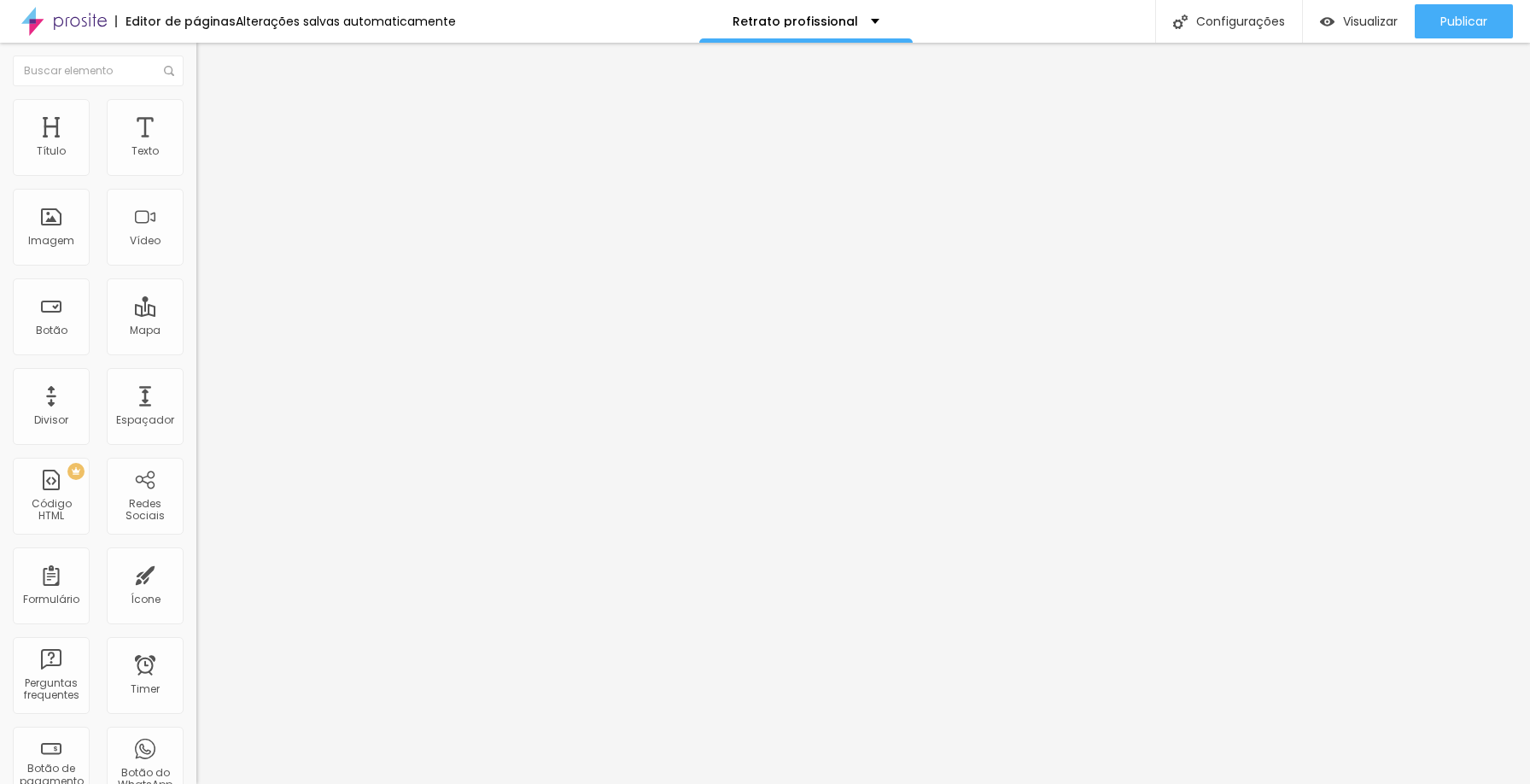
type input "15"
type input "14"
type input "10"
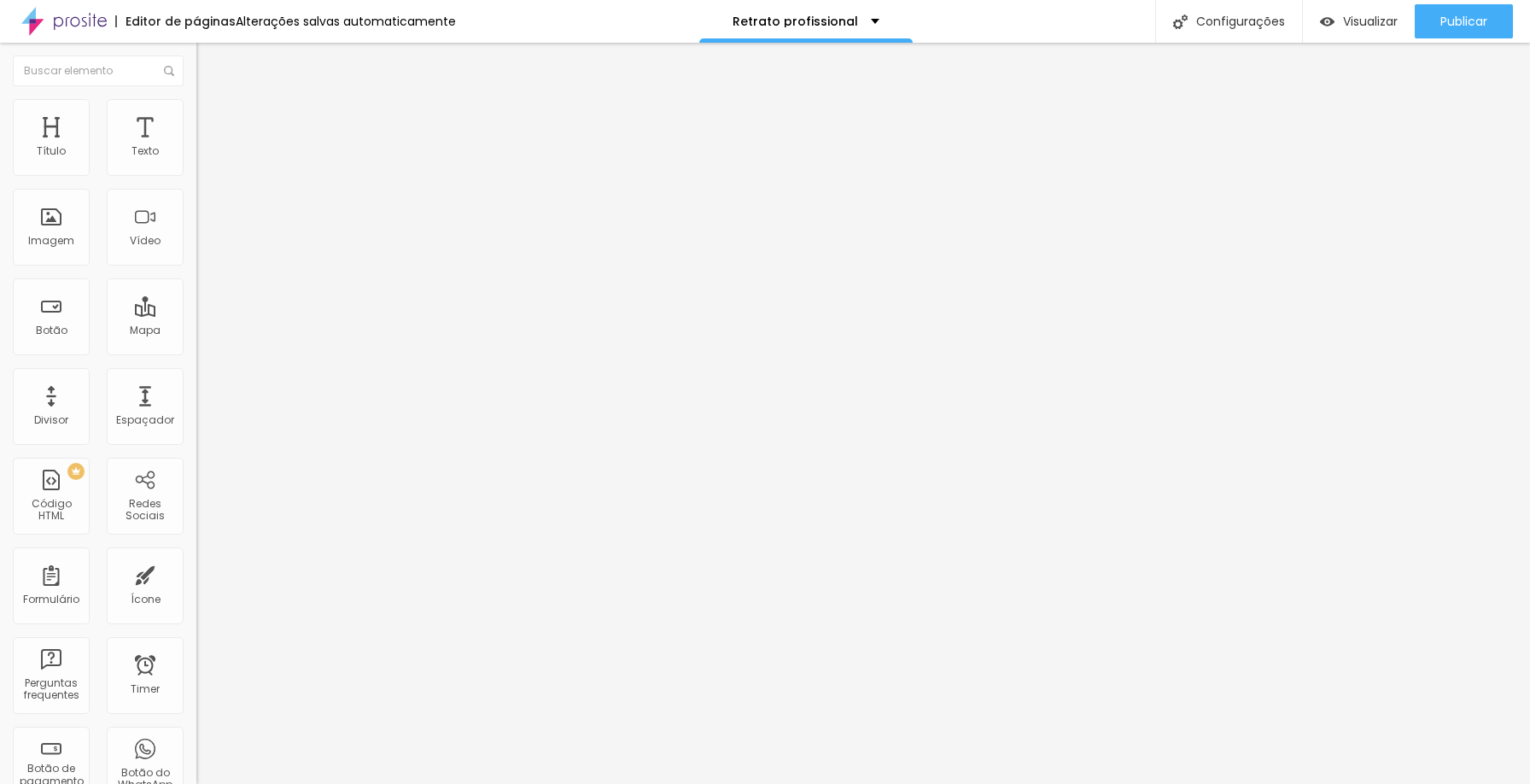
type input "10"
type input "9"
type input "8"
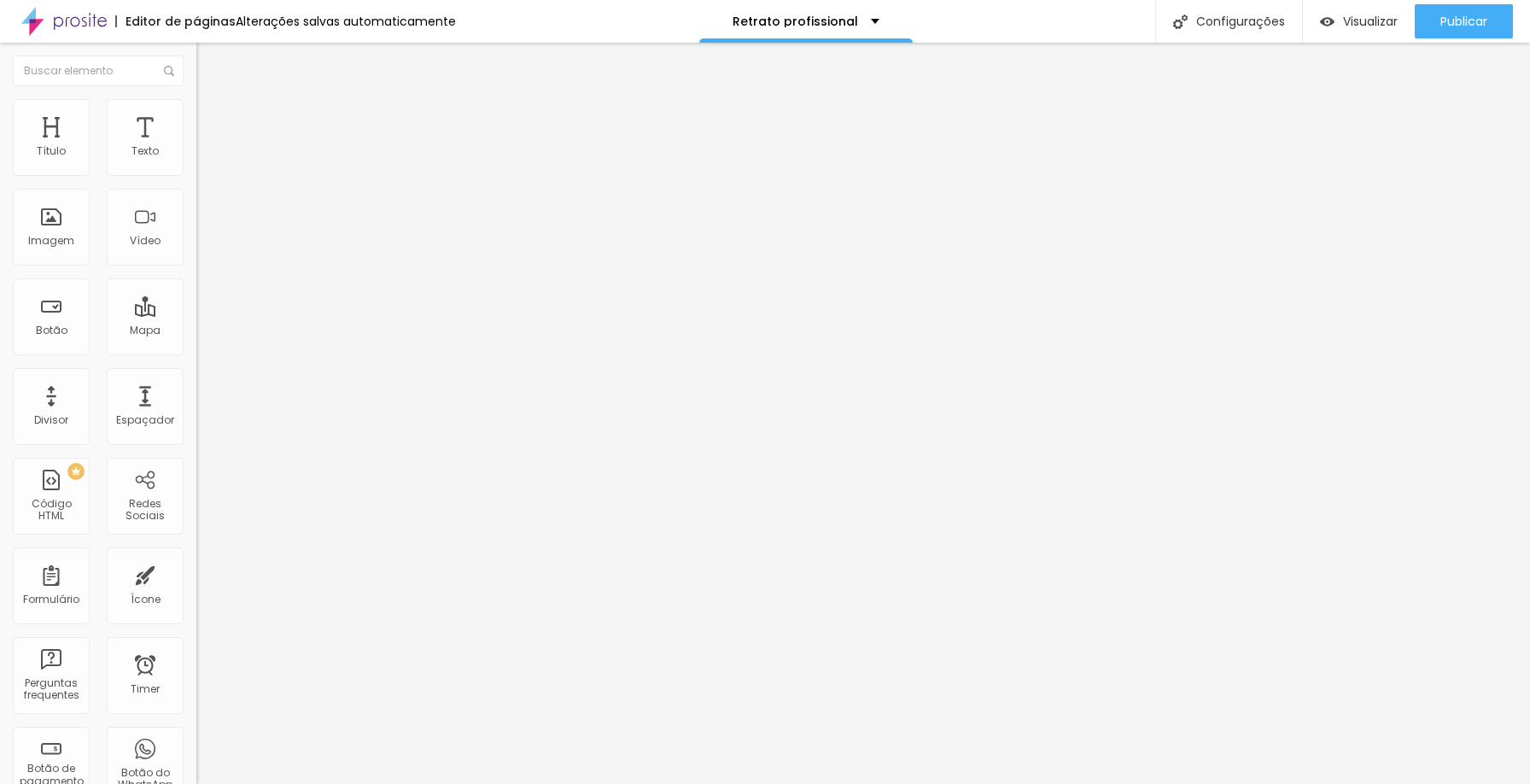
type input "7"
type input "6"
type input "4"
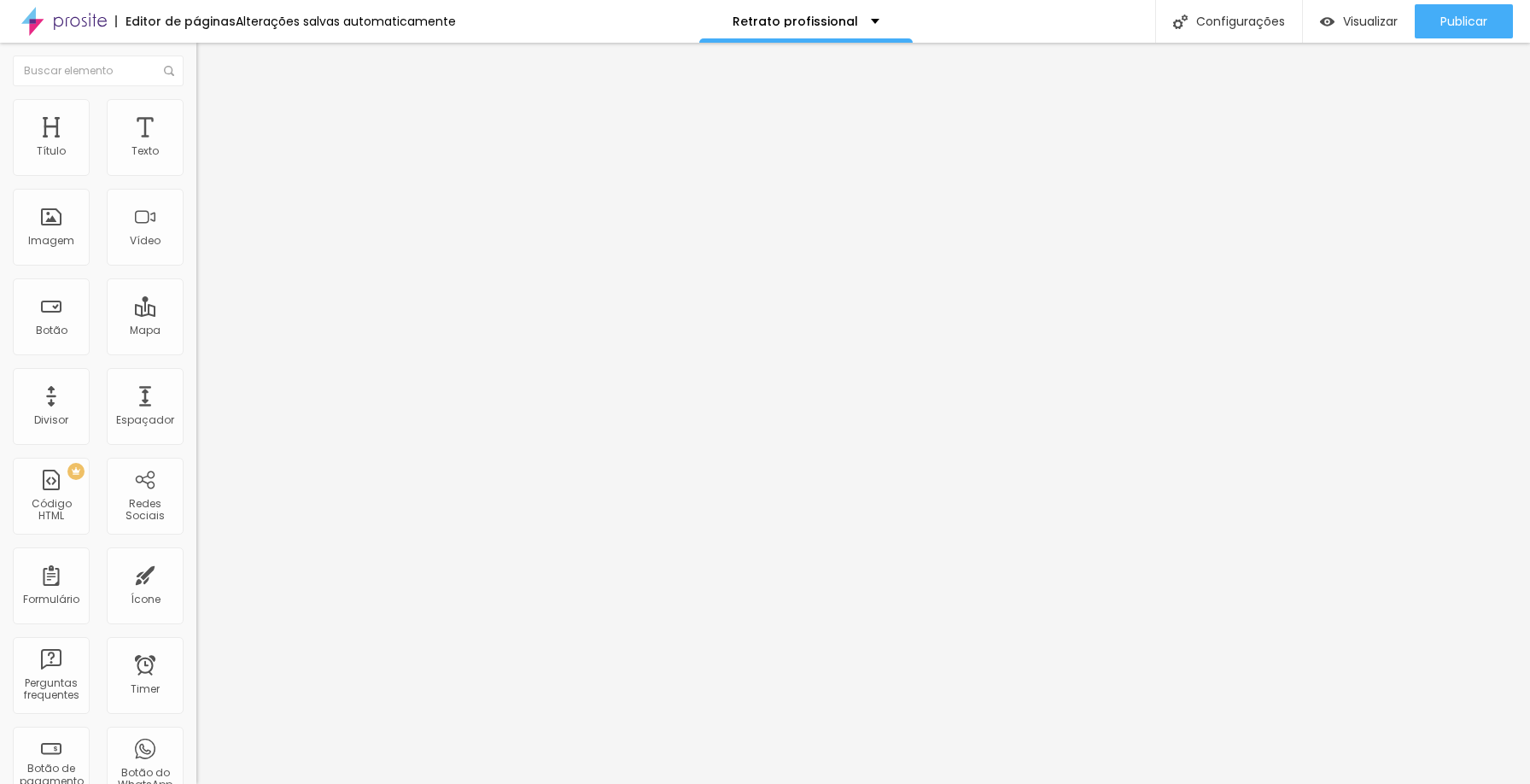
type input "4"
type input "3"
type input "2"
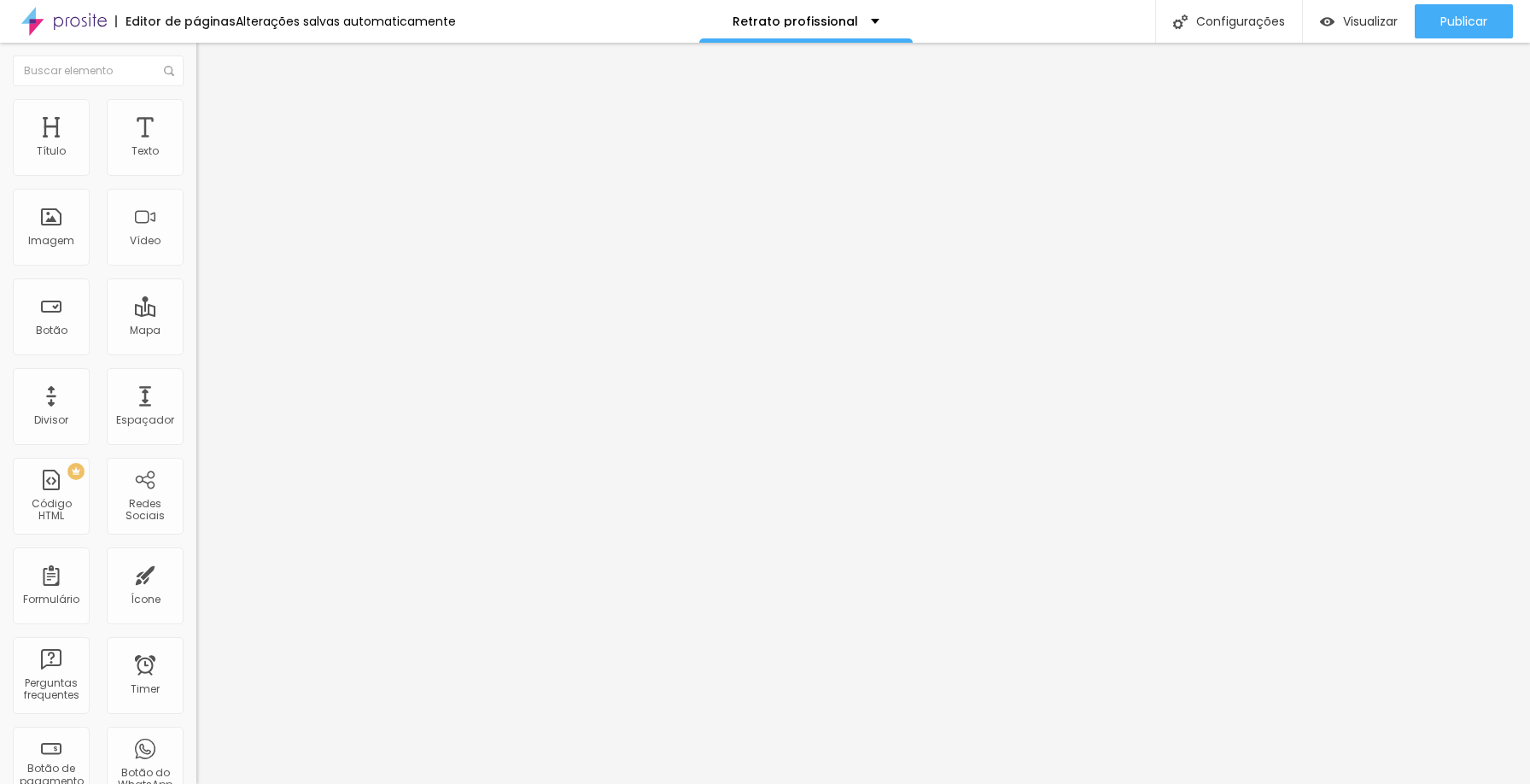
type input "1"
type input "0"
drag, startPoint x: 41, startPoint y: 170, endPoint x: 28, endPoint y: 192, distance: 25.6
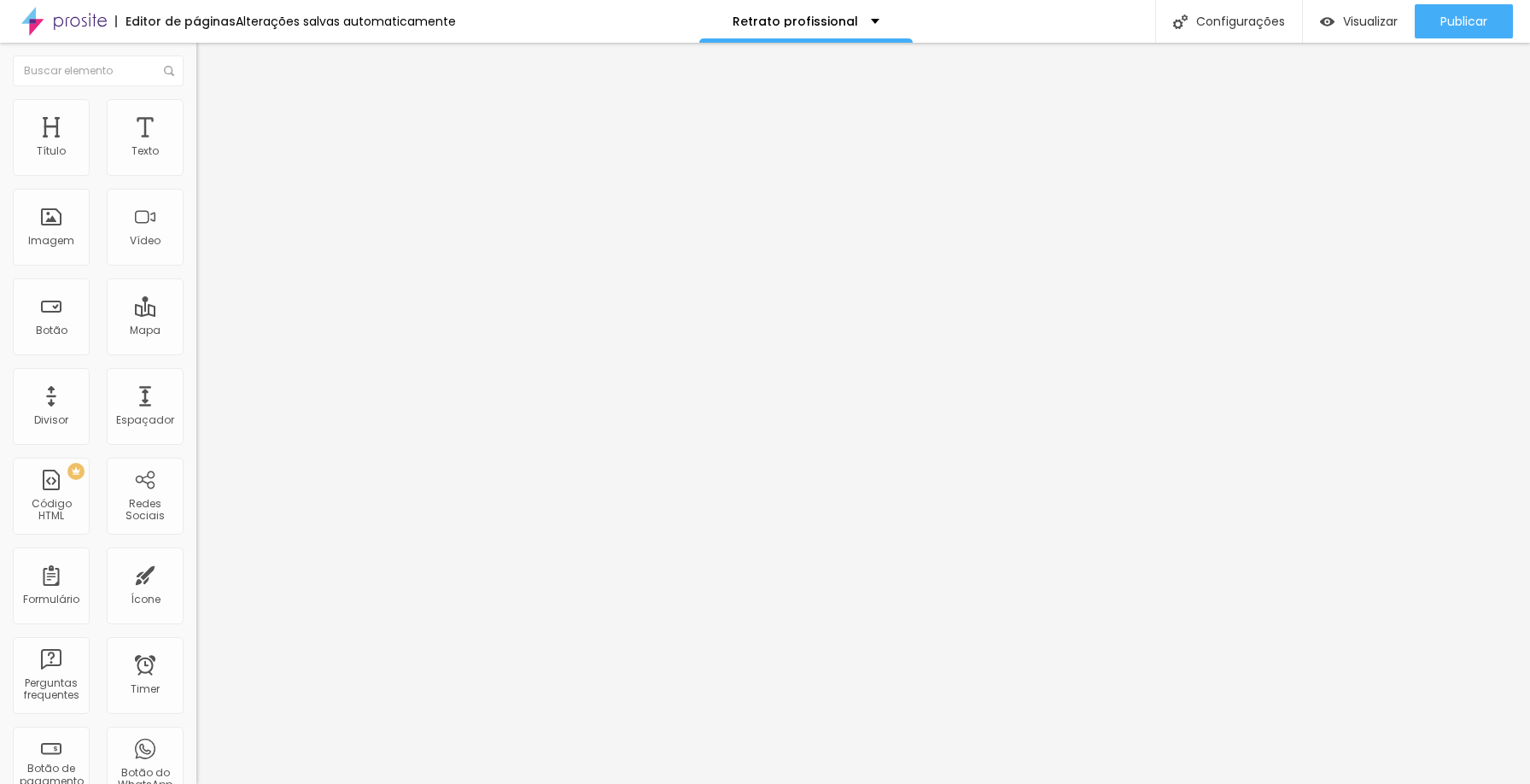
click at [197, 331] on input "range" at bounding box center [251, 338] width 110 height 14
click at [212, 116] on span "Avançado" at bounding box center [240, 110] width 56 height 15
click at [197, 748] on img at bounding box center [203, 754] width 12 height 12
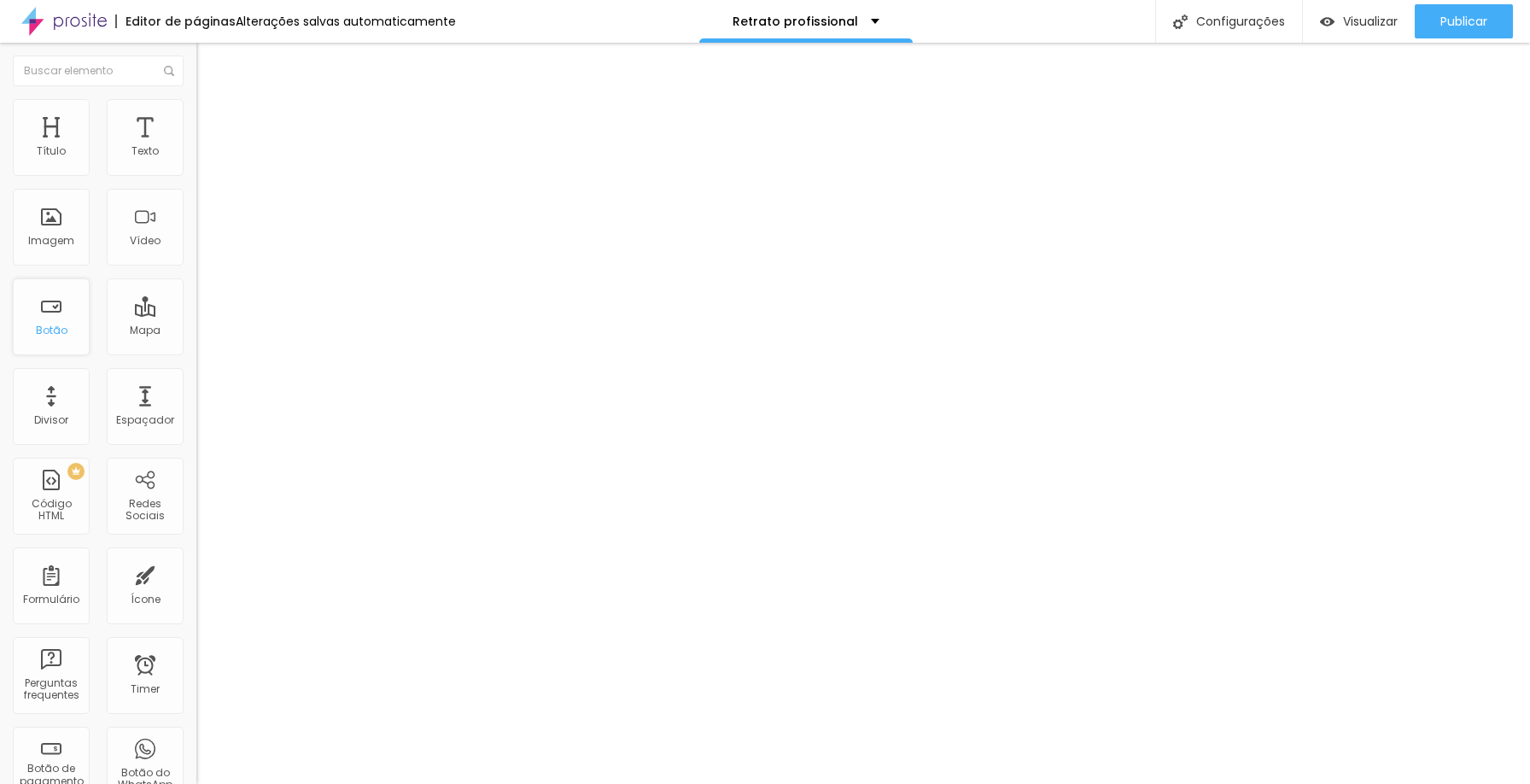
click at [50, 311] on div "Botão" at bounding box center [51, 317] width 77 height 77
click at [197, 180] on span "Encaixotado" at bounding box center [238, 190] width 83 height 20
click at [231, 234] on span "Completo" at bounding box center [265, 237] width 68 height 20
click at [231, 209] on span "Encaixotado" at bounding box center [272, 219] width 83 height 20
click at [231, 115] on li "Estilo" at bounding box center [312, 124] width 162 height 19
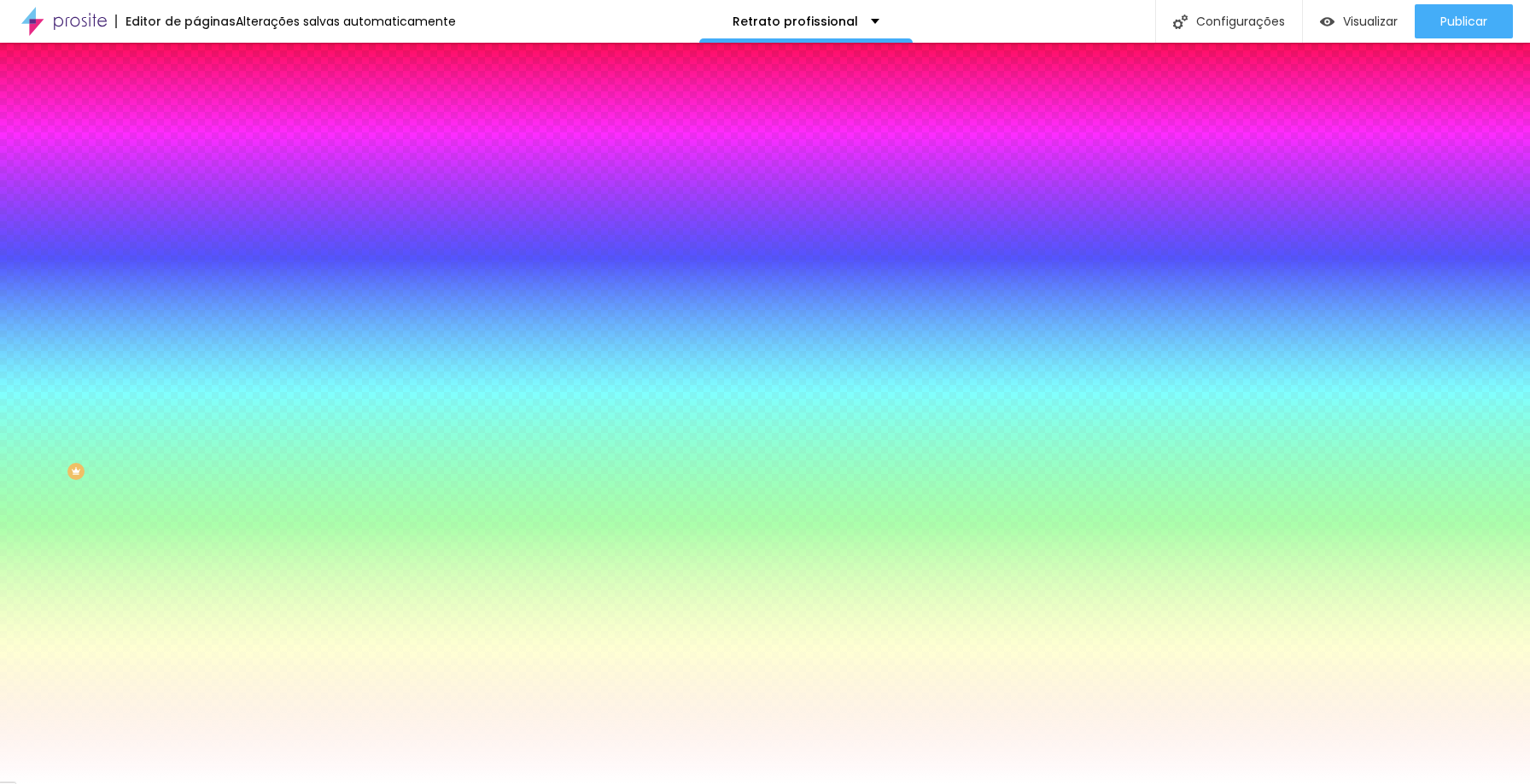
click at [231, 134] on li "Avançado" at bounding box center [312, 144] width 162 height 19
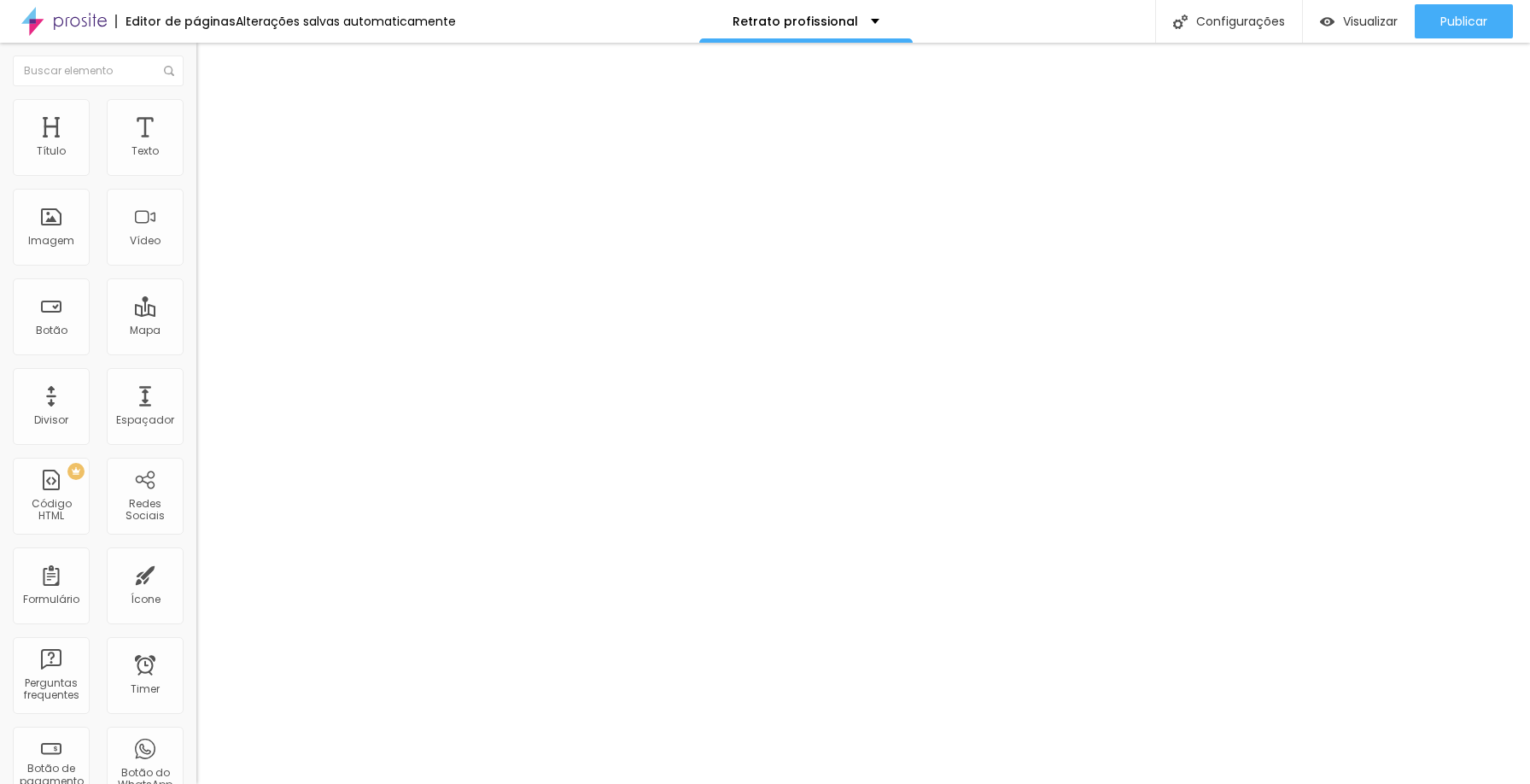
type input "0"
type input "30"
type input "0"
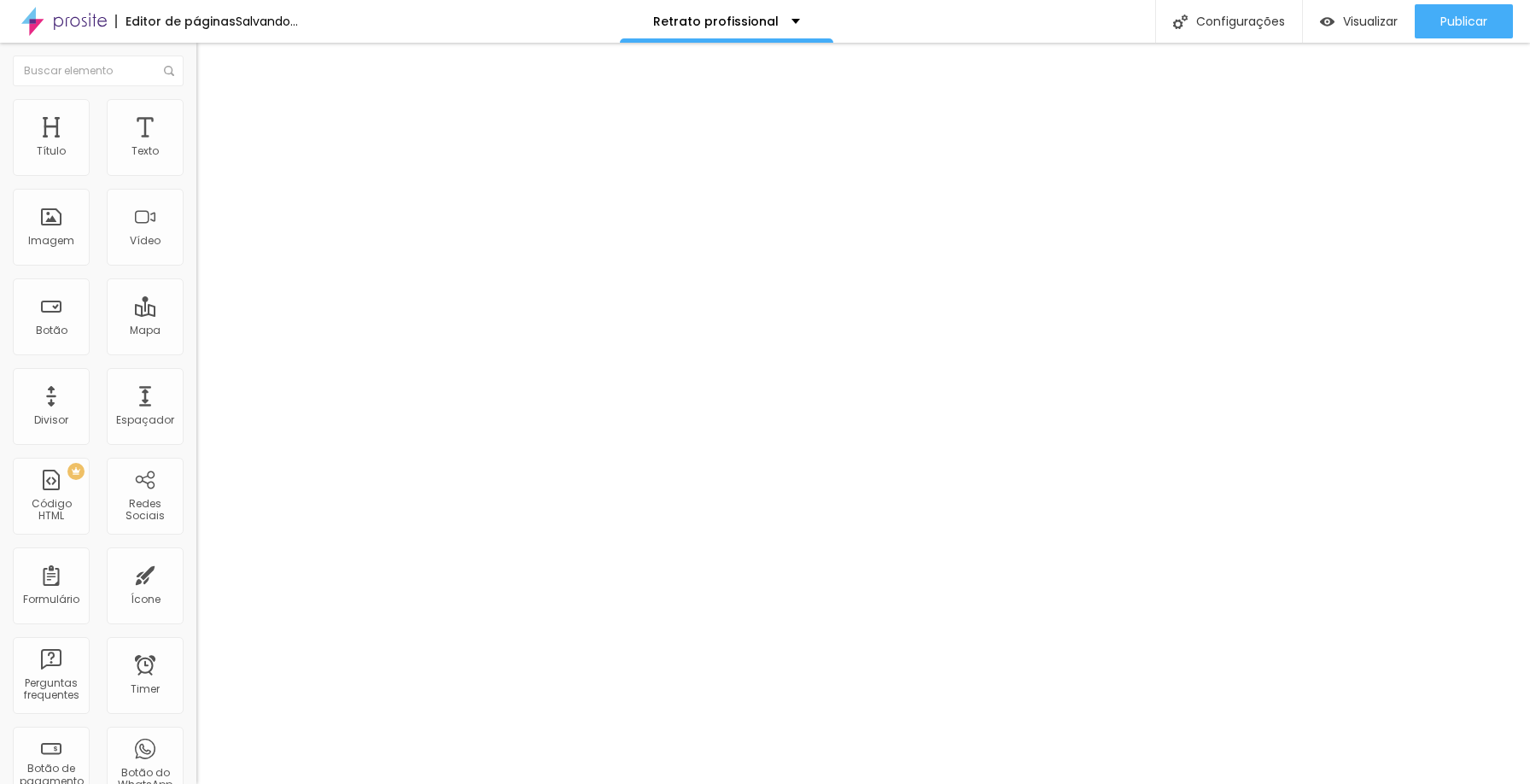
type input "0"
type input "30"
drag, startPoint x: 114, startPoint y: 186, endPoint x: 277, endPoint y: 192, distance: 163.1
type input "30"
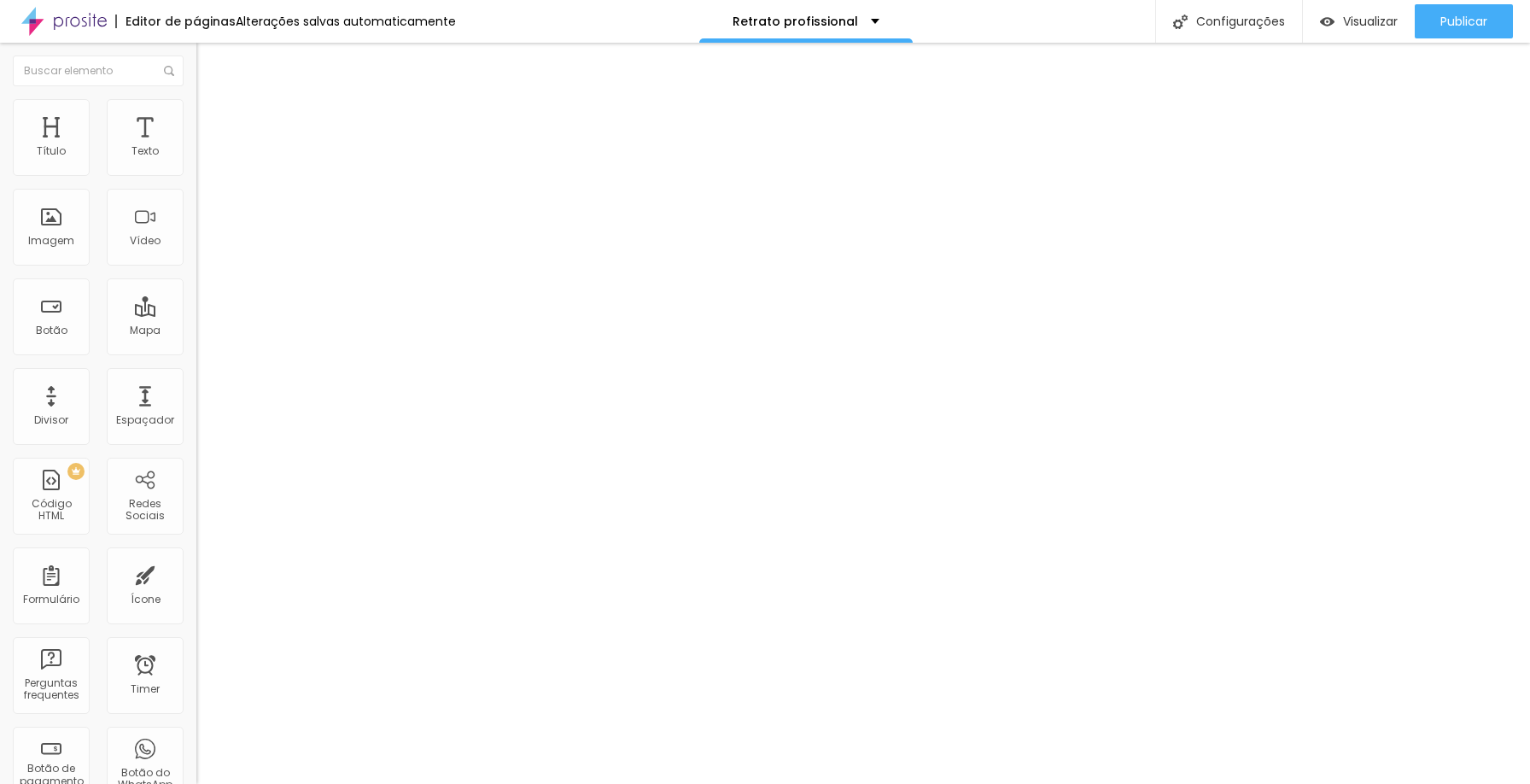
click at [277, 367] on input "range" at bounding box center [251, 374] width 110 height 14
type input "15"
type input "155"
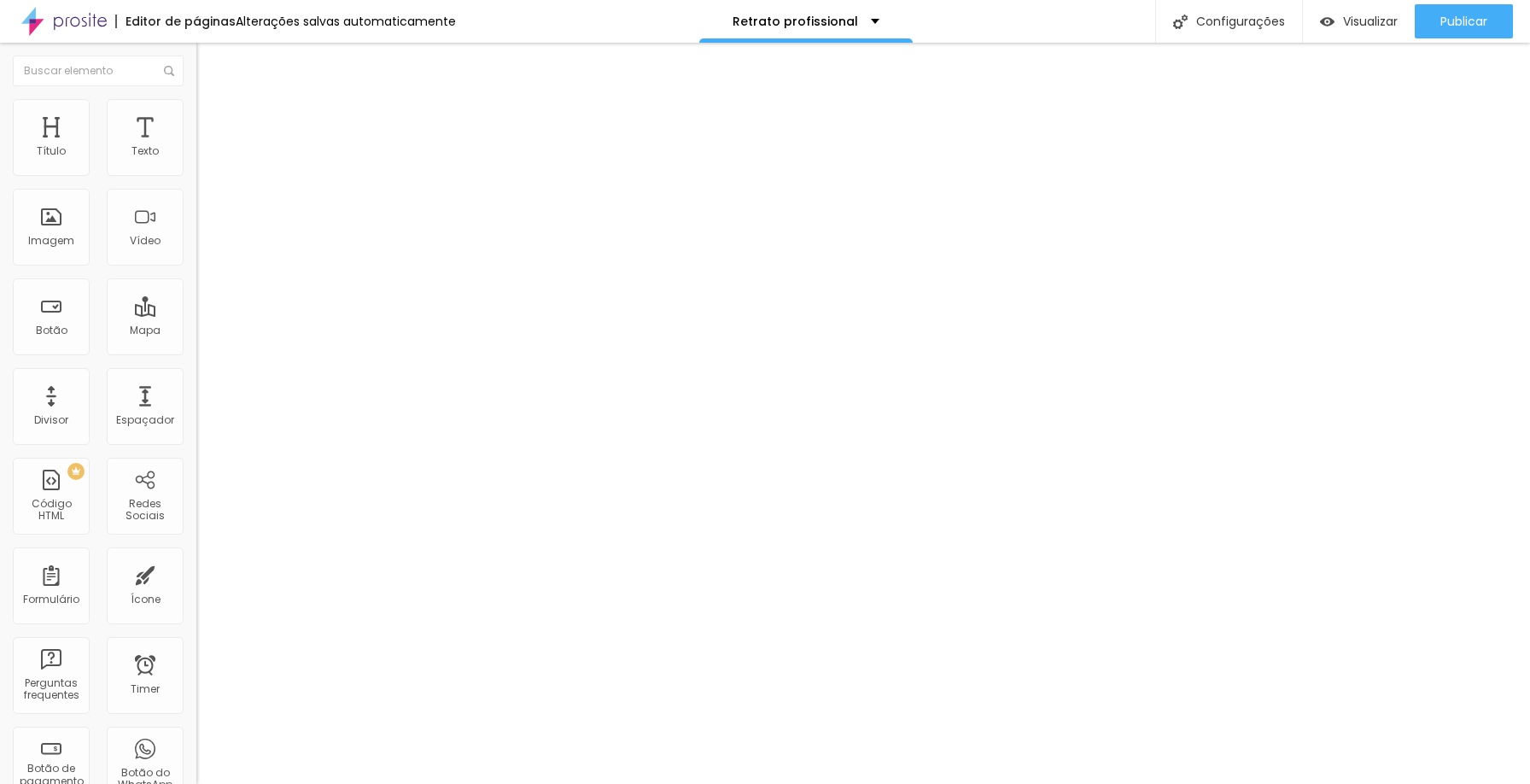
type input "500"
type input "201"
type input "0"
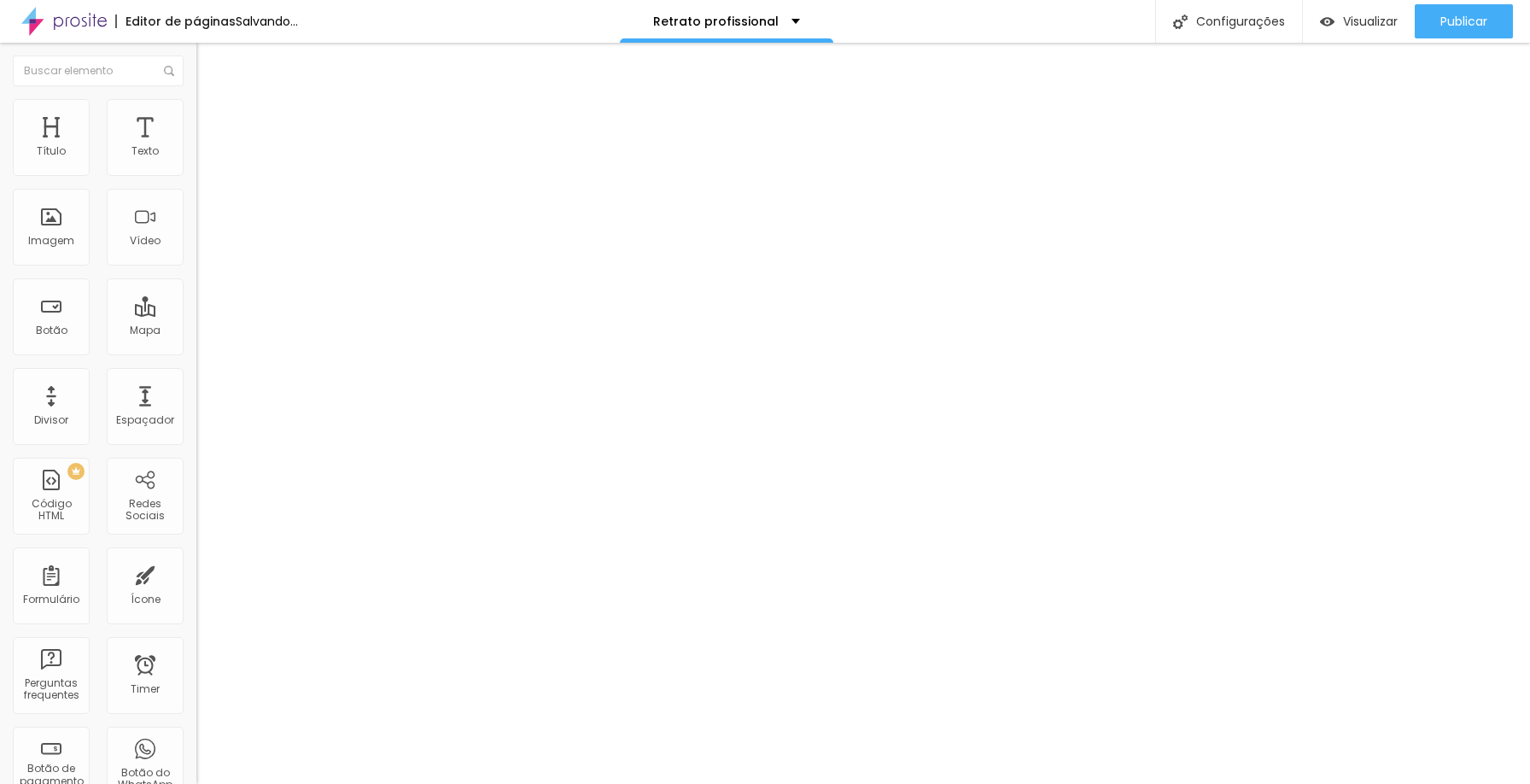
type input "0"
drag, startPoint x: 46, startPoint y: 218, endPoint x: 0, endPoint y: 224, distance: 46.4
type input "0"
click at [197, 618] on input "range" at bounding box center [251, 625] width 110 height 14
click at [231, 115] on li "Estilo" at bounding box center [312, 124] width 162 height 19
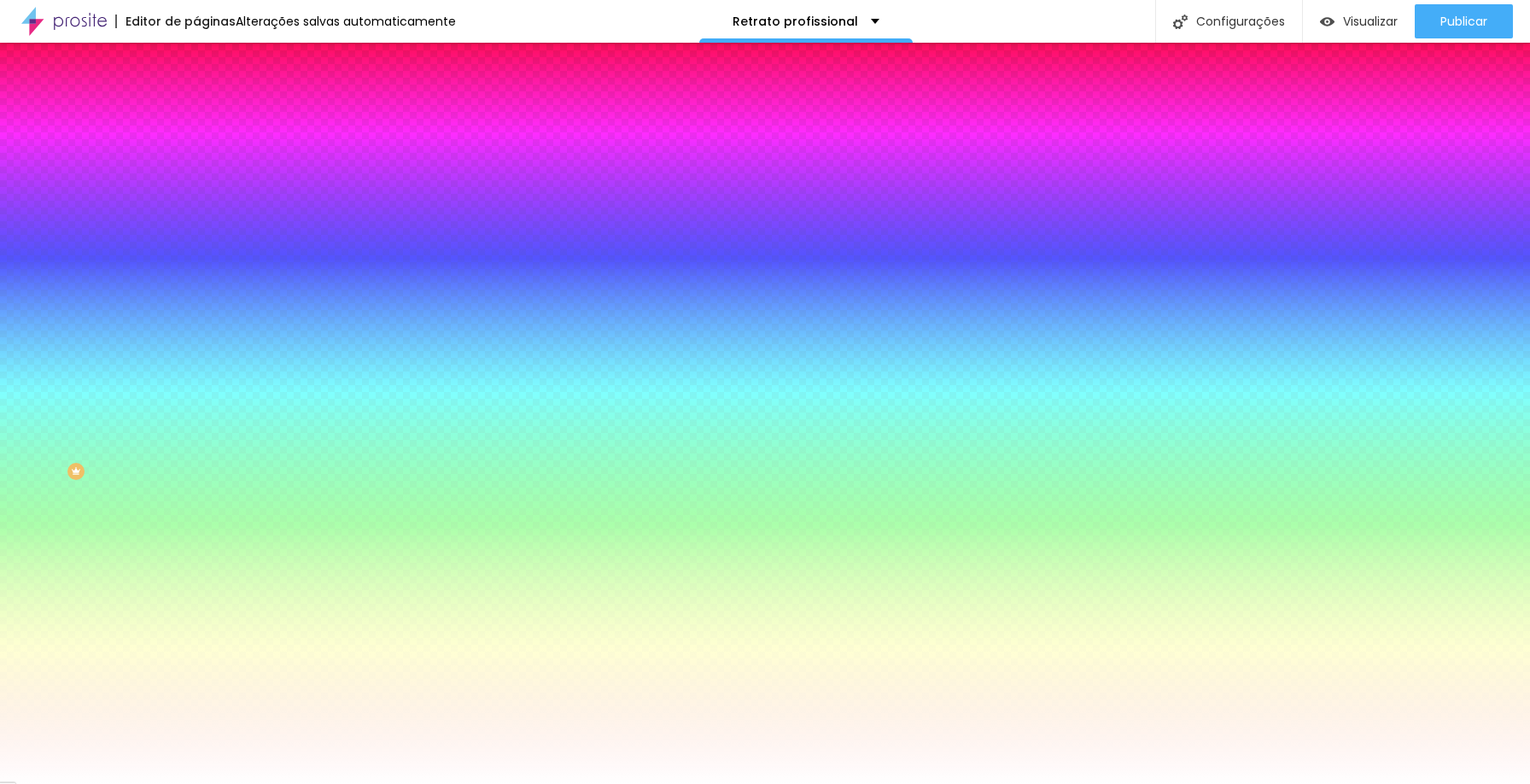
click at [197, 327] on div at bounding box center [295, 327] width 197 height 0
click at [31, 473] on div at bounding box center [765, 392] width 1530 height 784
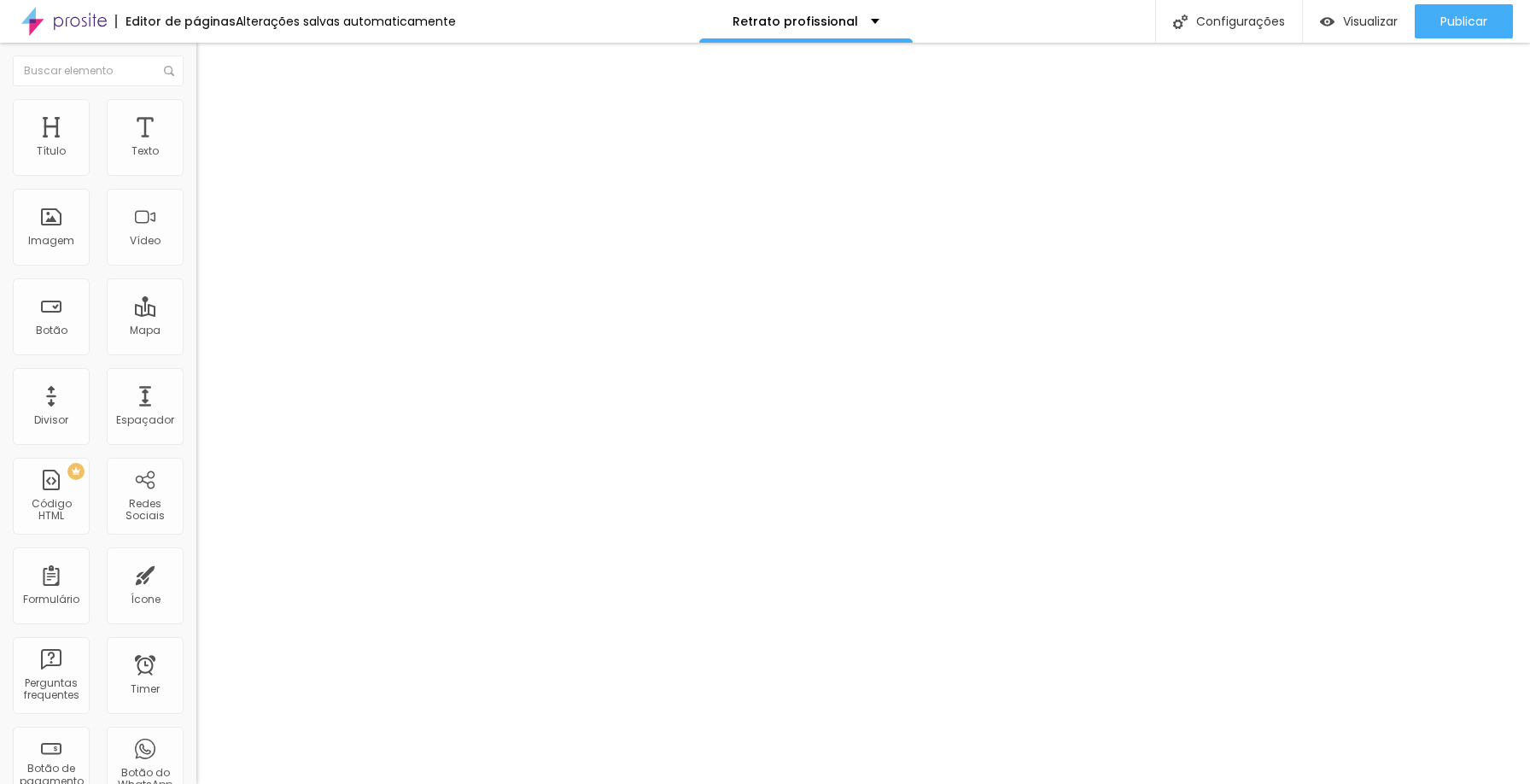
click at [231, 115] on li "Estilo" at bounding box center [312, 124] width 162 height 19
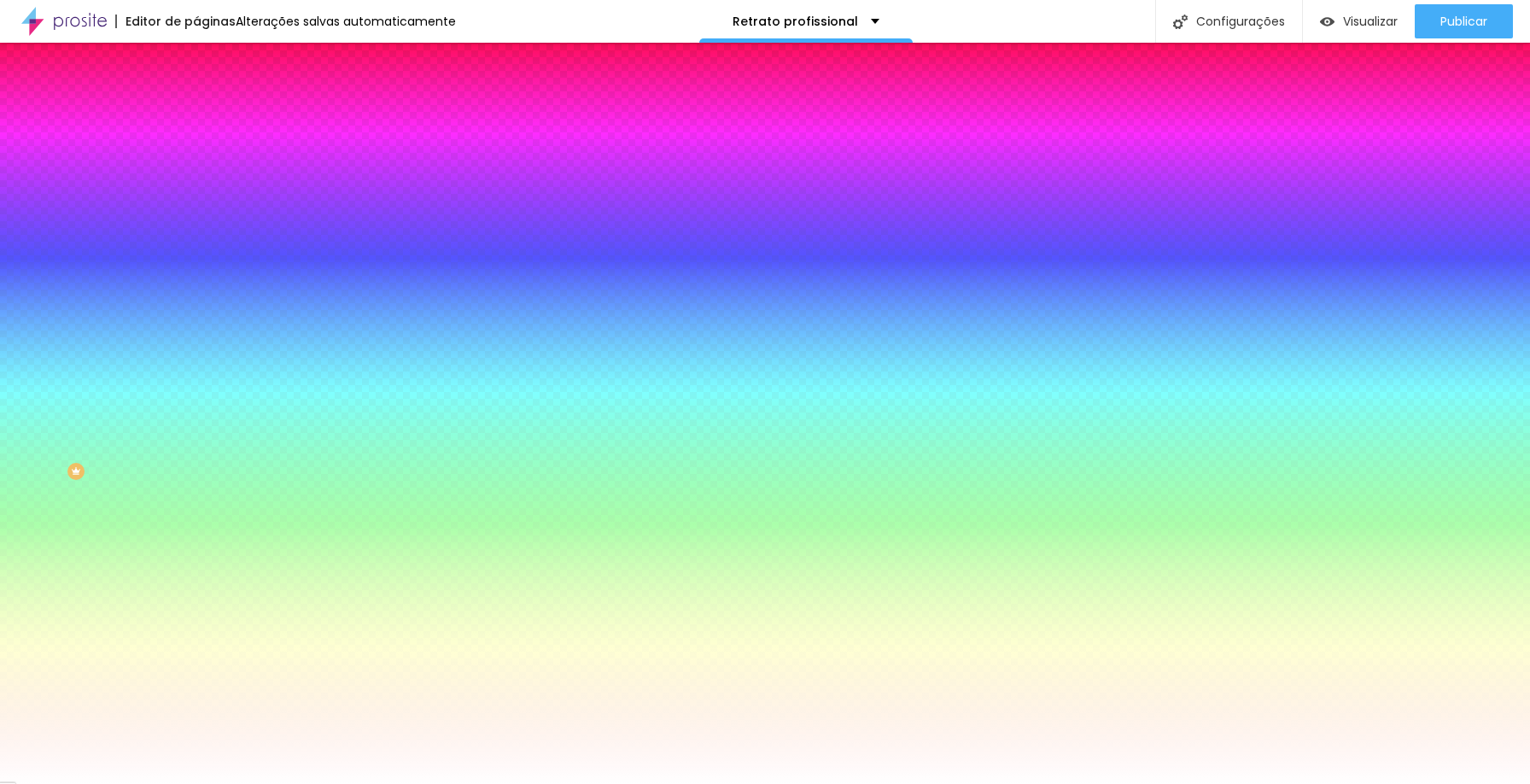
click at [231, 134] on li "Avançado" at bounding box center [312, 144] width 162 height 19
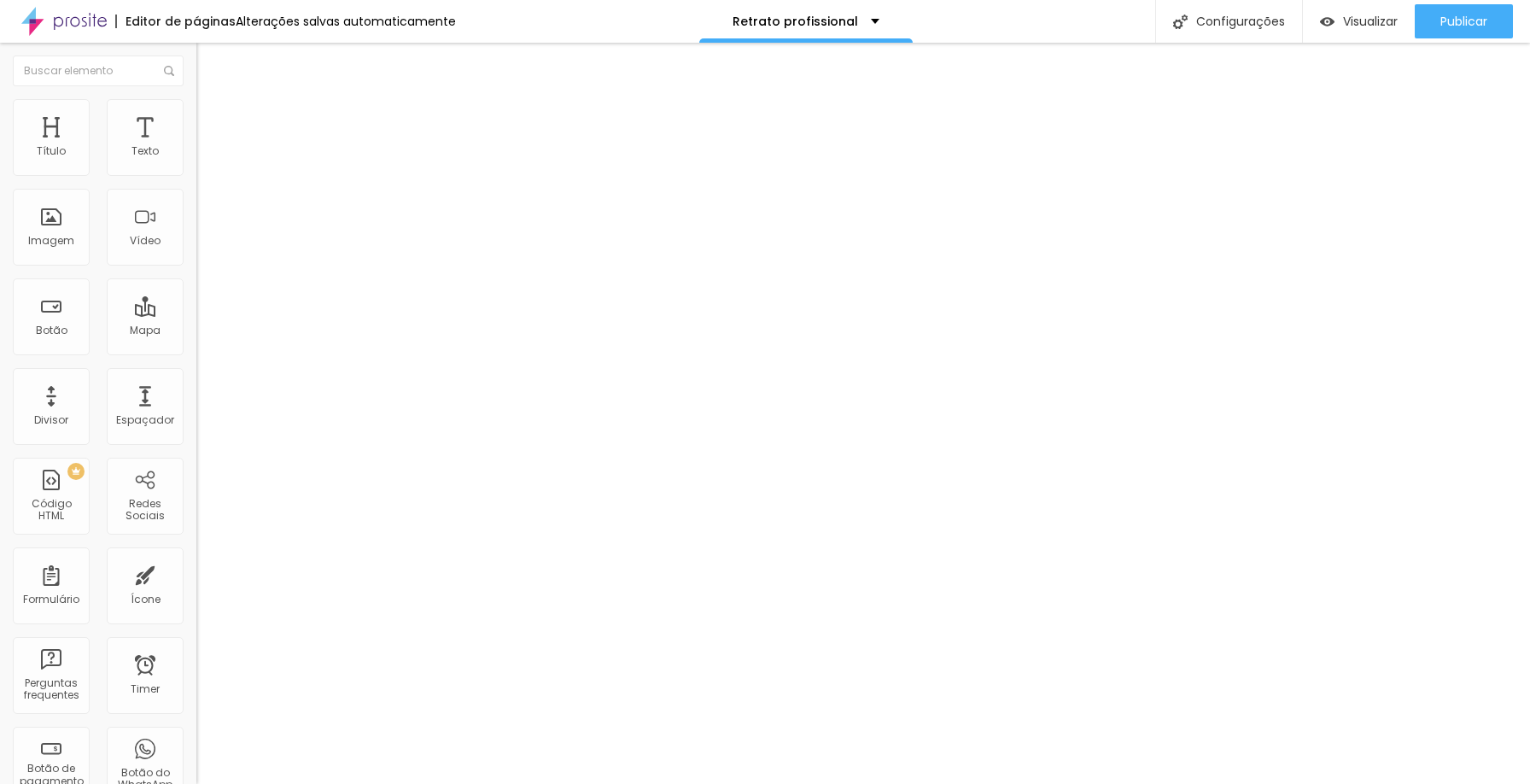
type input "3"
type input "0"
drag, startPoint x: 53, startPoint y: 186, endPoint x: 2, endPoint y: 187, distance: 51.0
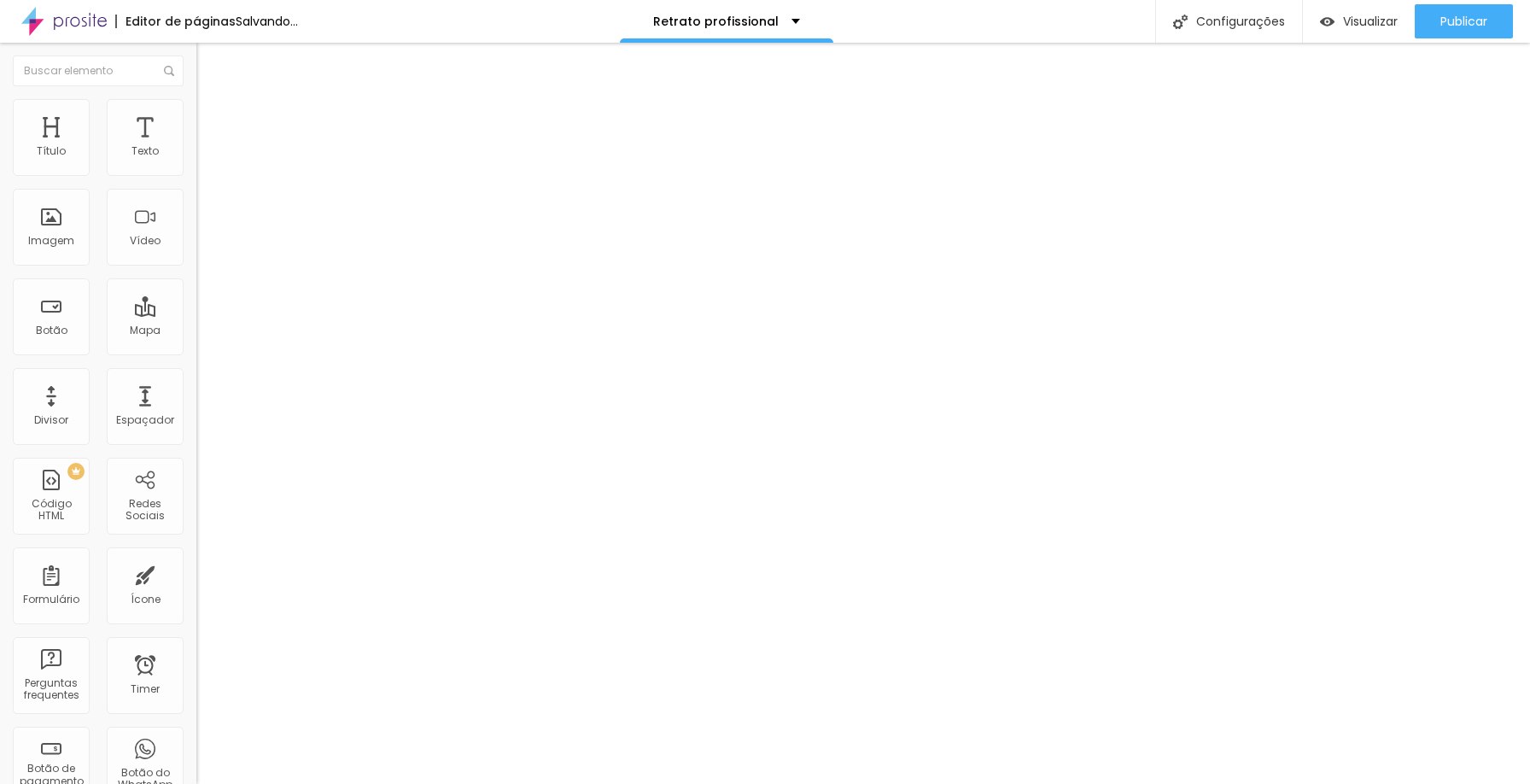
type input "0"
click at [197, 367] on input "range" at bounding box center [251, 374] width 110 height 14
type input "9"
type input "0"
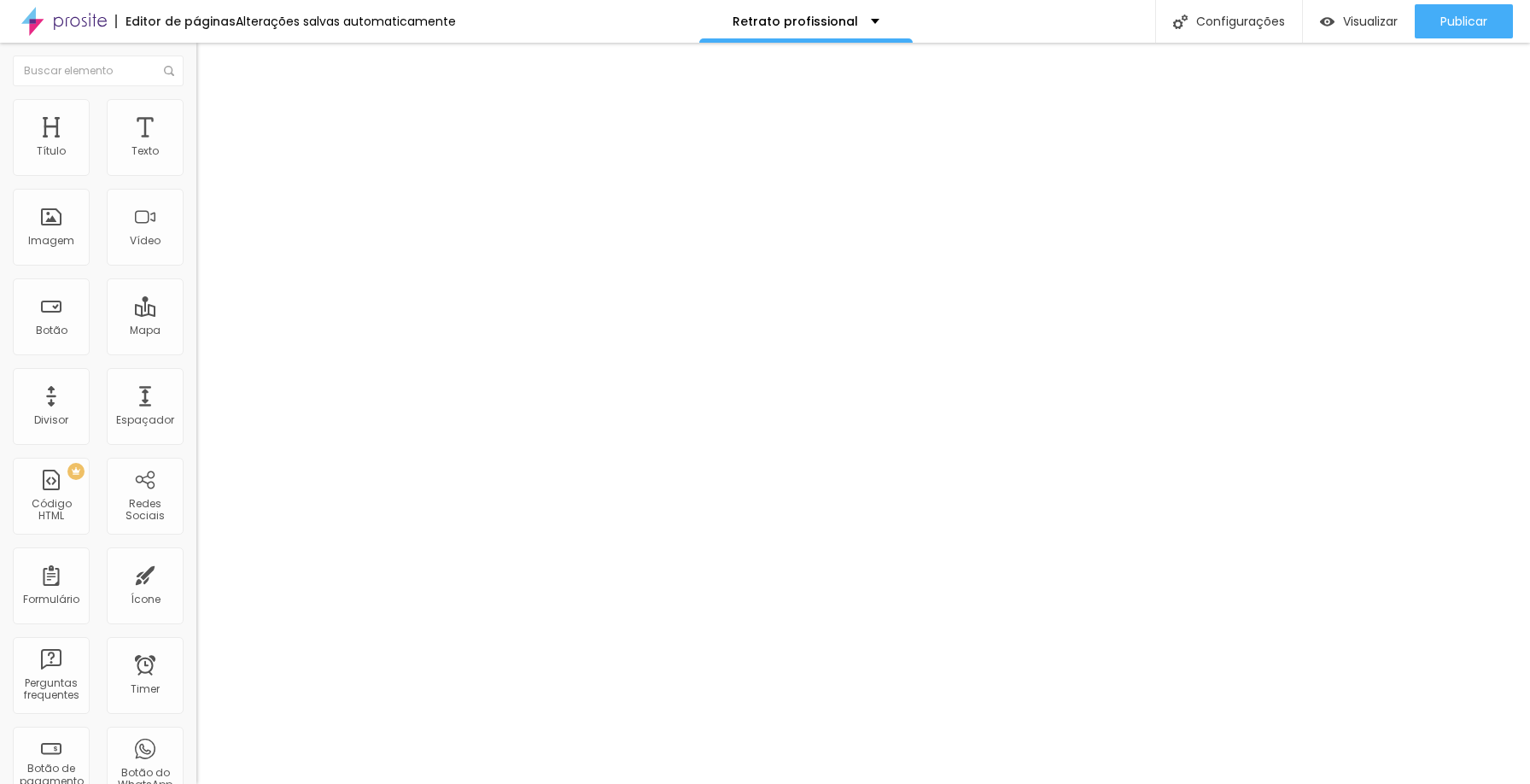
type input "0"
drag, startPoint x: 54, startPoint y: 221, endPoint x: 0, endPoint y: 219, distance: 54.0
type input "0"
click at [197, 618] on input "range" at bounding box center [251, 625] width 110 height 14
click at [231, 115] on img at bounding box center [239, 122] width 15 height 15
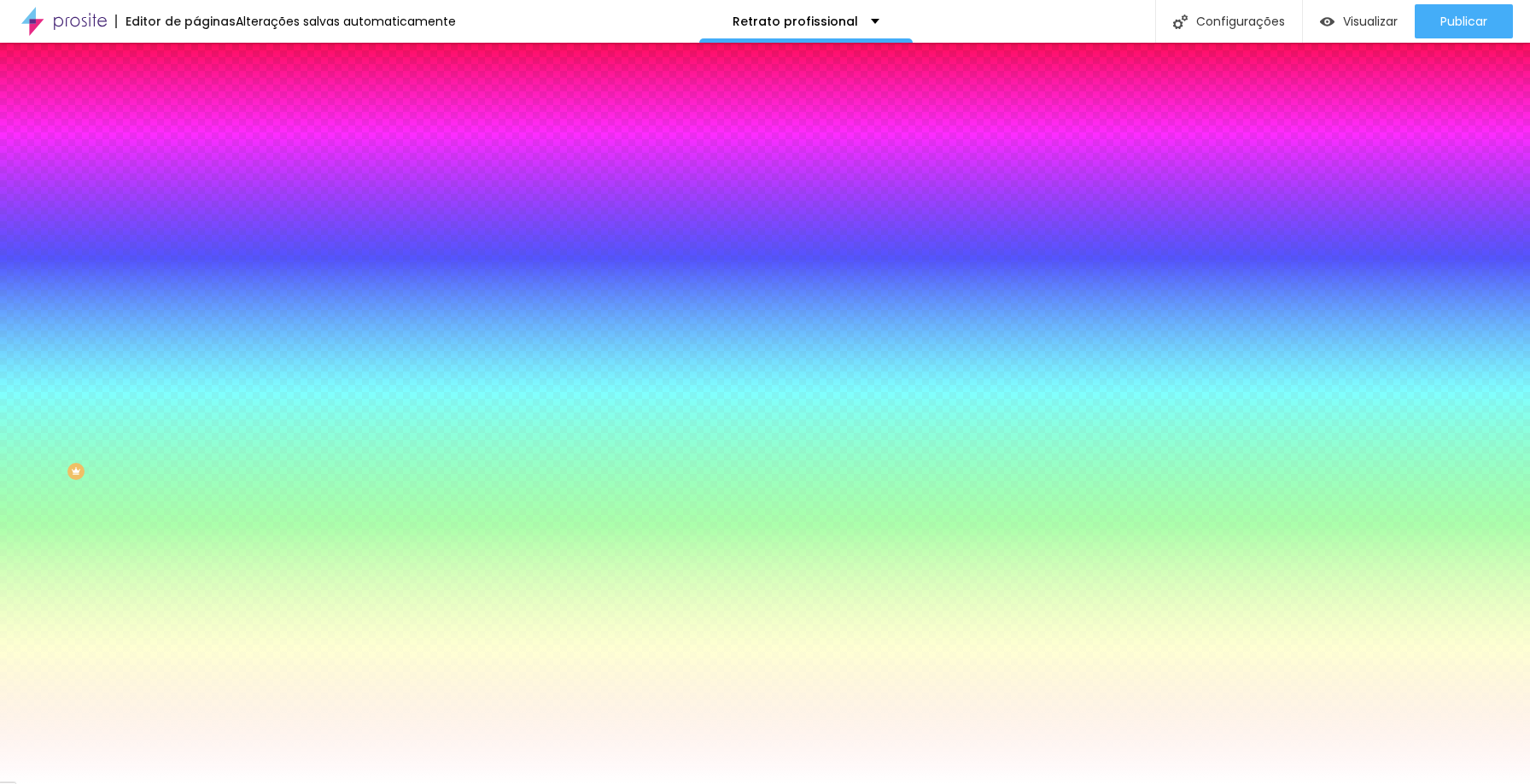
click at [231, 134] on img at bounding box center [239, 142] width 15 height 15
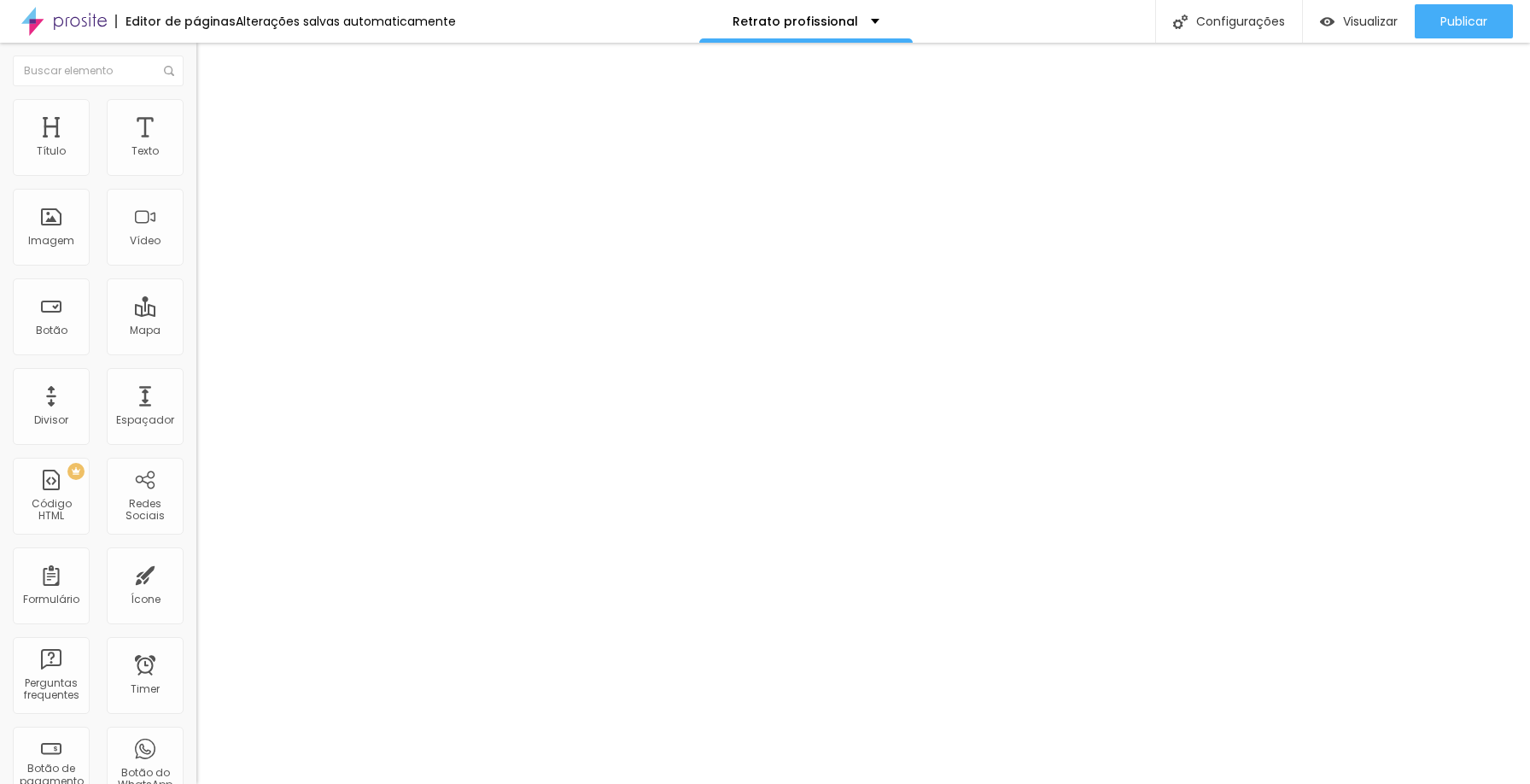
type input "15"
type input "0"
drag, startPoint x: 72, startPoint y: 187, endPoint x: 0, endPoint y: 185, distance: 72.0
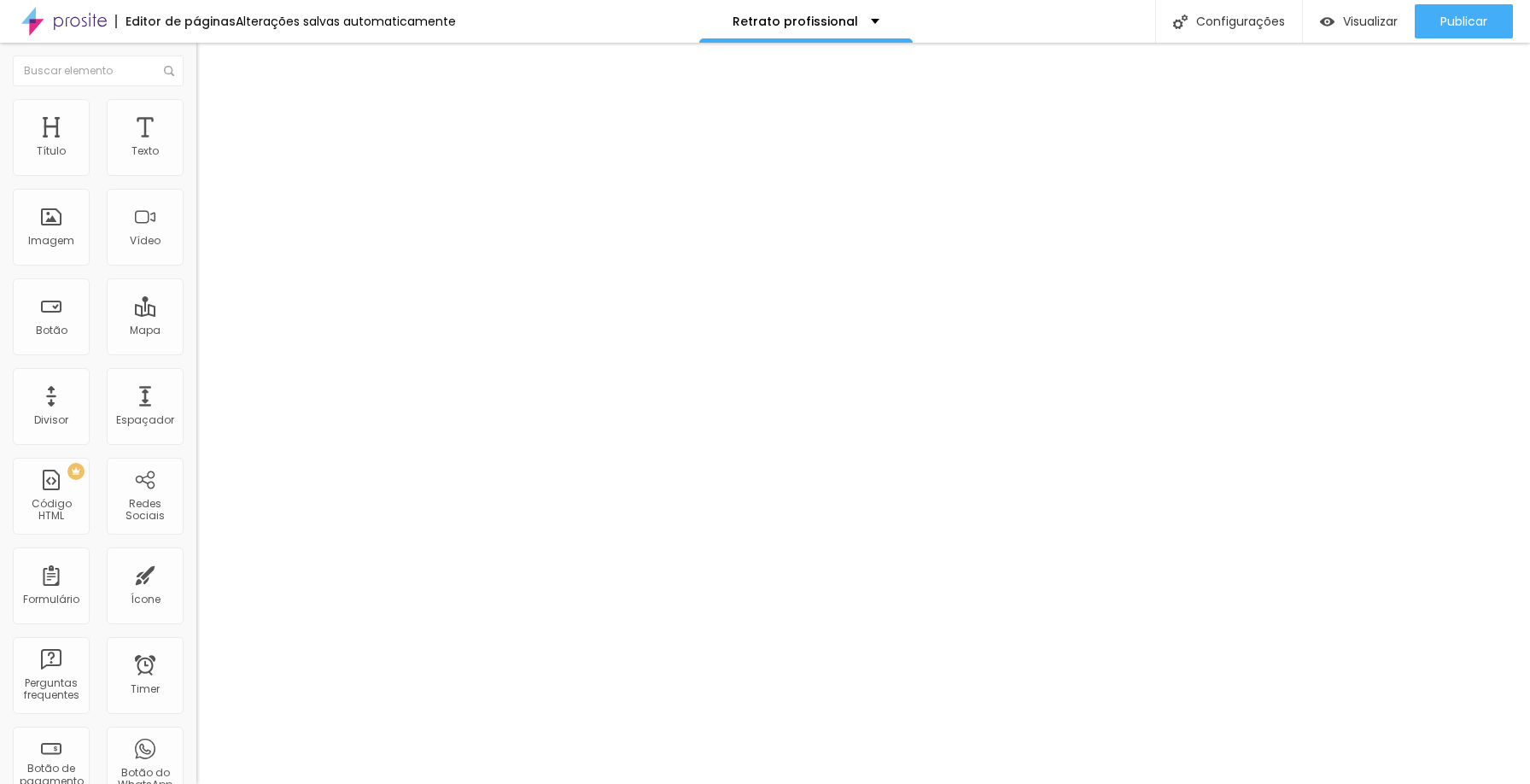
type input "0"
click at [197, 367] on input "range" at bounding box center [251, 374] width 110 height 14
click at [246, 135] on span "Avançado" at bounding box center [280, 144] width 68 height 20
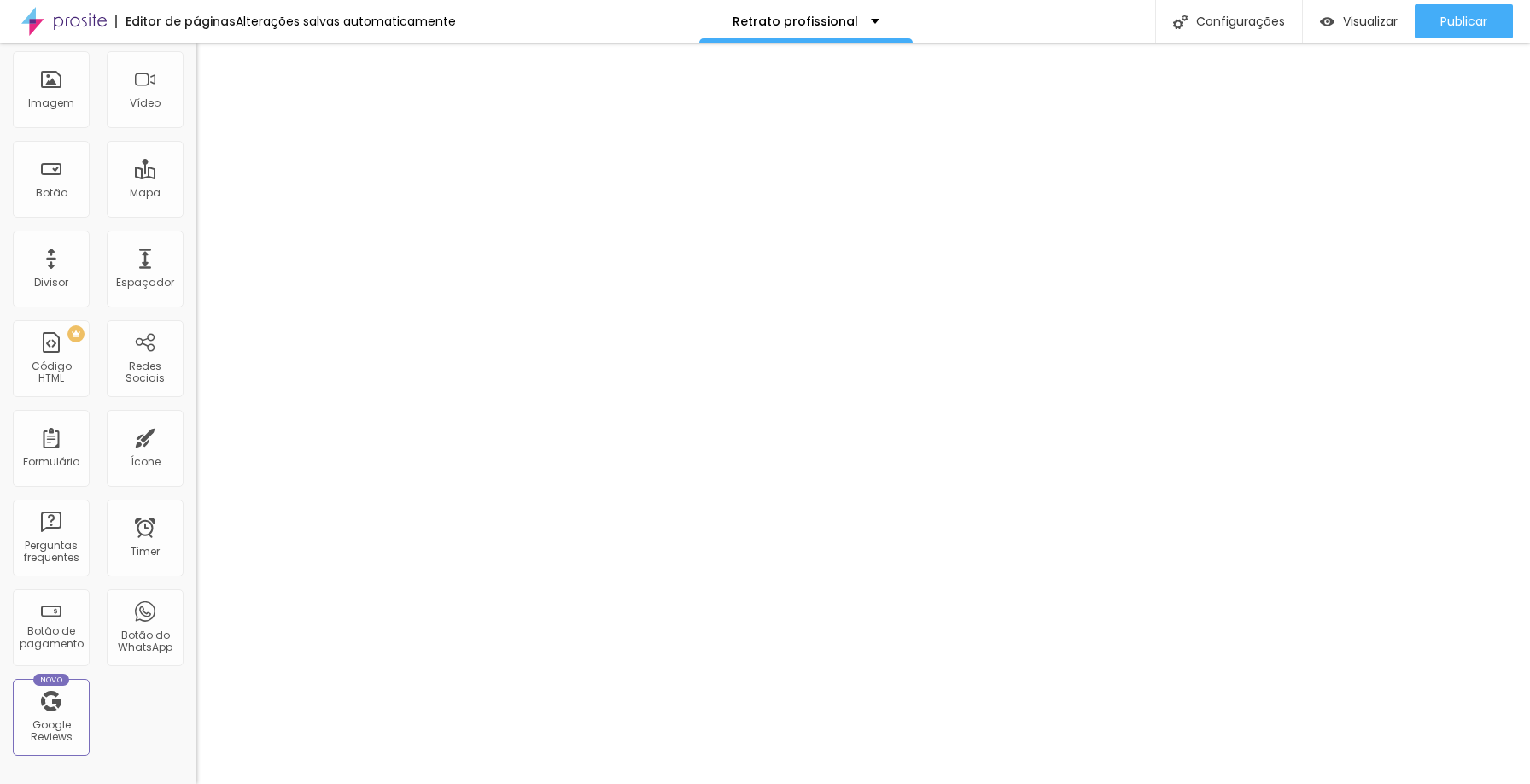
scroll to position [271, 0]
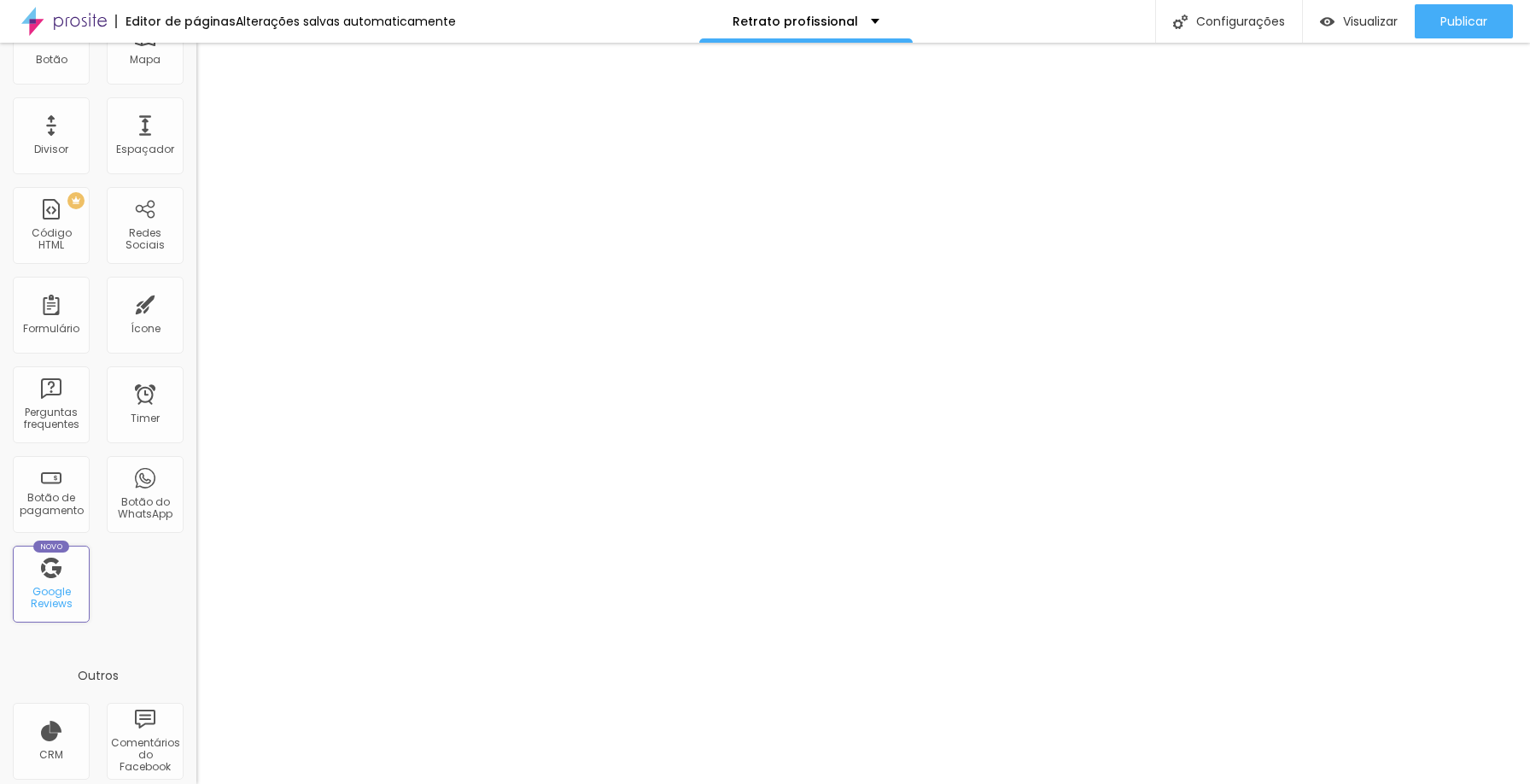
click at [58, 581] on div "Novo Google Reviews" at bounding box center [51, 584] width 77 height 77
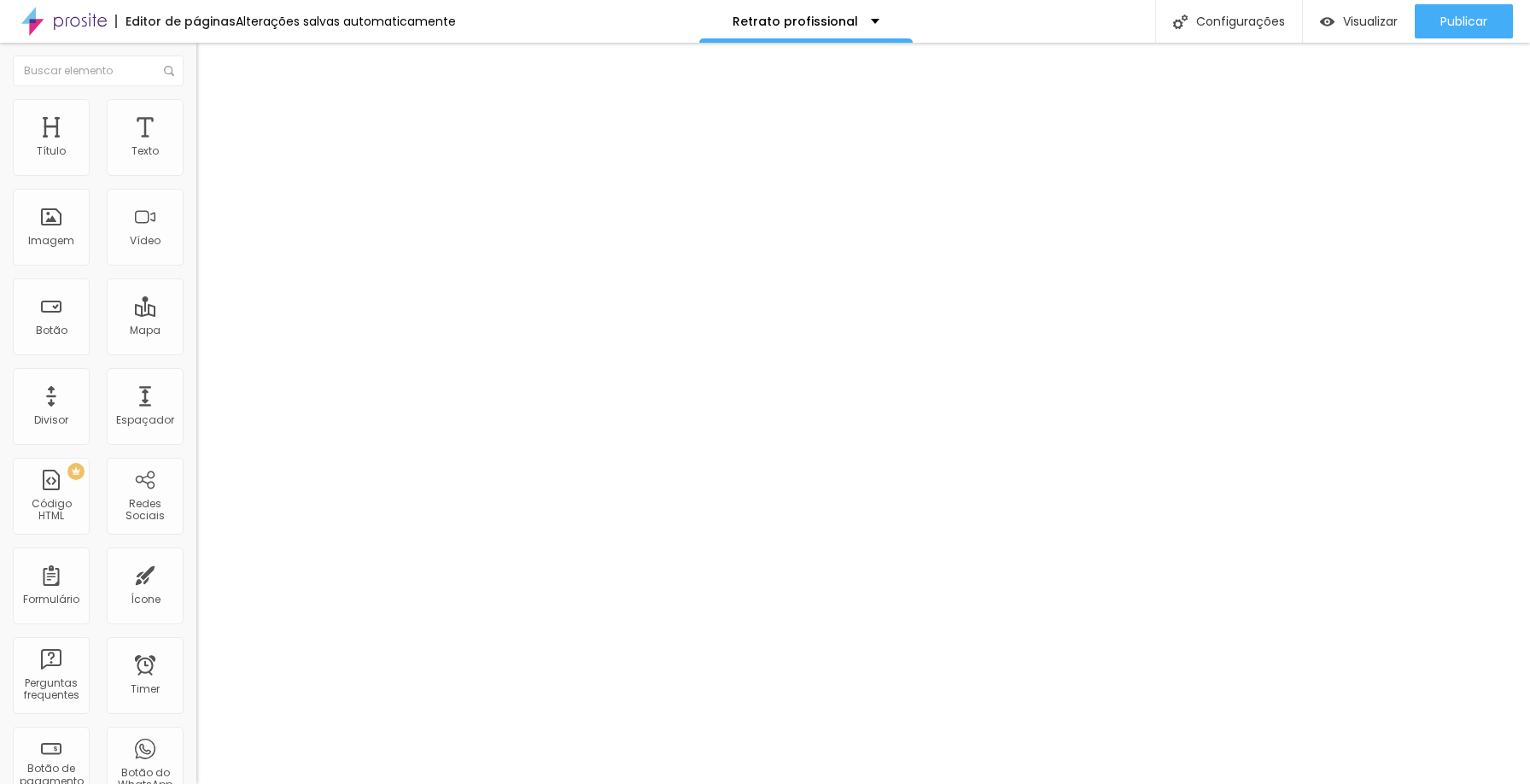
click at [197, 382] on input at bounding box center [348, 392] width 304 height 21
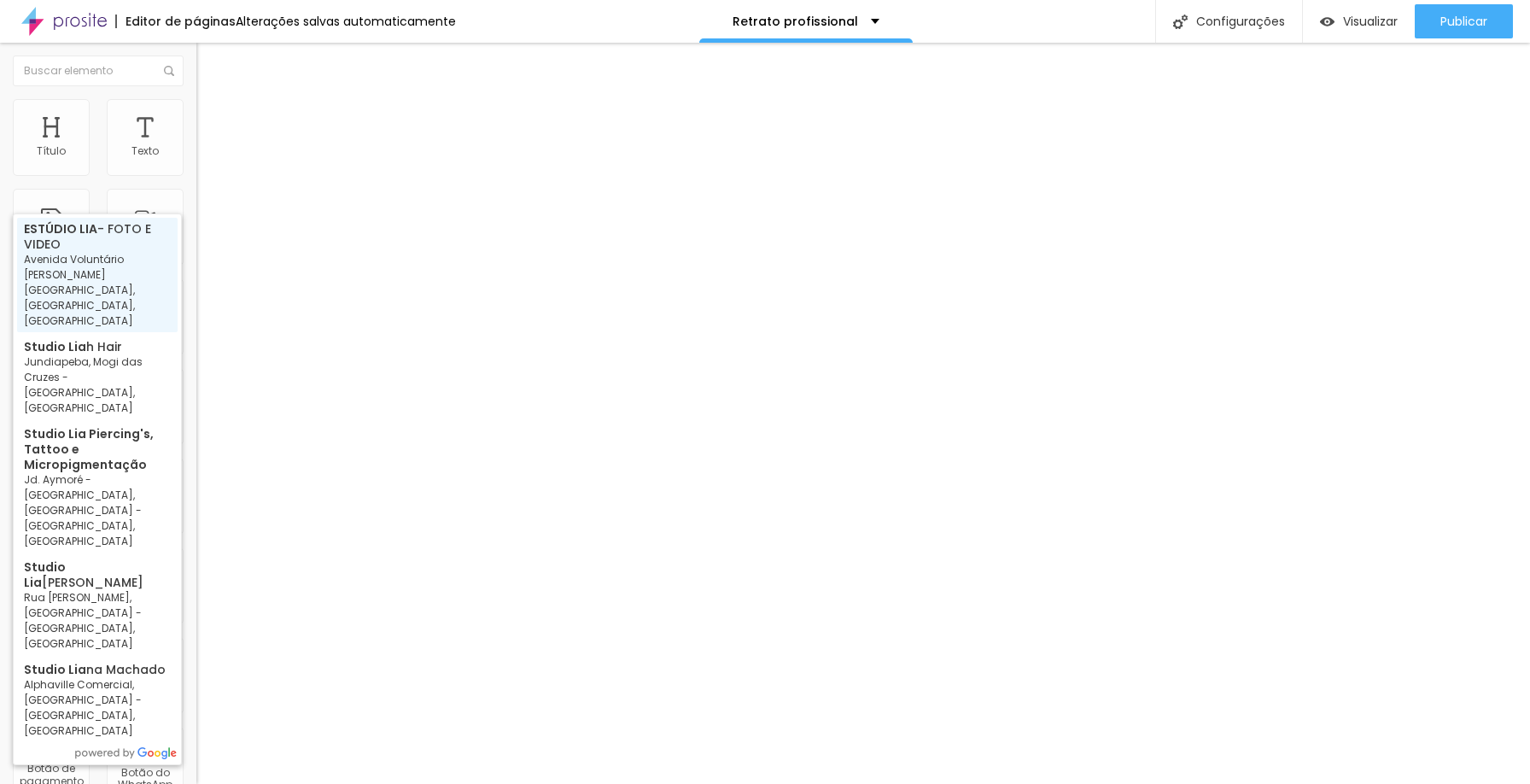
type input "ESTÚDIO LIA - FOTO E VIDEO - Avenida Voluntário Fernando Pinheiro Franco - Cent…"
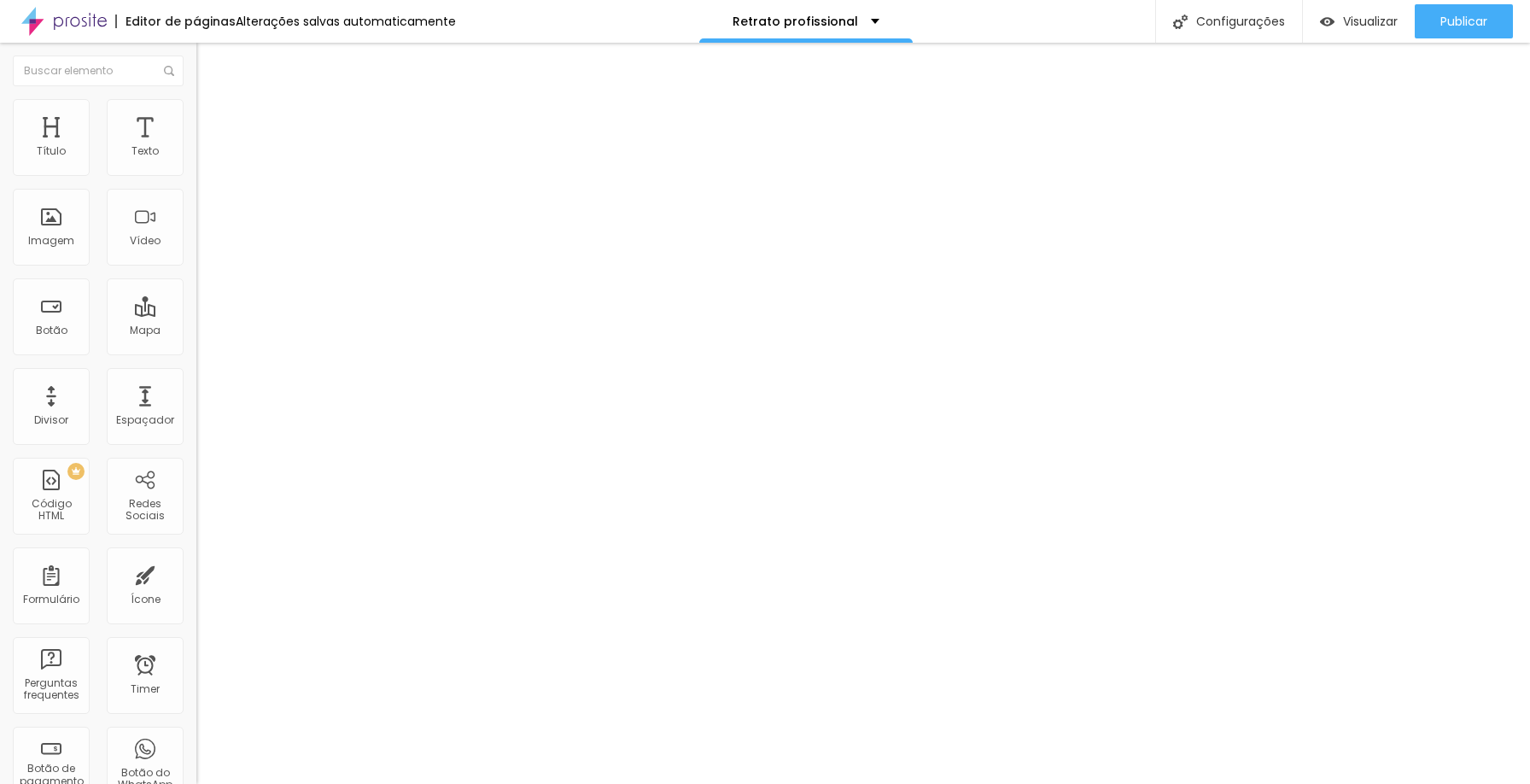
click at [210, 62] on div "Editar Seção" at bounding box center [260, 62] width 101 height 14
click at [58, 504] on div "Código HTML" at bounding box center [50, 510] width 68 height 25
click at [62, 469] on span "PREMIUM" at bounding box center [51, 470] width 58 height 8
click at [54, 487] on div "PREMIUM Código HTML" at bounding box center [51, 496] width 77 height 77
click at [50, 514] on div "Código HTML" at bounding box center [50, 510] width 68 height 25
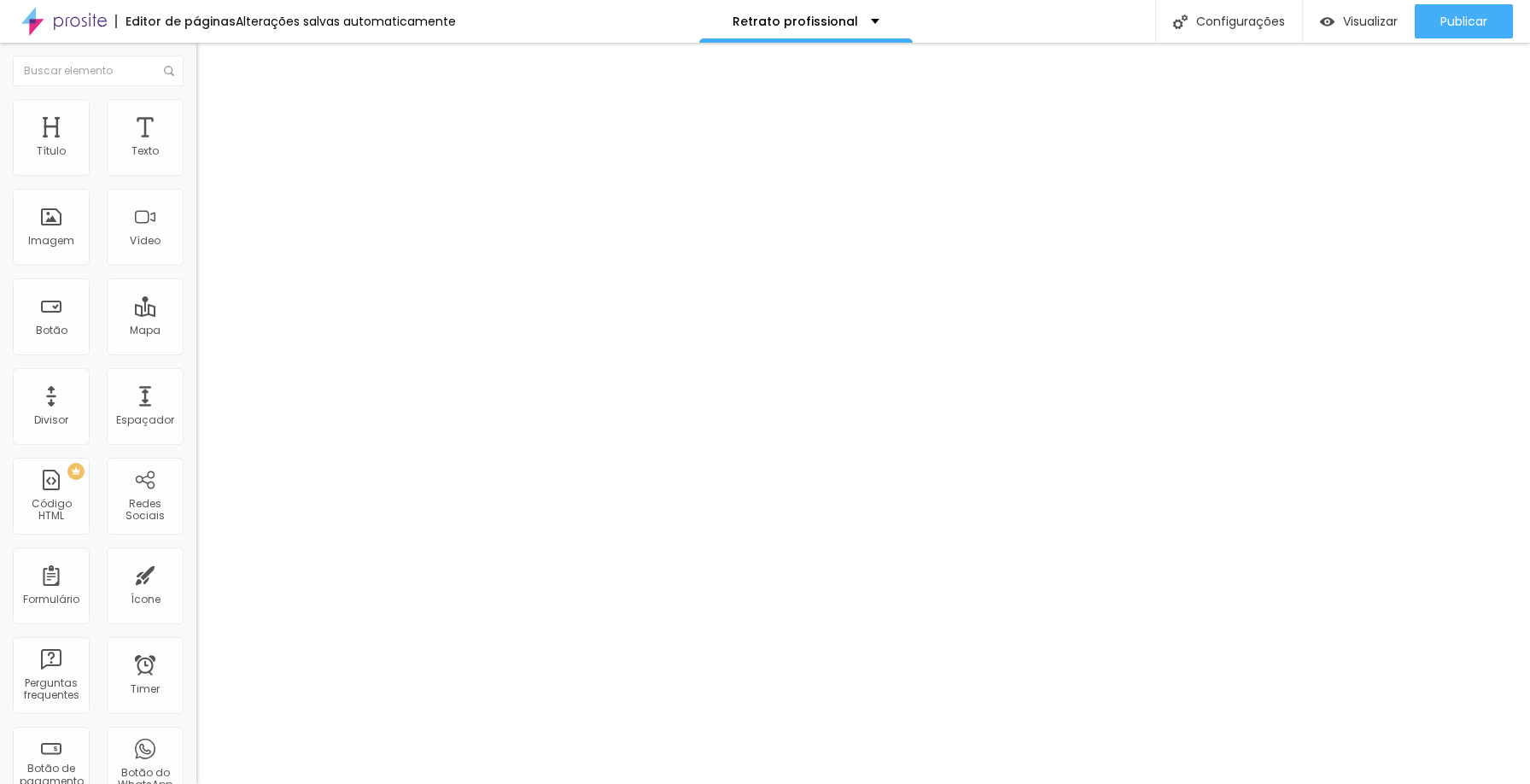
click at [210, 66] on div "Editar Código HTML" at bounding box center [280, 62] width 140 height 14
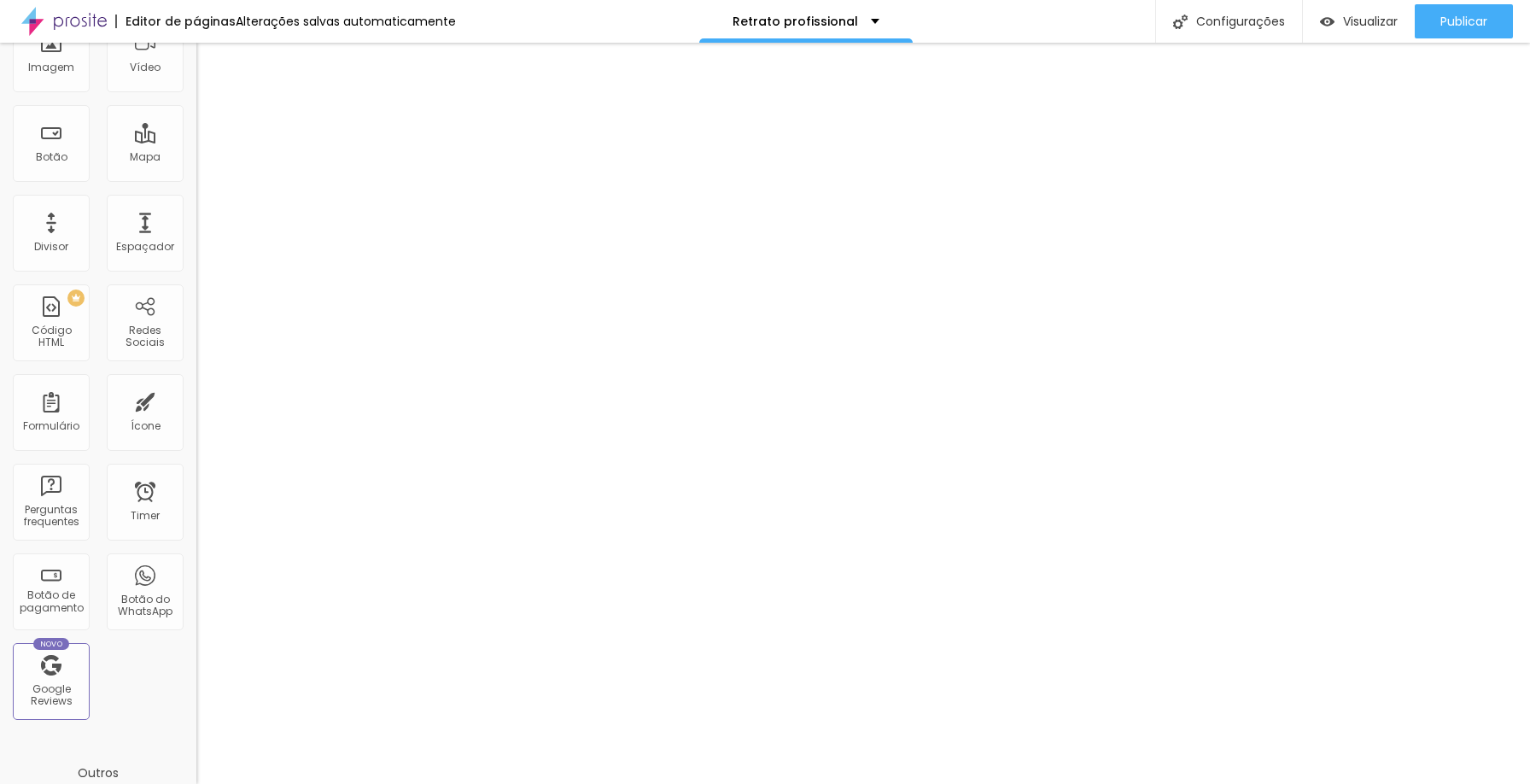
scroll to position [175, 0]
click at [146, 510] on div "Timer" at bounding box center [145, 514] width 29 height 12
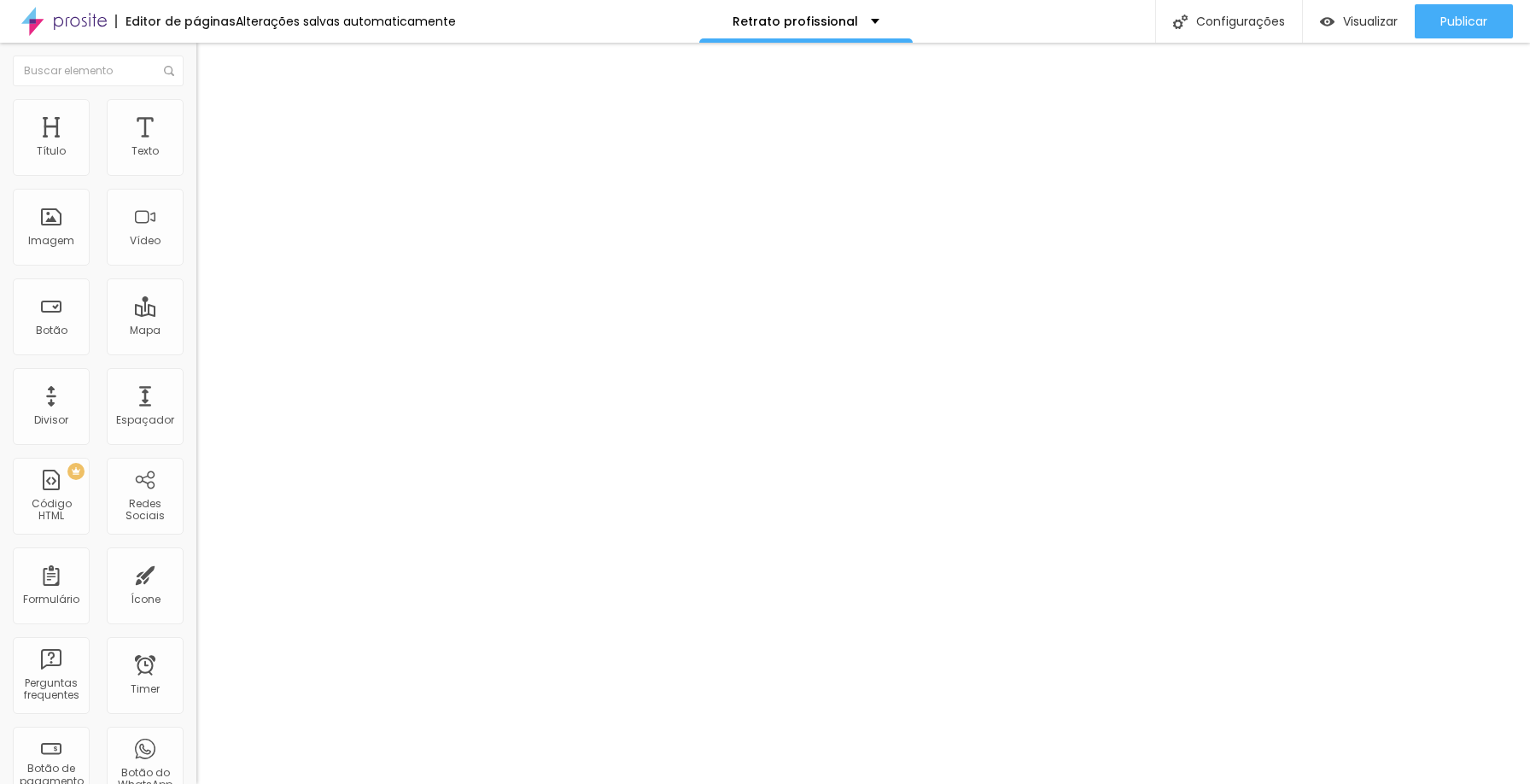
click at [210, 59] on img "button" at bounding box center [216, 62] width 14 height 14
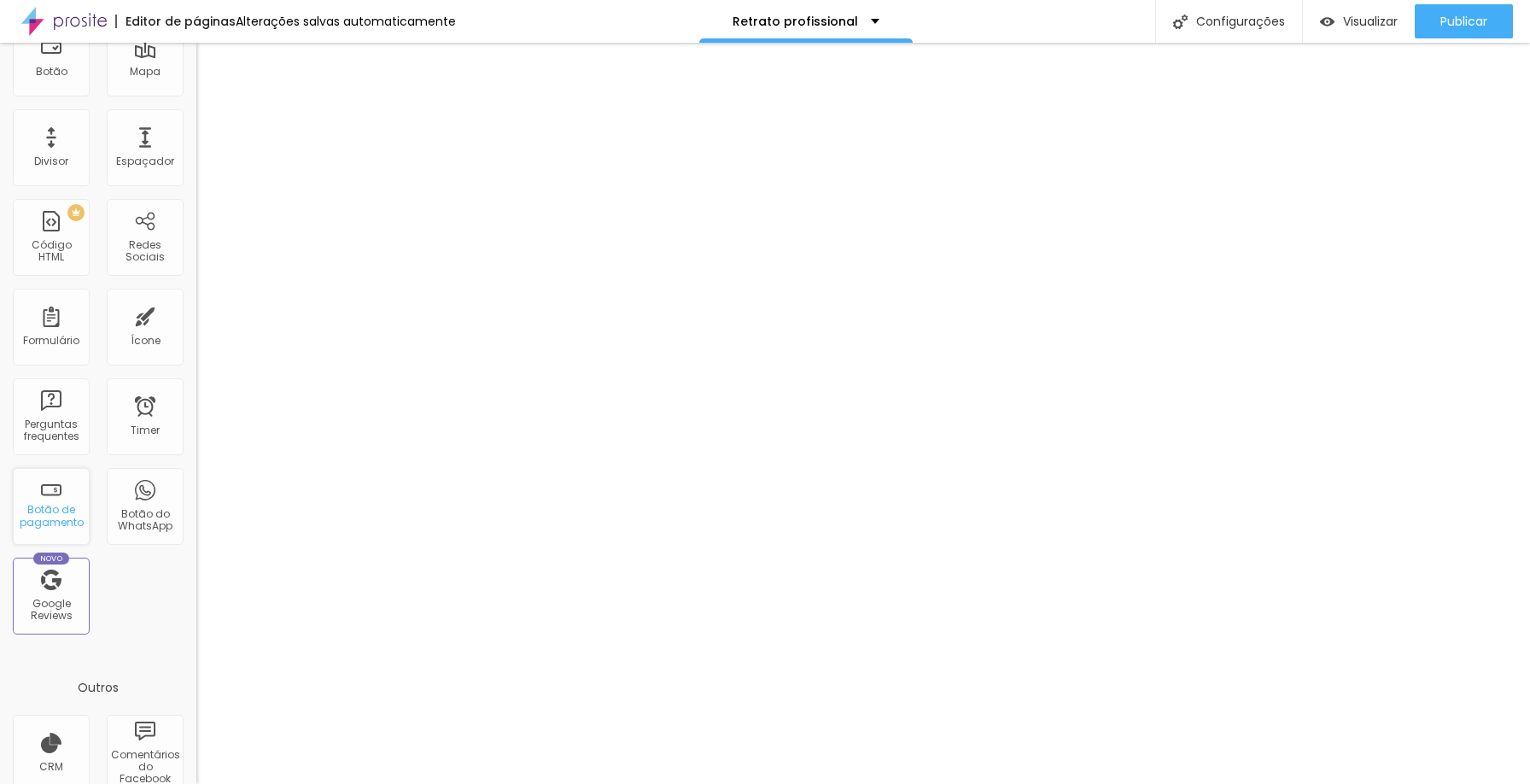
scroll to position [280, 0]
